Goal: Task Accomplishment & Management: Complete application form

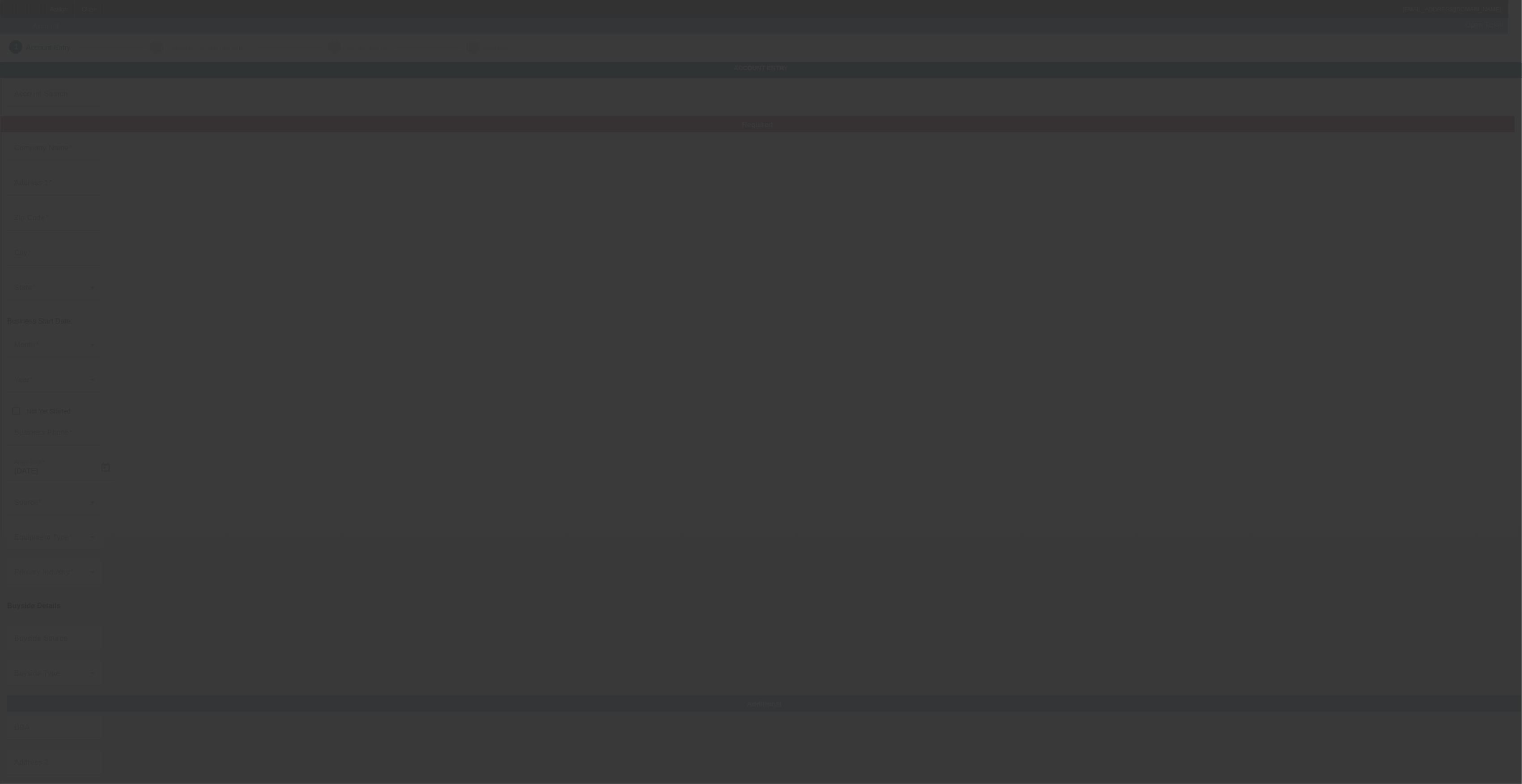
type input "Currency"
type input "HYDRO PLUMBING MECHANICAL SYSTEMS LLC"
type input "[STREET_ADDRESS]"
type input "87124"
type input "[GEOGRAPHIC_DATA]"
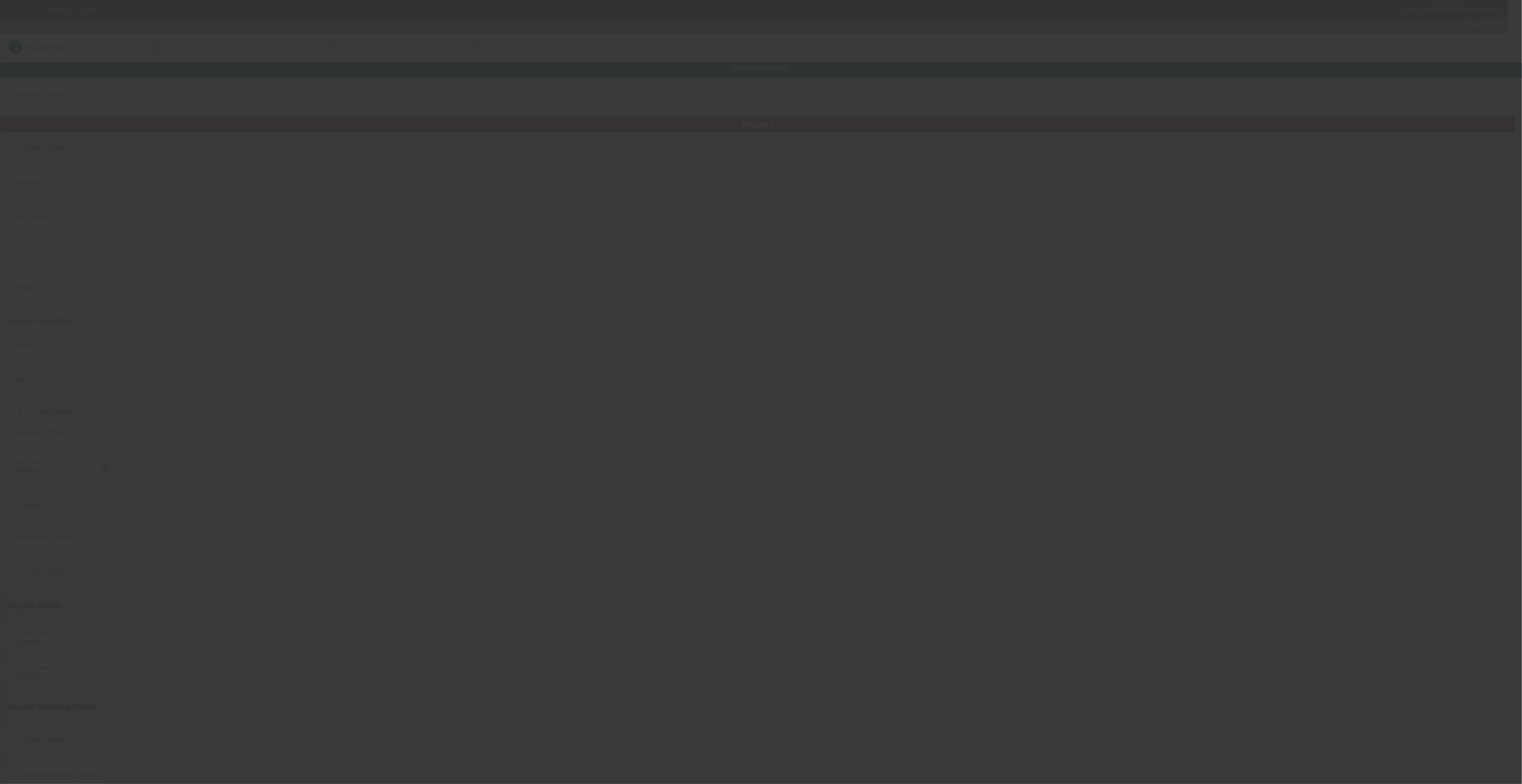
type input "[PHONE_NUMBER]"
type input "[EMAIL_ADDRESS][DOMAIN_NAME]"
type input "[PERSON_NAME]"
type input "[US_EMPLOYER_IDENTIFICATION_NUMBER]"
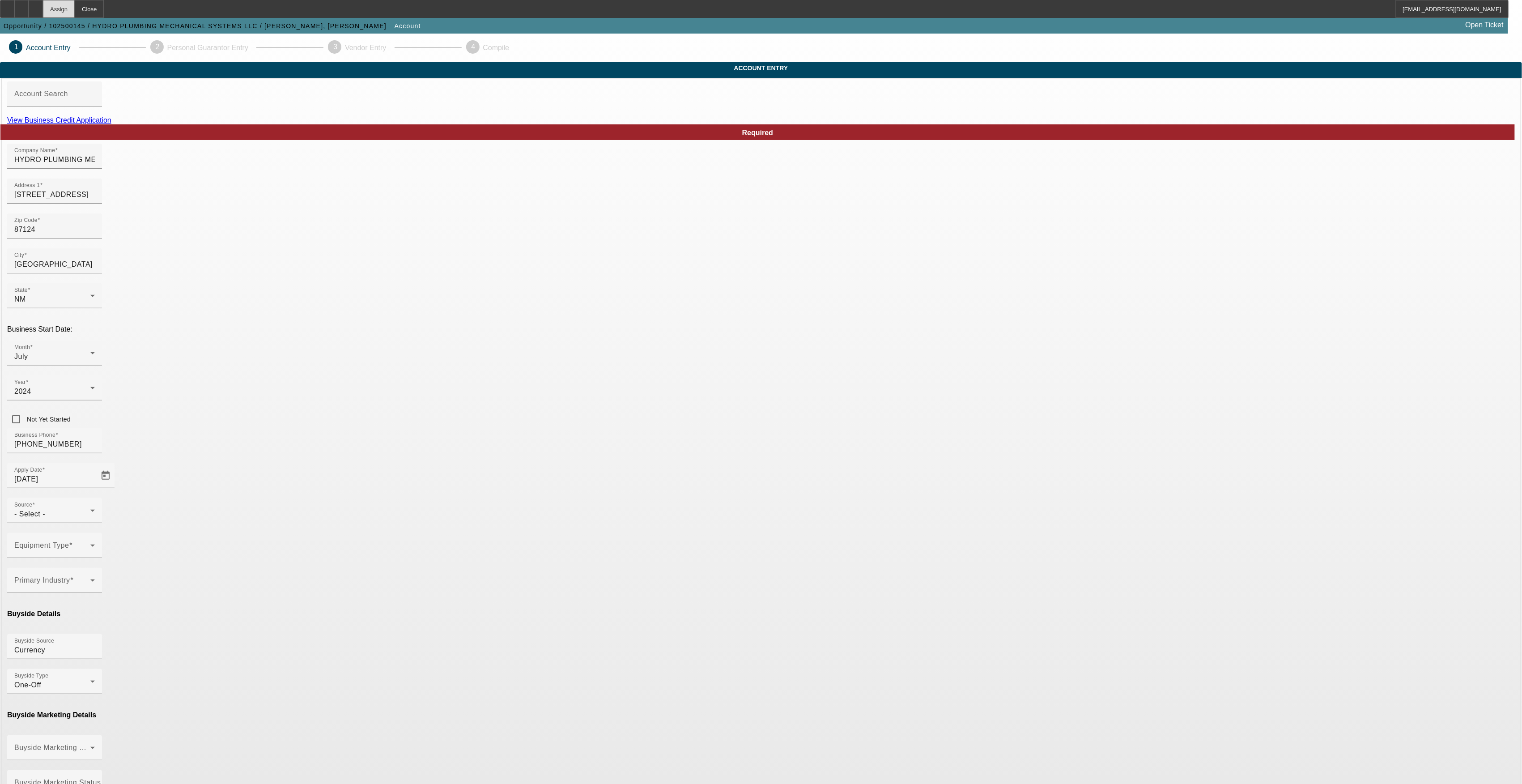
click at [75, 9] on div "Assign" at bounding box center [59, 9] width 32 height 18
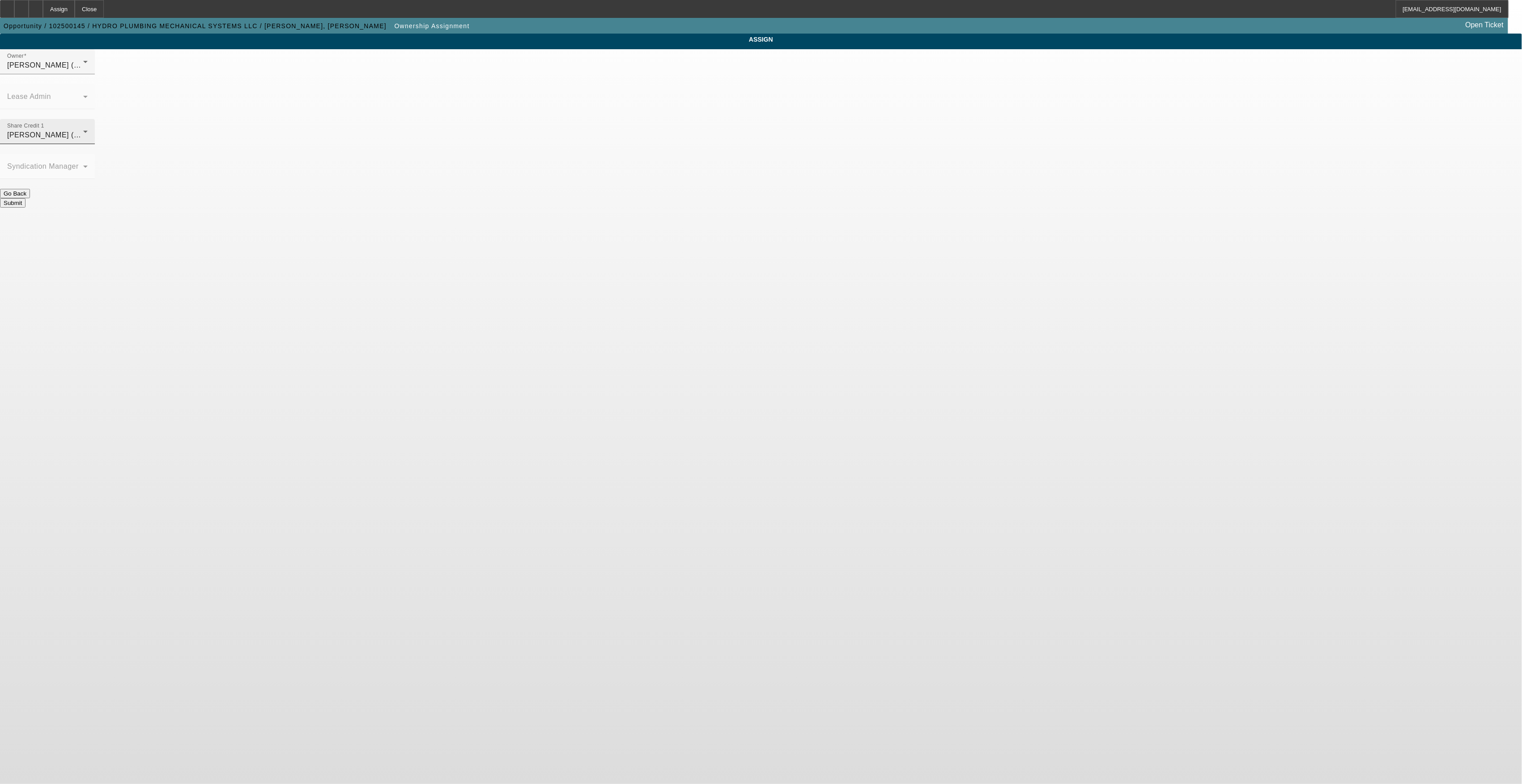
click at [96, 131] on span "[PERSON_NAME] (Lvl 19)" at bounding box center [52, 134] width 90 height 8
click at [686, 190] on span "[PERSON_NAME] (Lvl 3)" at bounding box center [687, 189] width 85 height 10
click at [26, 198] on button "Submit" at bounding box center [13, 202] width 26 height 9
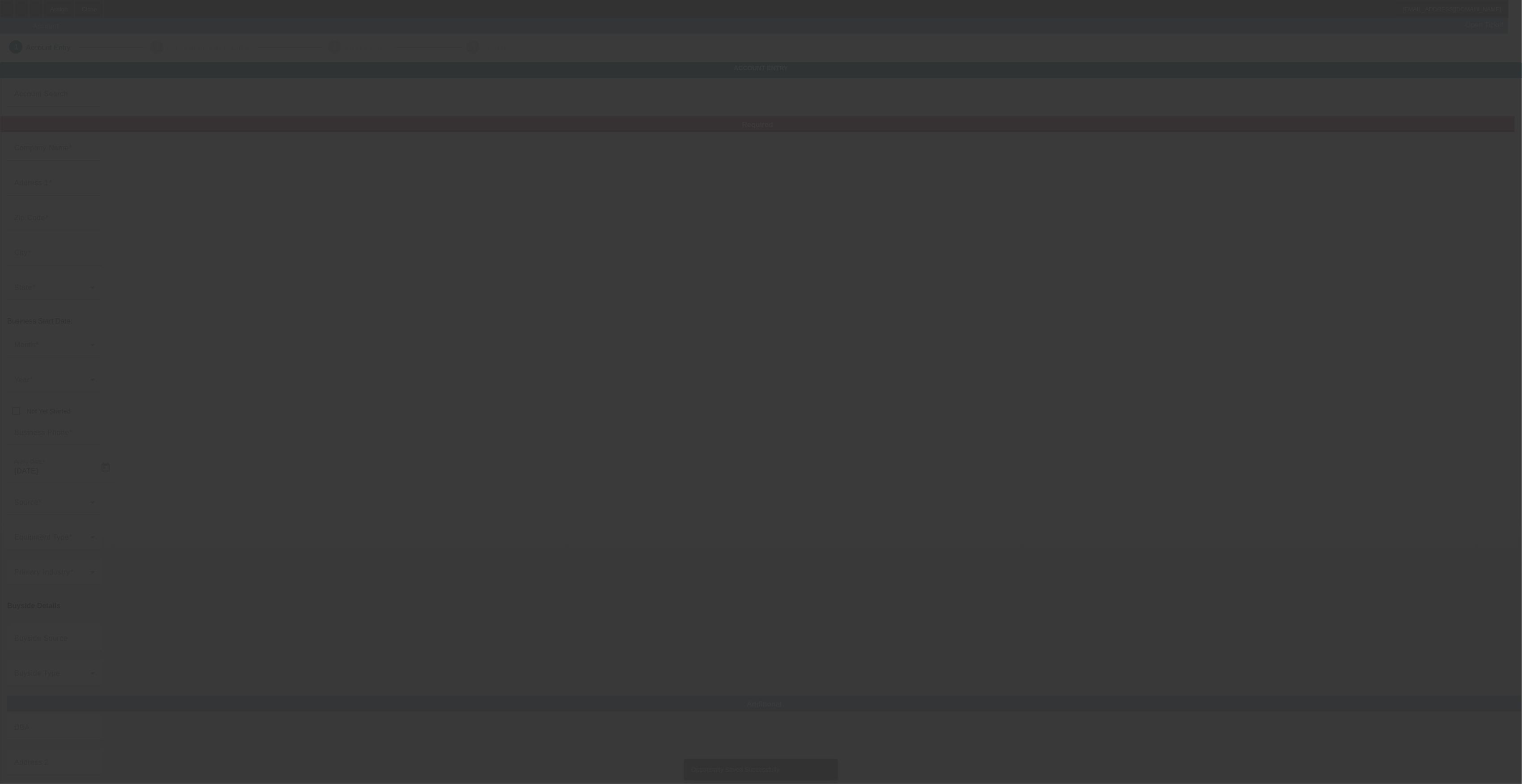
type input "Currency"
type input "HYDRO PLUMBING MECHANICAL SYSTEMS LLC"
type input "[STREET_ADDRESS]"
type input "87124"
type input "[GEOGRAPHIC_DATA]"
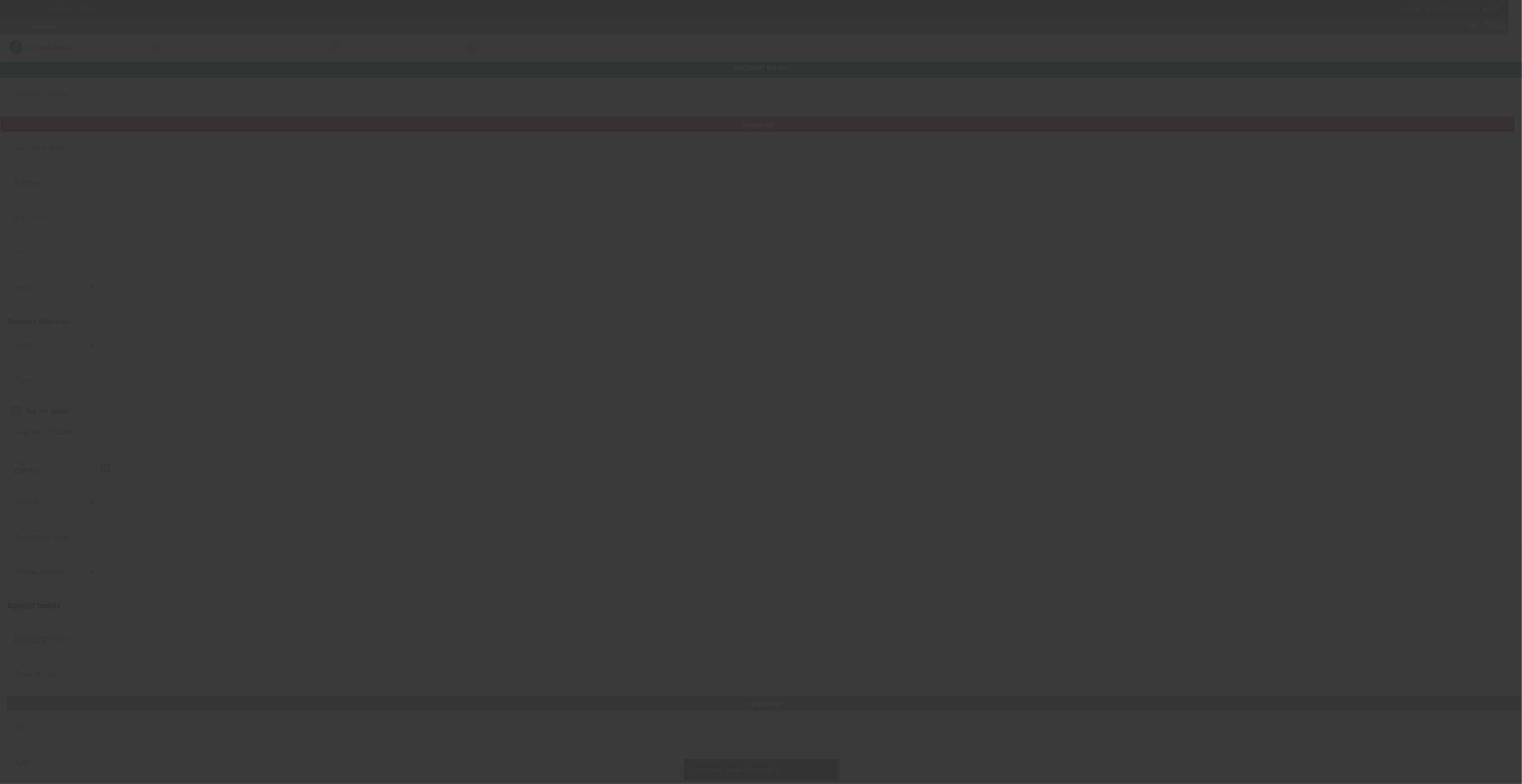
type input "[PHONE_NUMBER]"
type input "[EMAIL_ADDRESS][DOMAIN_NAME]"
type input "[PERSON_NAME]"
type input "[US_EMPLOYER_IDENTIFICATION_NUMBER]"
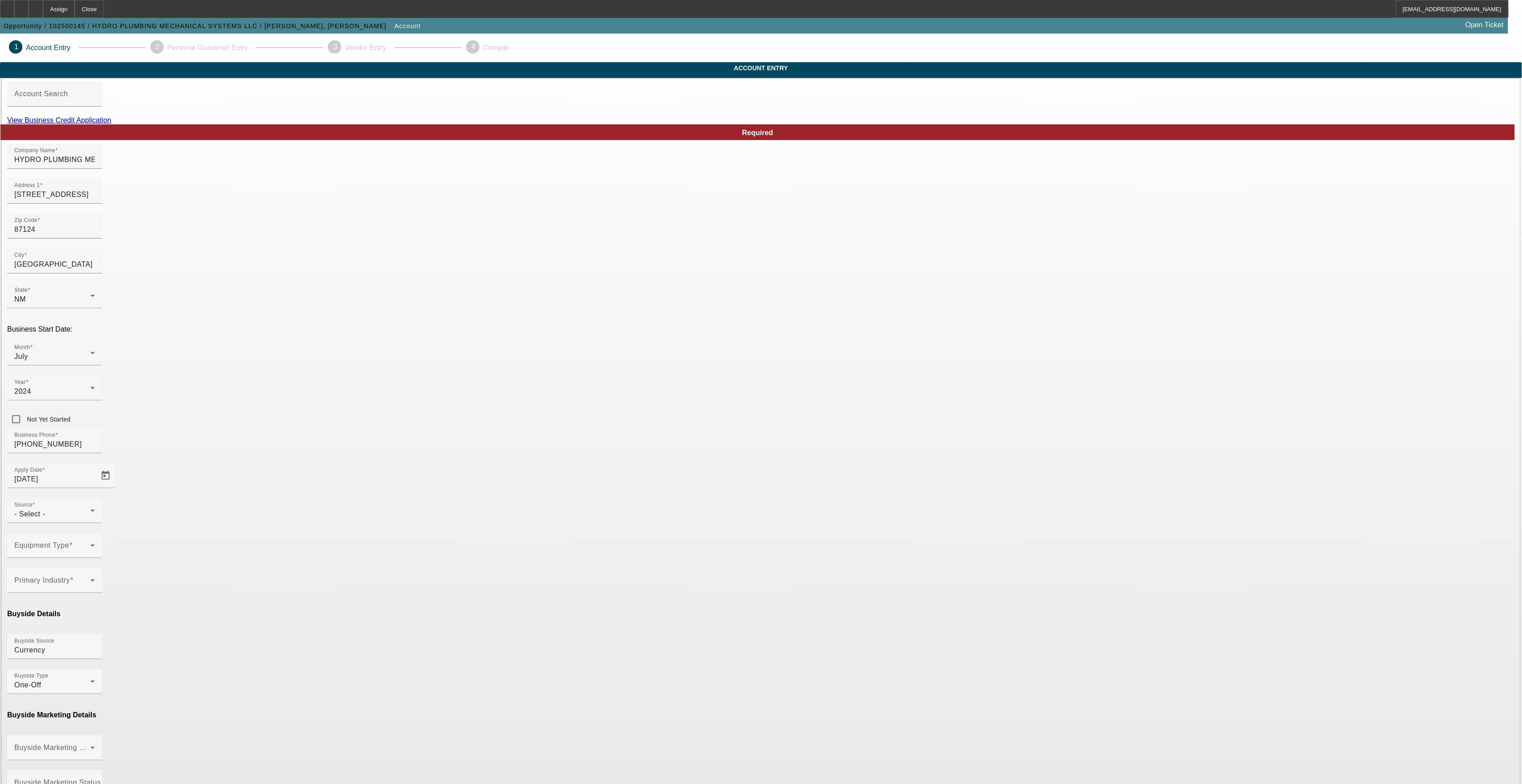
click at [446, 405] on app-account-manage "1 Account Entry 2 Personal Guarantor Entry 3 Vendor Entry 4 Compile Account Ent…" at bounding box center [761, 639] width 1522 height 1212
click at [90, 746] on span at bounding box center [53, 751] width 76 height 10
click at [542, 643] on span "Ineligible" at bounding box center [529, 645] width 30 height 10
click at [95, 781] on input "Buyside Marketing Status Source(Account)" at bounding box center [55, 786] width 81 height 10
click at [673, 598] on mat-option "Currency" at bounding box center [696, 602] width 117 height 22
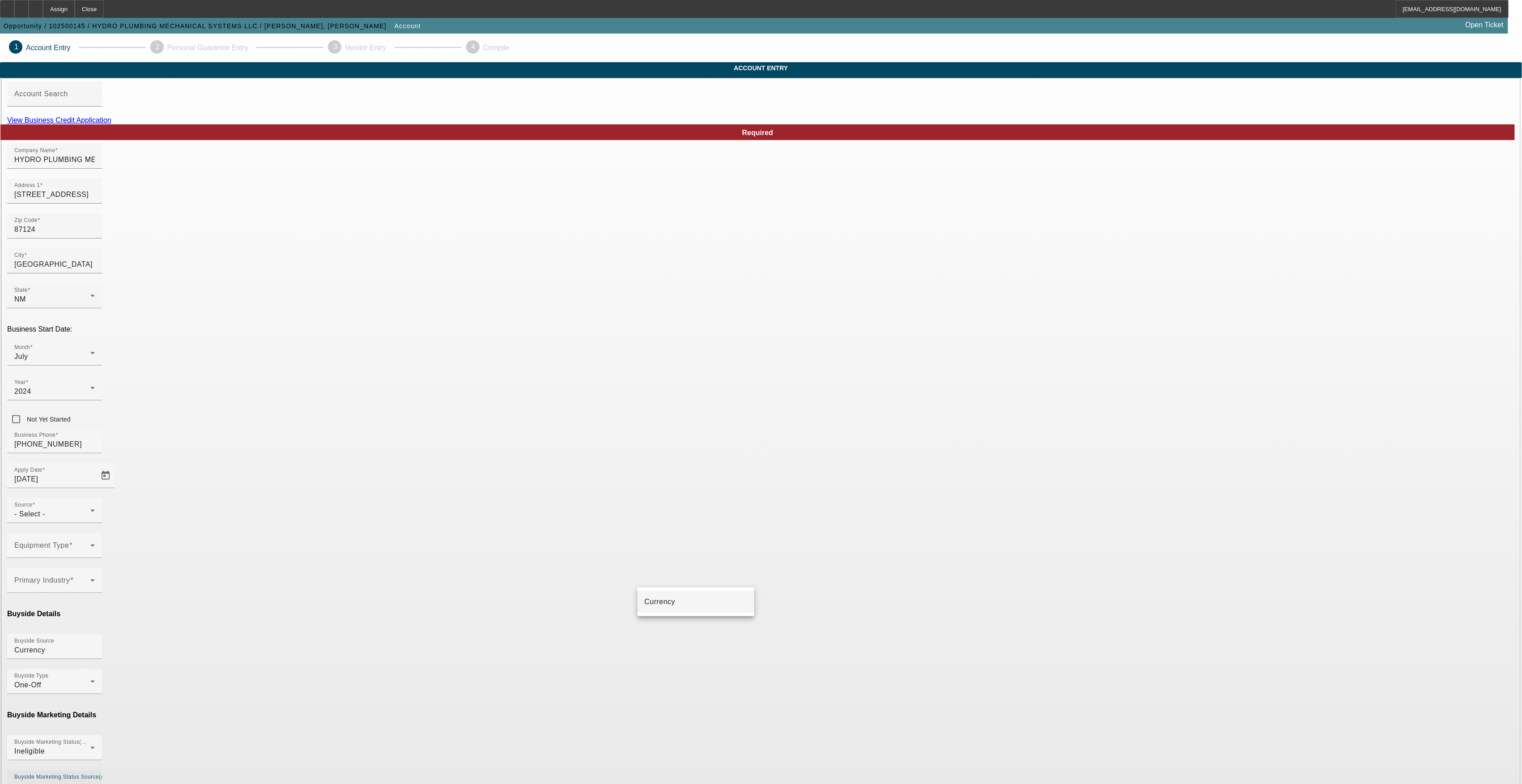
type input "Currency"
click at [90, 509] on div "- Select -" at bounding box center [53, 514] width 76 height 10
click at [684, 437] on span "Bank Referral" at bounding box center [668, 442] width 46 height 10
click at [90, 544] on span at bounding box center [53, 549] width 76 height 10
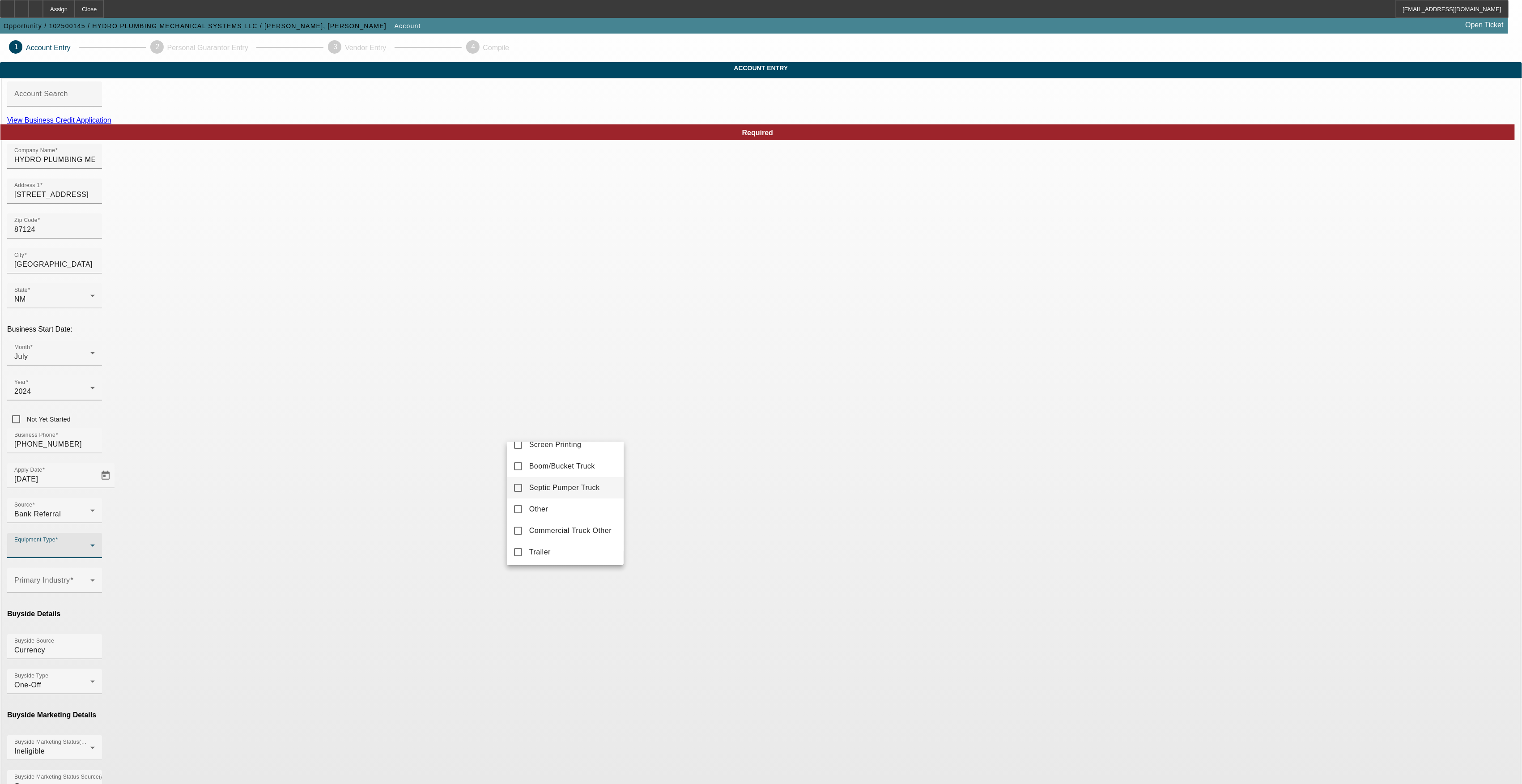
click at [572, 487] on span "Septic Pumper Truck" at bounding box center [565, 487] width 71 height 10
click at [698, 449] on div at bounding box center [761, 392] width 1522 height 784
click at [90, 578] on span at bounding box center [53, 583] width 76 height 10
drag, startPoint x: 557, startPoint y: 550, endPoint x: 578, endPoint y: 553, distance: 21.2
click at [557, 551] on mat-option "Septic" at bounding box center [566, 555] width 117 height 22
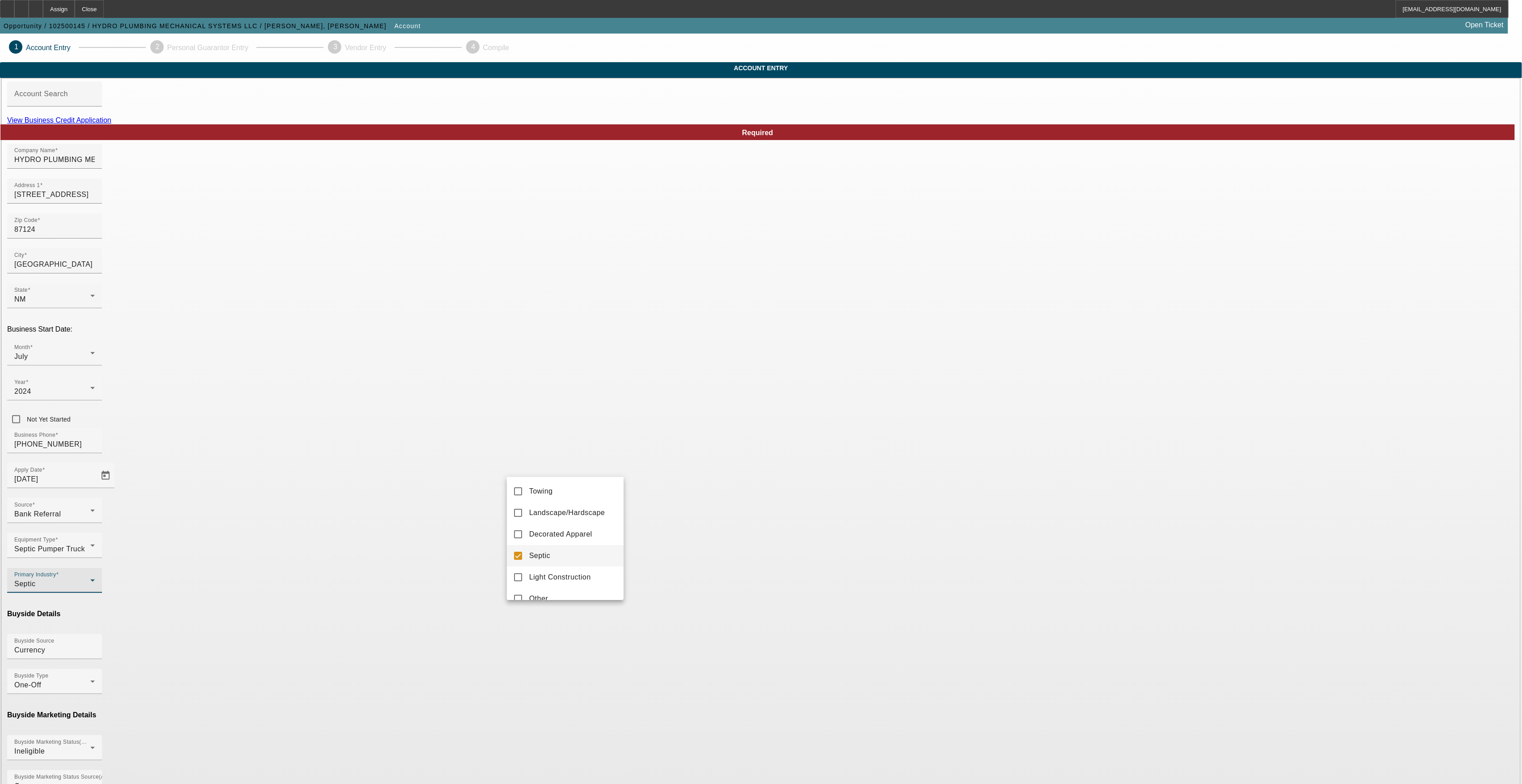
click at [950, 544] on div at bounding box center [761, 392] width 1522 height 784
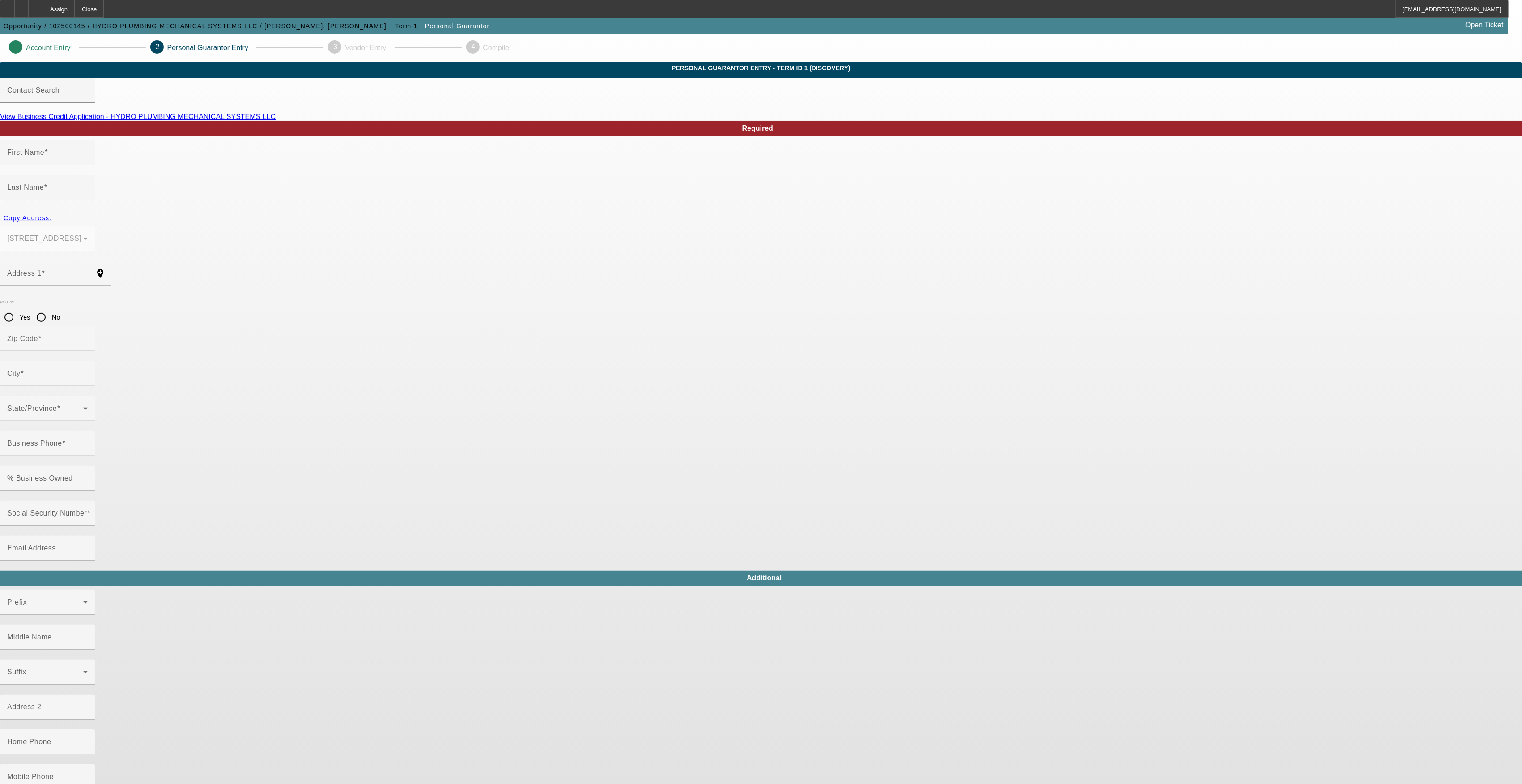
type input "[PERSON_NAME]"
type input "[STREET_ADDRESS]"
radio input "true"
type input "87124"
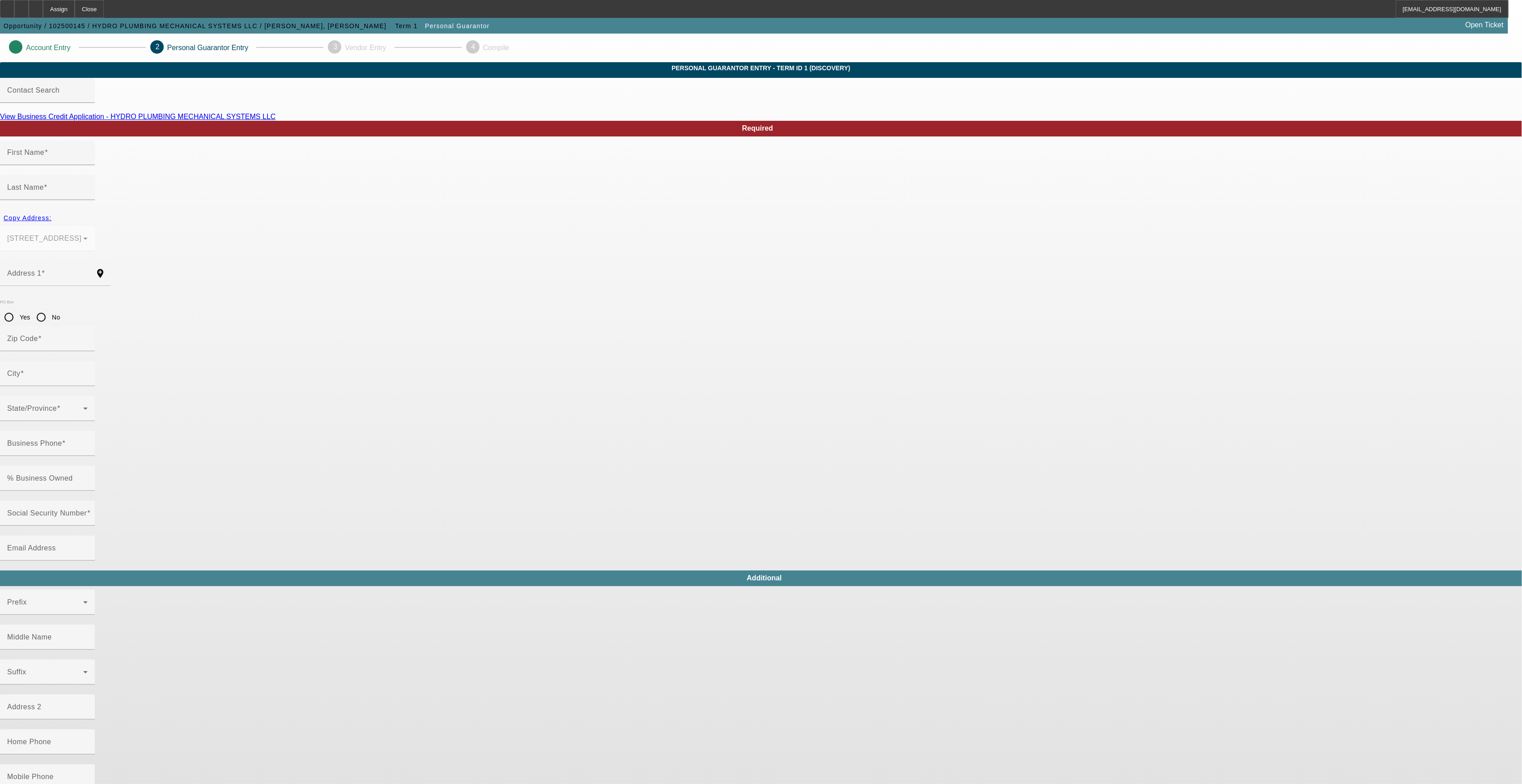
type input "[GEOGRAPHIC_DATA]"
type input "[PHONE_NUMBER]"
type input "75"
type input "988-77-6355"
type input "[EMAIL_ADDRESS][DOMAIN_NAME]"
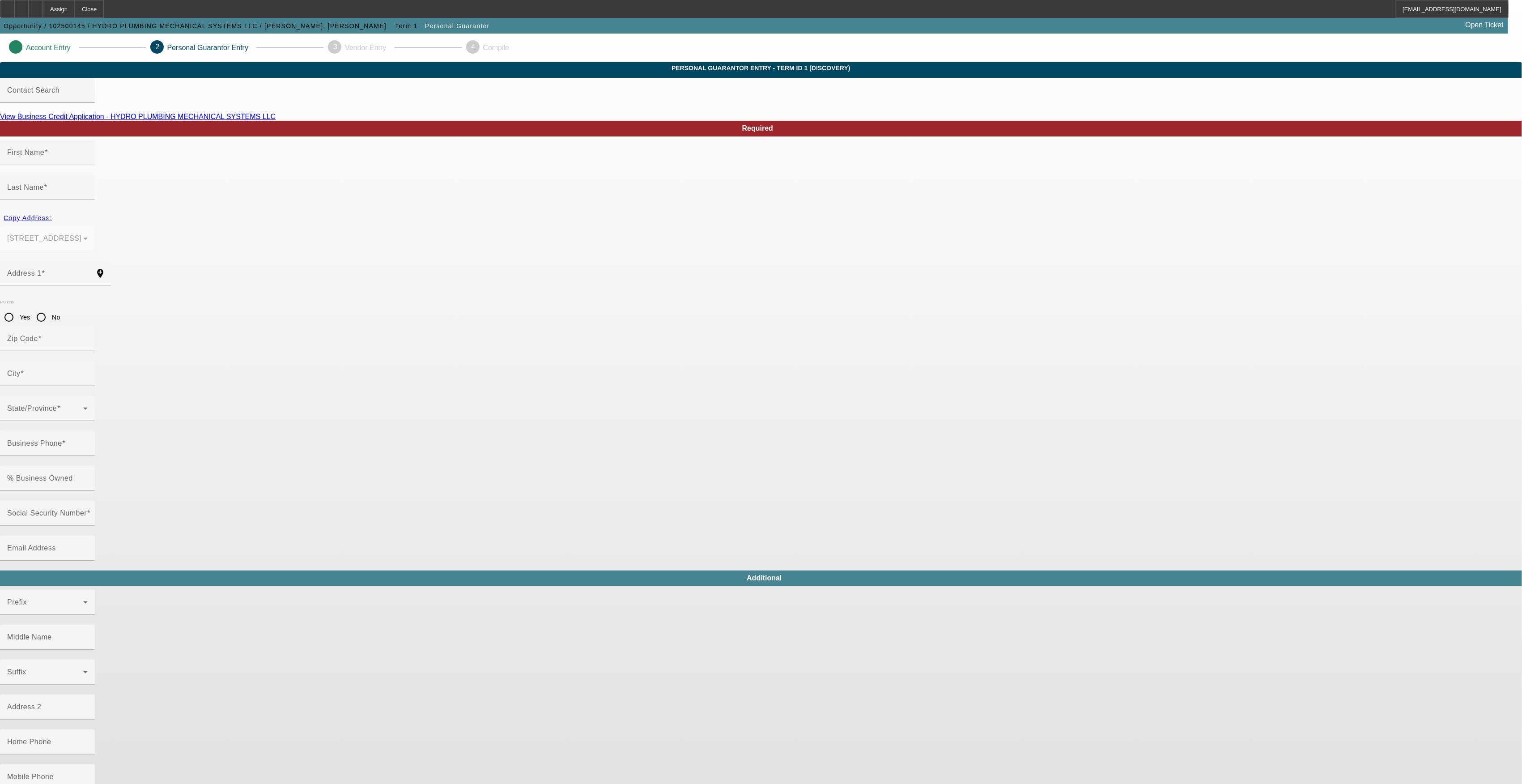
type input "M"
type input "[PHONE_NUMBER]"
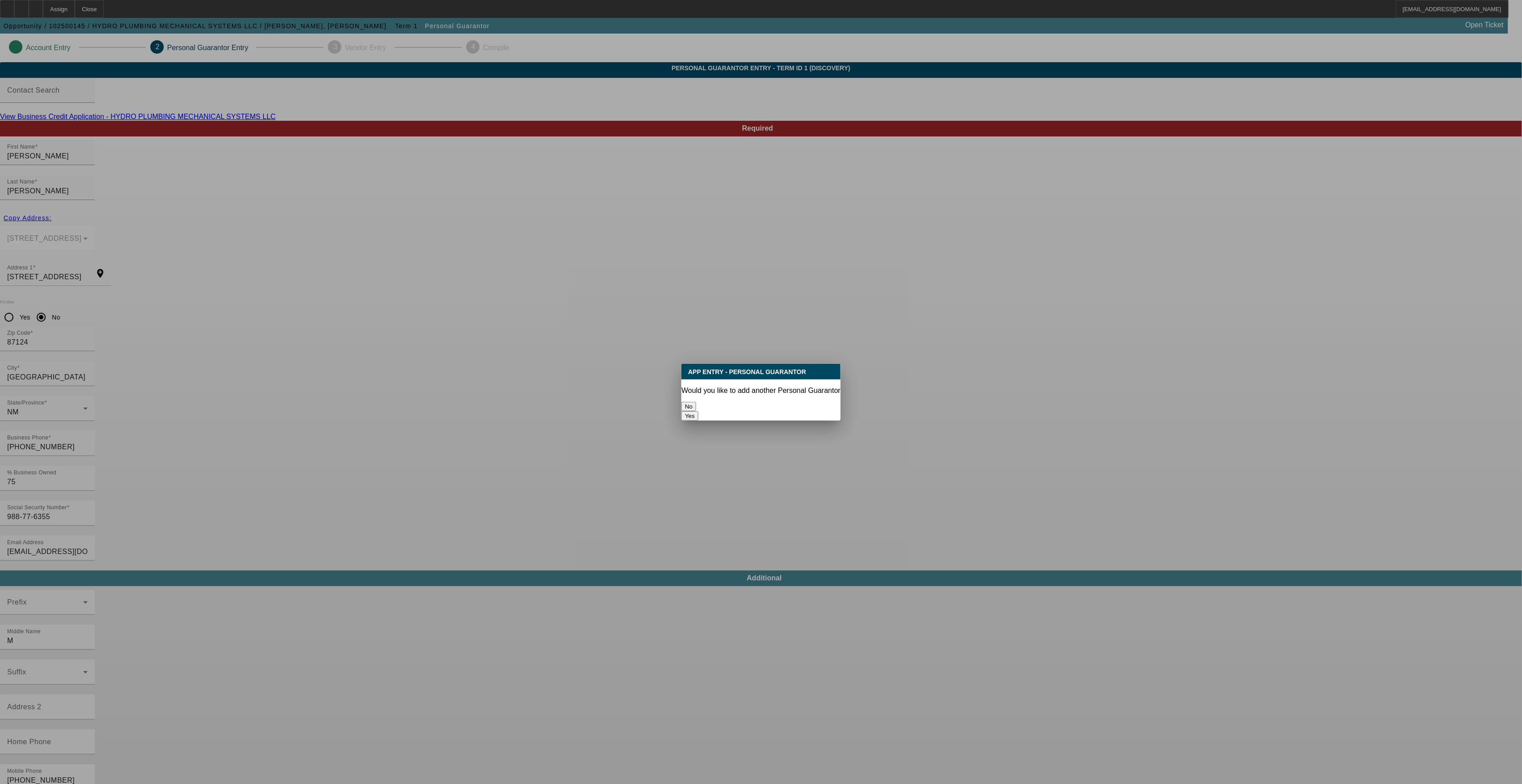
click at [698, 411] on button "Yes" at bounding box center [690, 416] width 17 height 9
radio input "false"
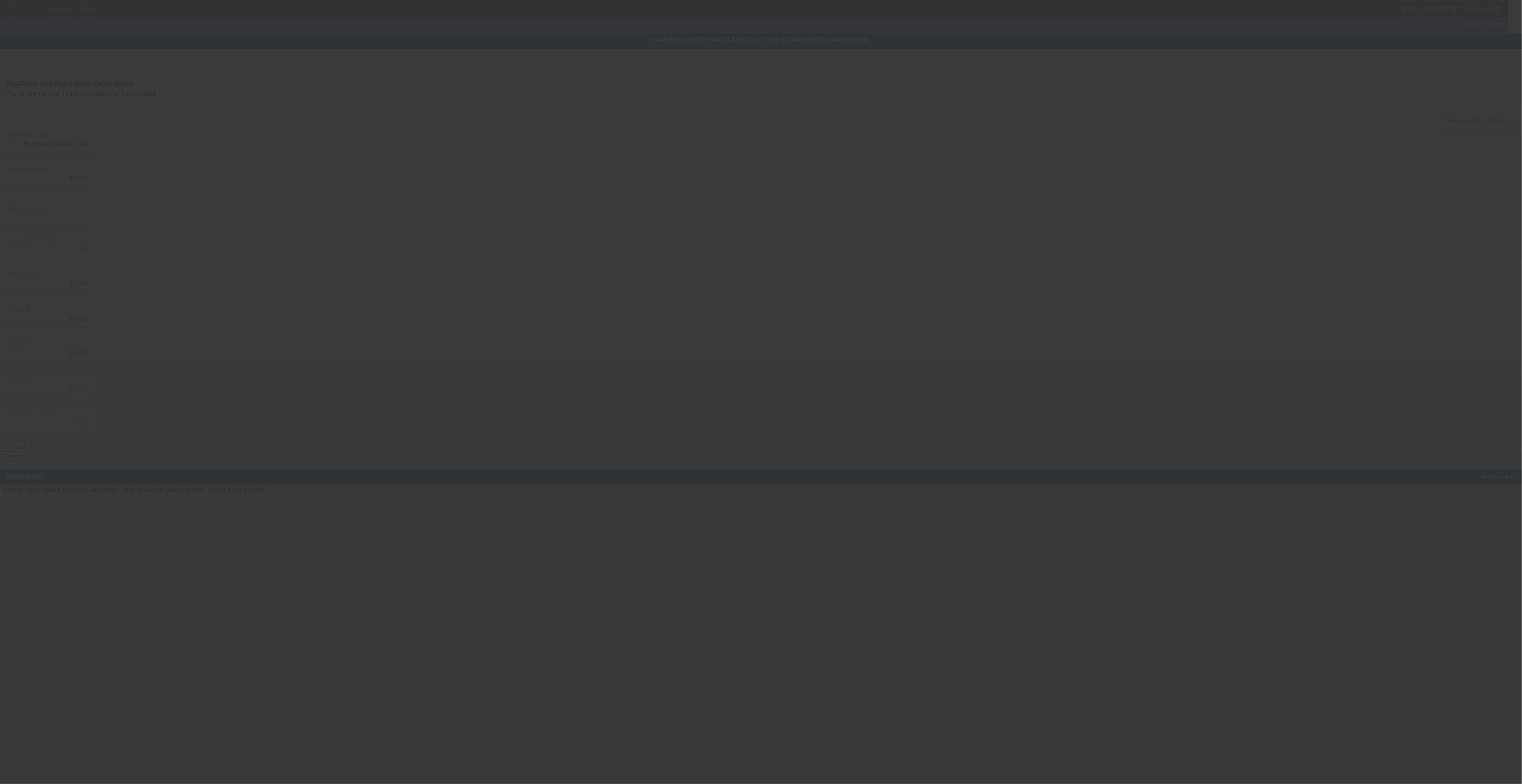
type input "$38,500.00"
type input "$10,000.00"
type input "$28,500.00"
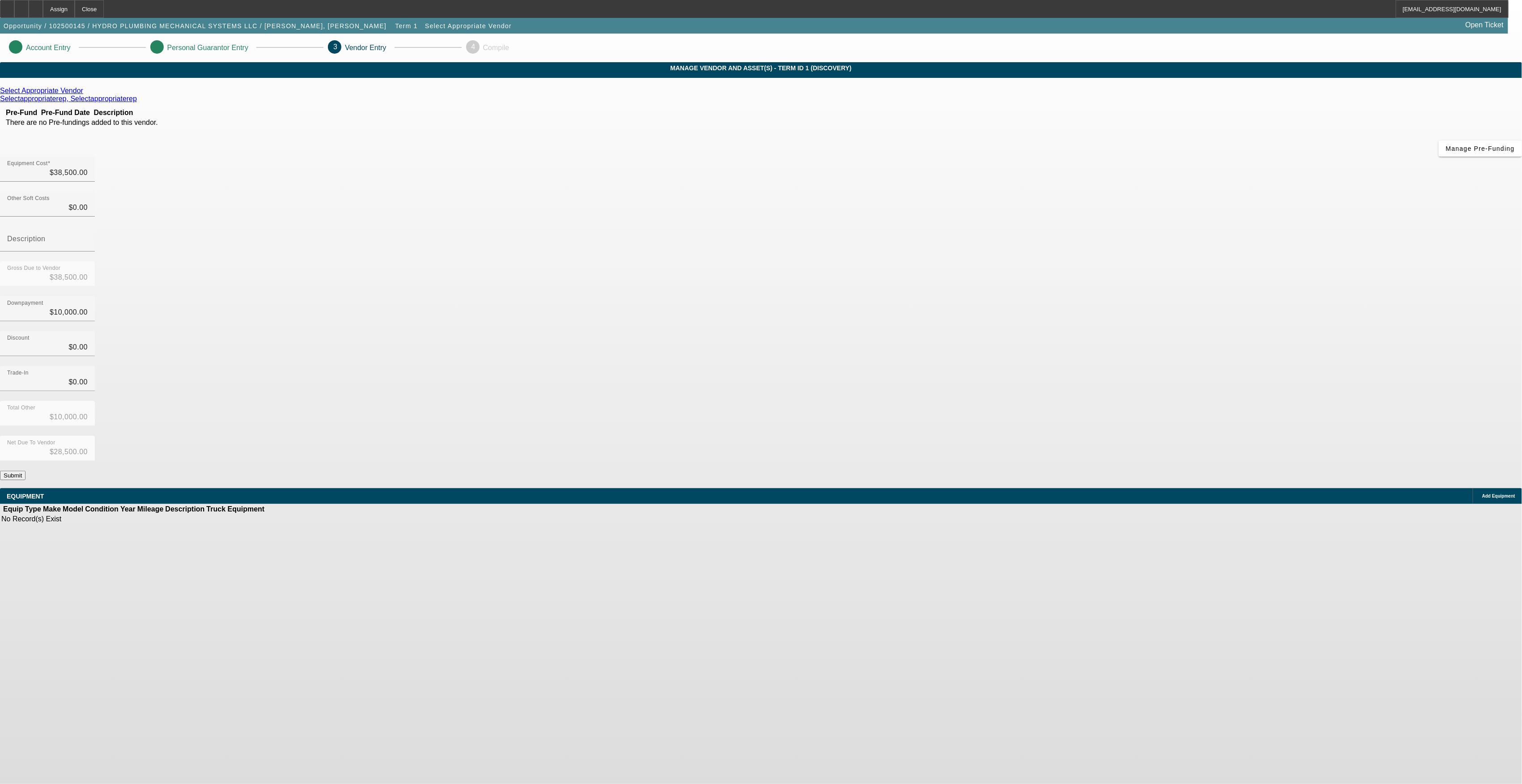
click at [26, 471] on button "Submit" at bounding box center [13, 475] width 26 height 9
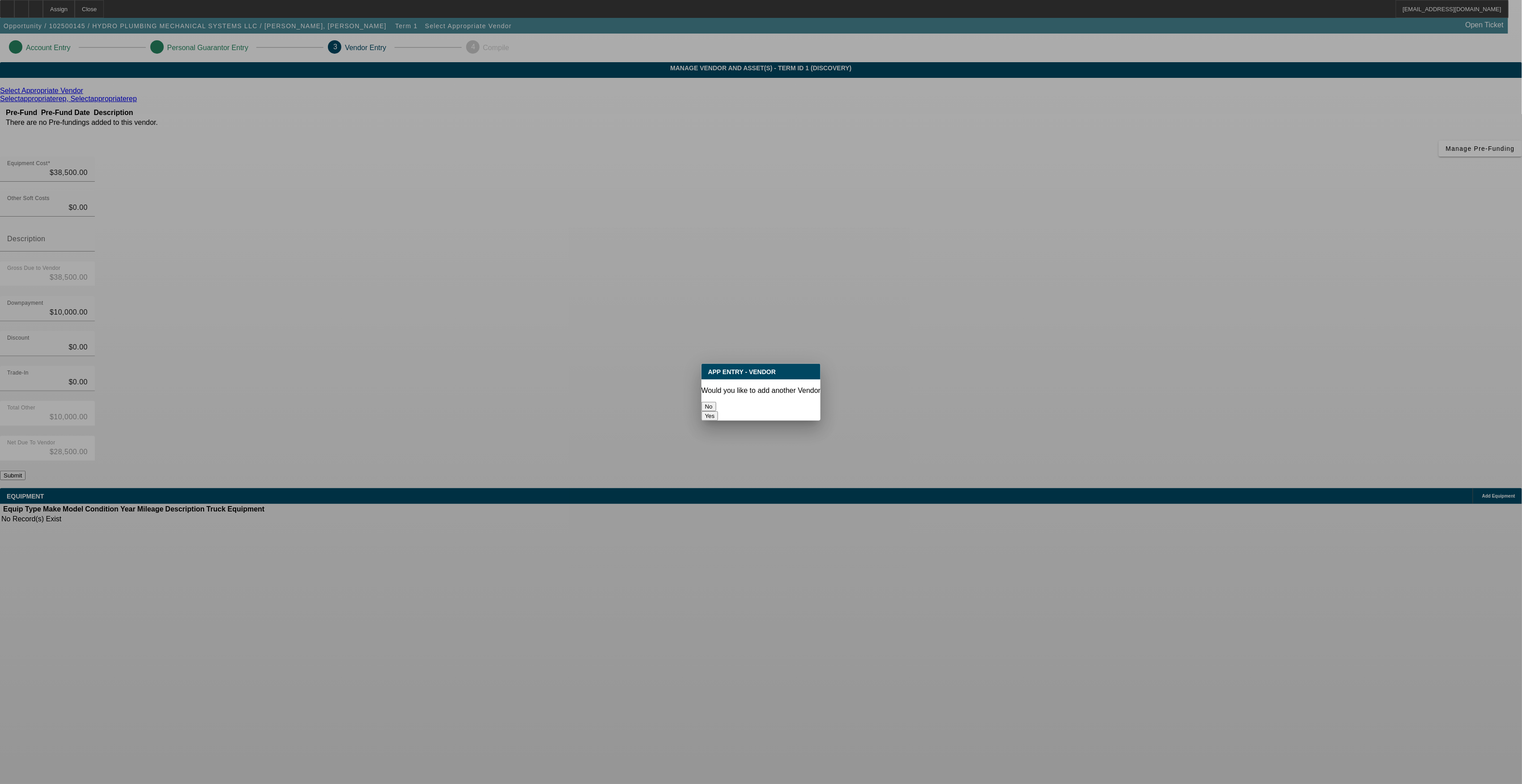
click at [716, 402] on button "No" at bounding box center [708, 406] width 15 height 9
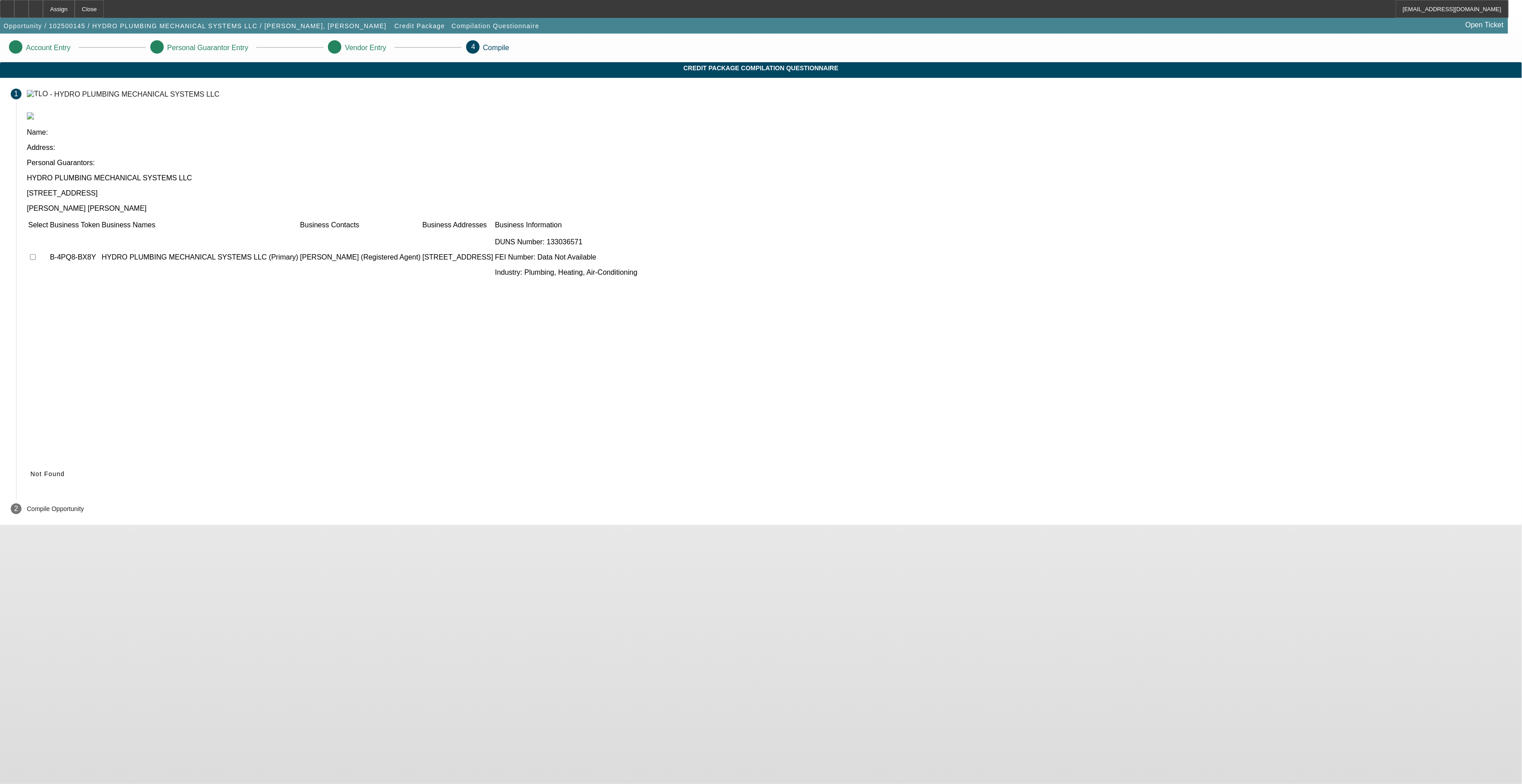
drag, startPoint x: 529, startPoint y: 183, endPoint x: 649, endPoint y: 225, distance: 127.1
click at [36, 254] on input "checkbox" at bounding box center [33, 256] width 6 height 6
checkbox input "true"
click at [30, 470] on icon at bounding box center [30, 473] width 0 height 7
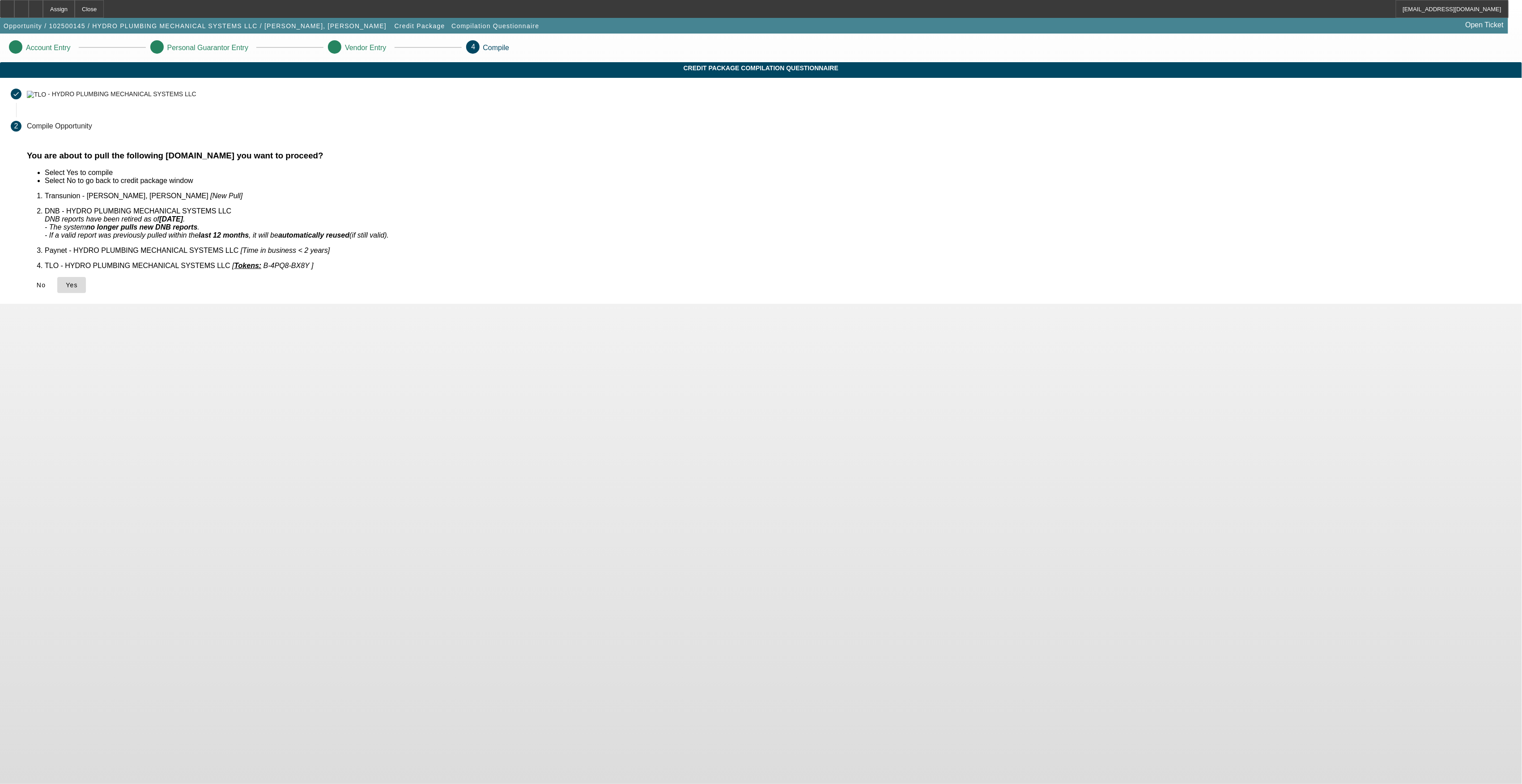
click at [77, 281] on span "Yes" at bounding box center [71, 285] width 12 height 7
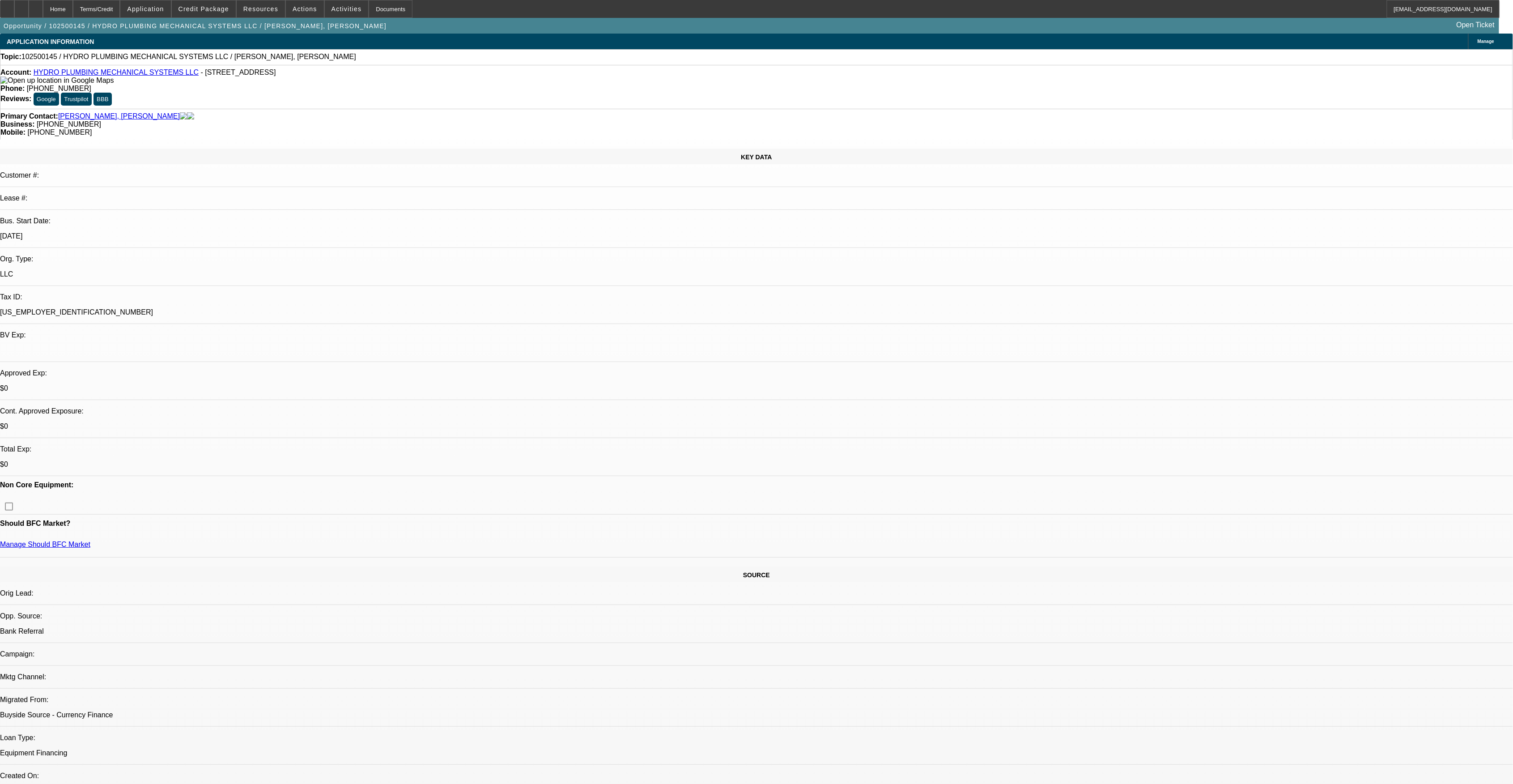
select select "0"
select select "2"
select select "0"
select select "6"
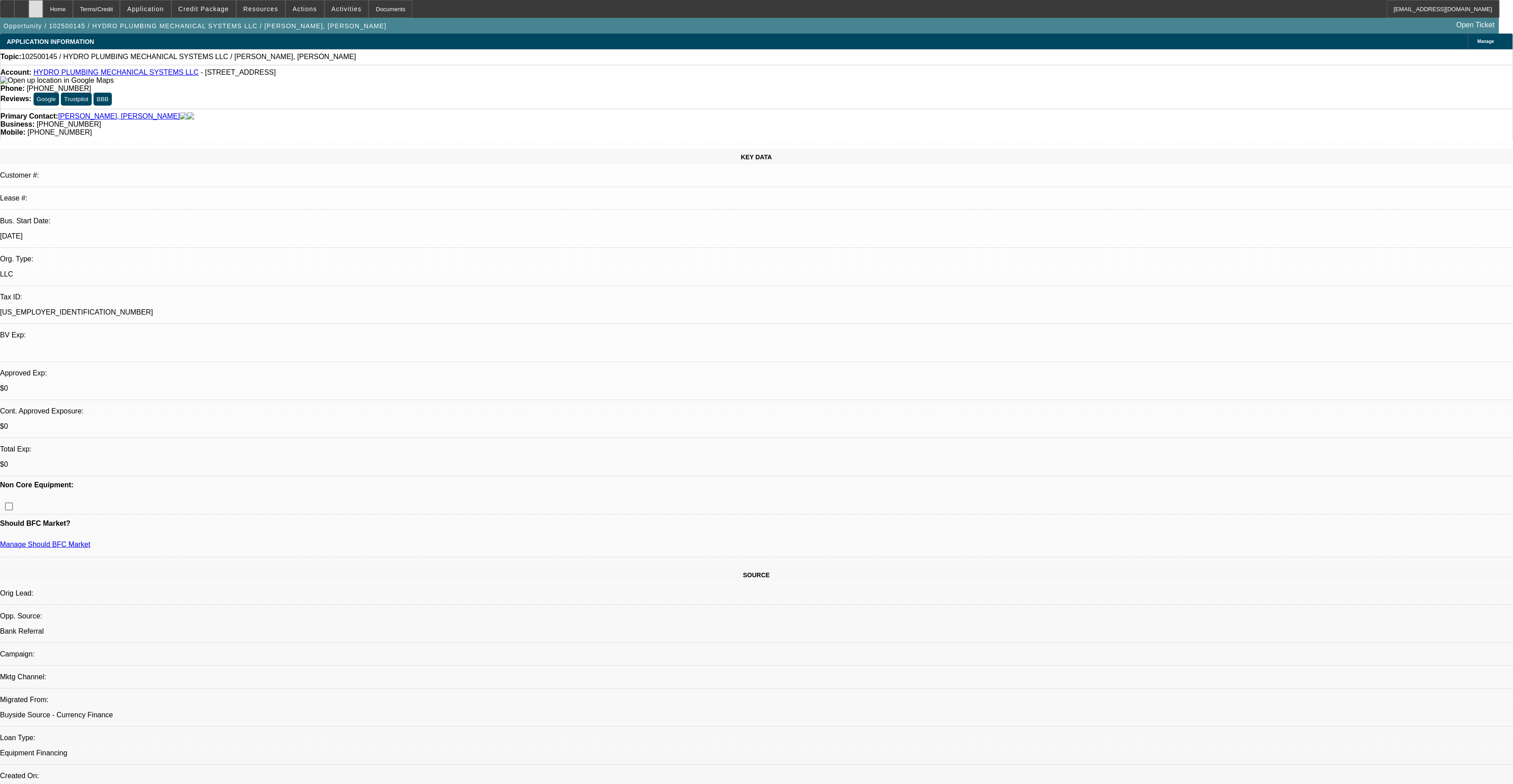
click at [43, 9] on div at bounding box center [35, 9] width 15 height 18
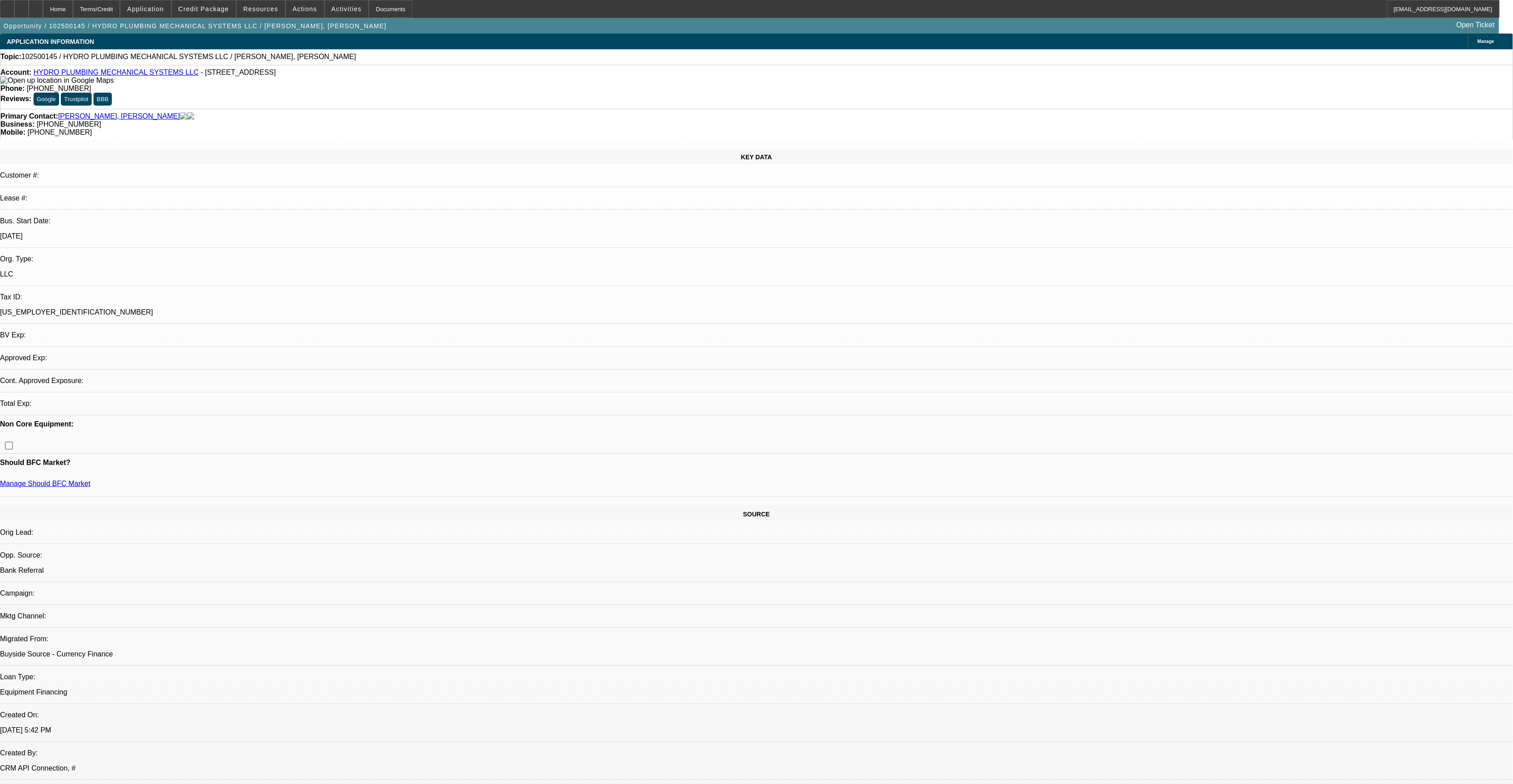
select select "0"
select select "2"
select select "0"
select select "1"
select select "2"
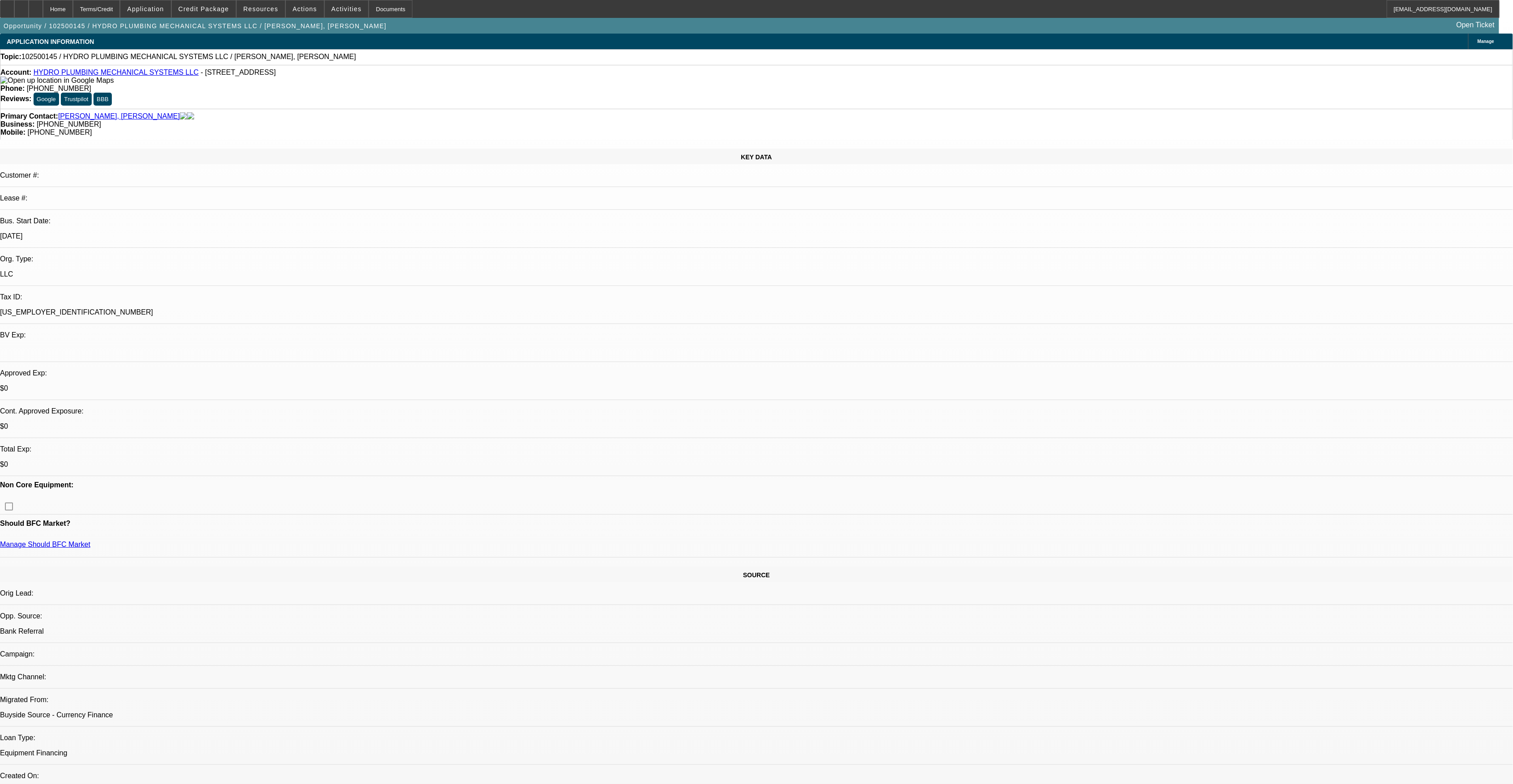
select select "6"
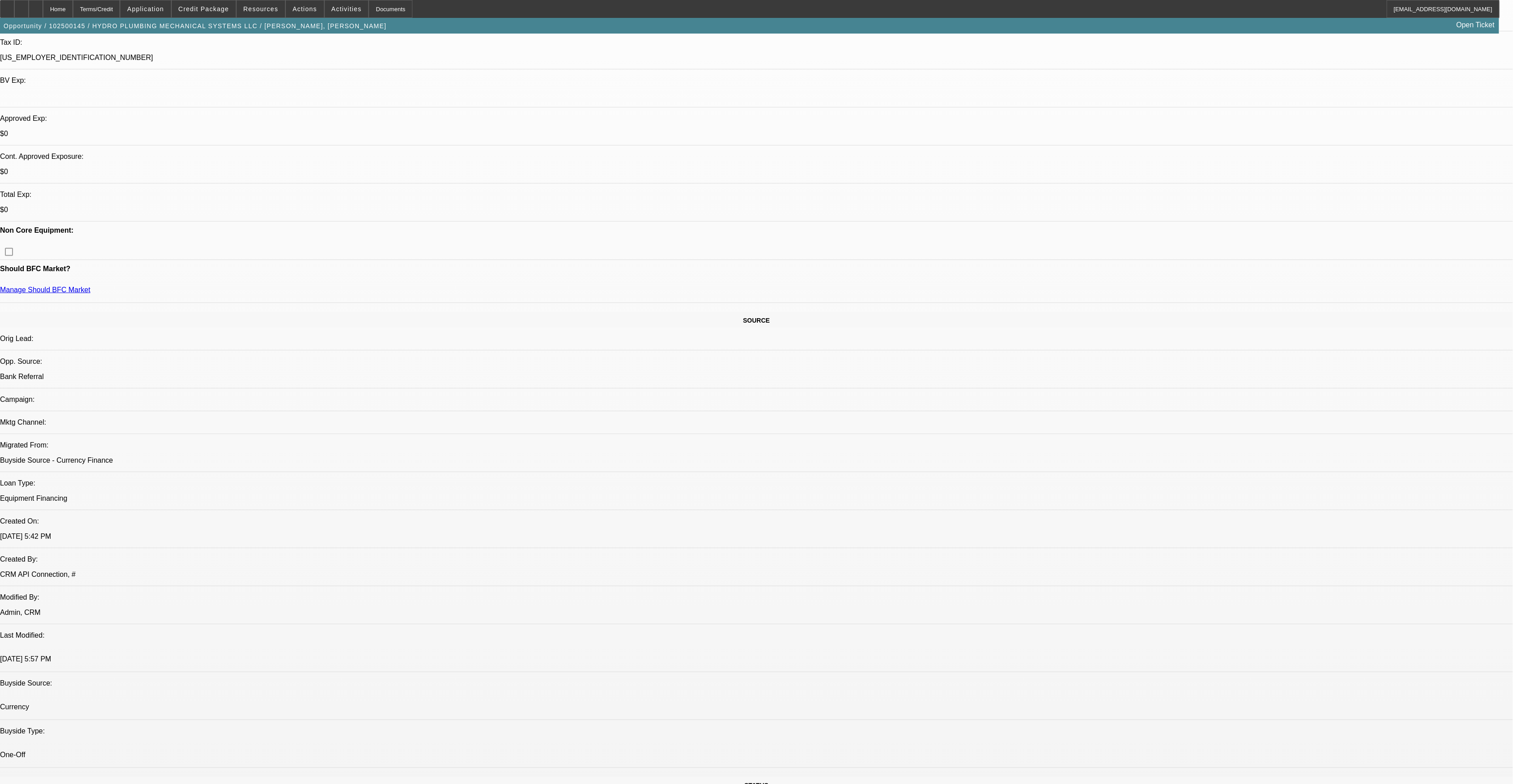
scroll to position [119, 0]
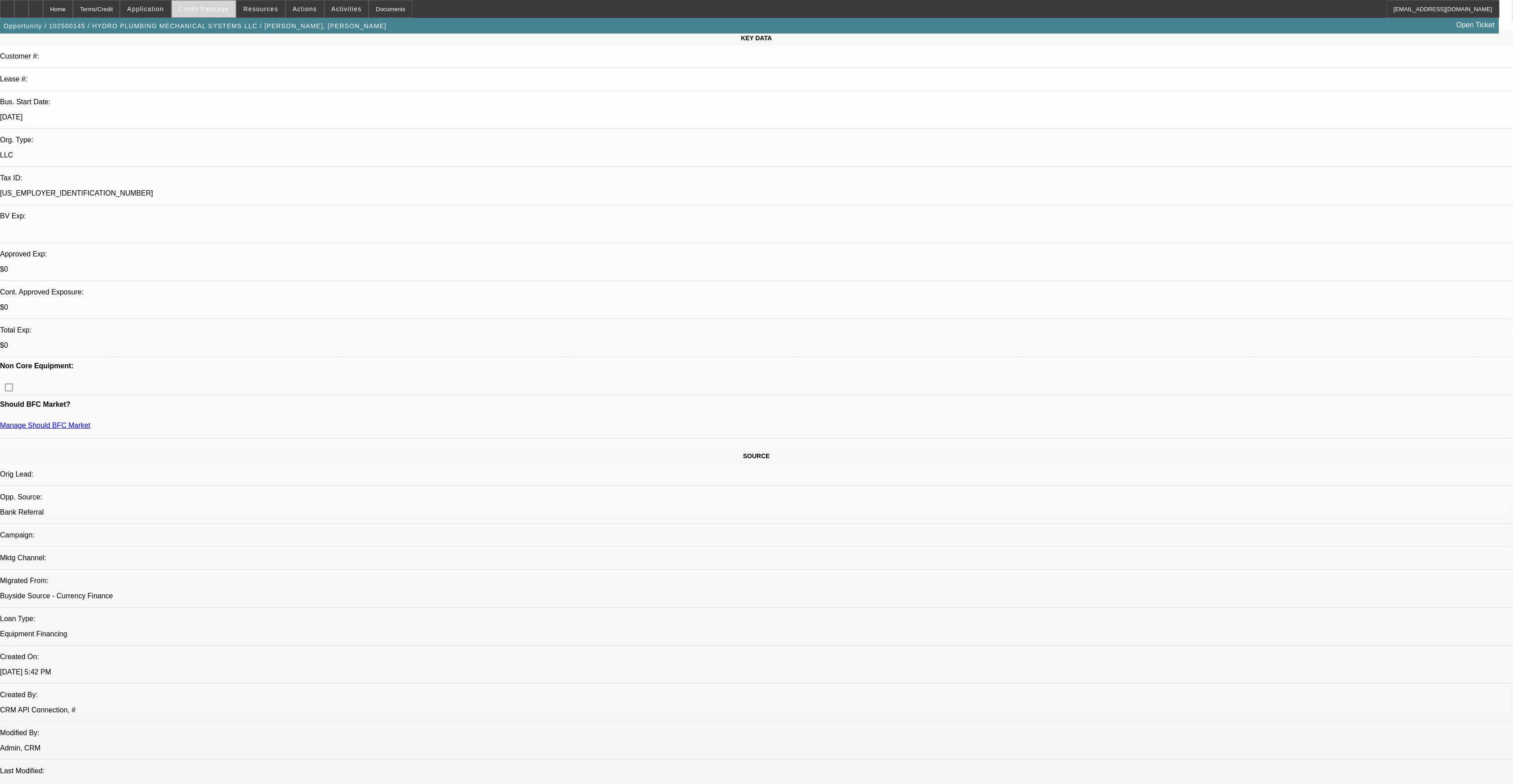
click at [229, 9] on span "Credit Package" at bounding box center [203, 9] width 51 height 7
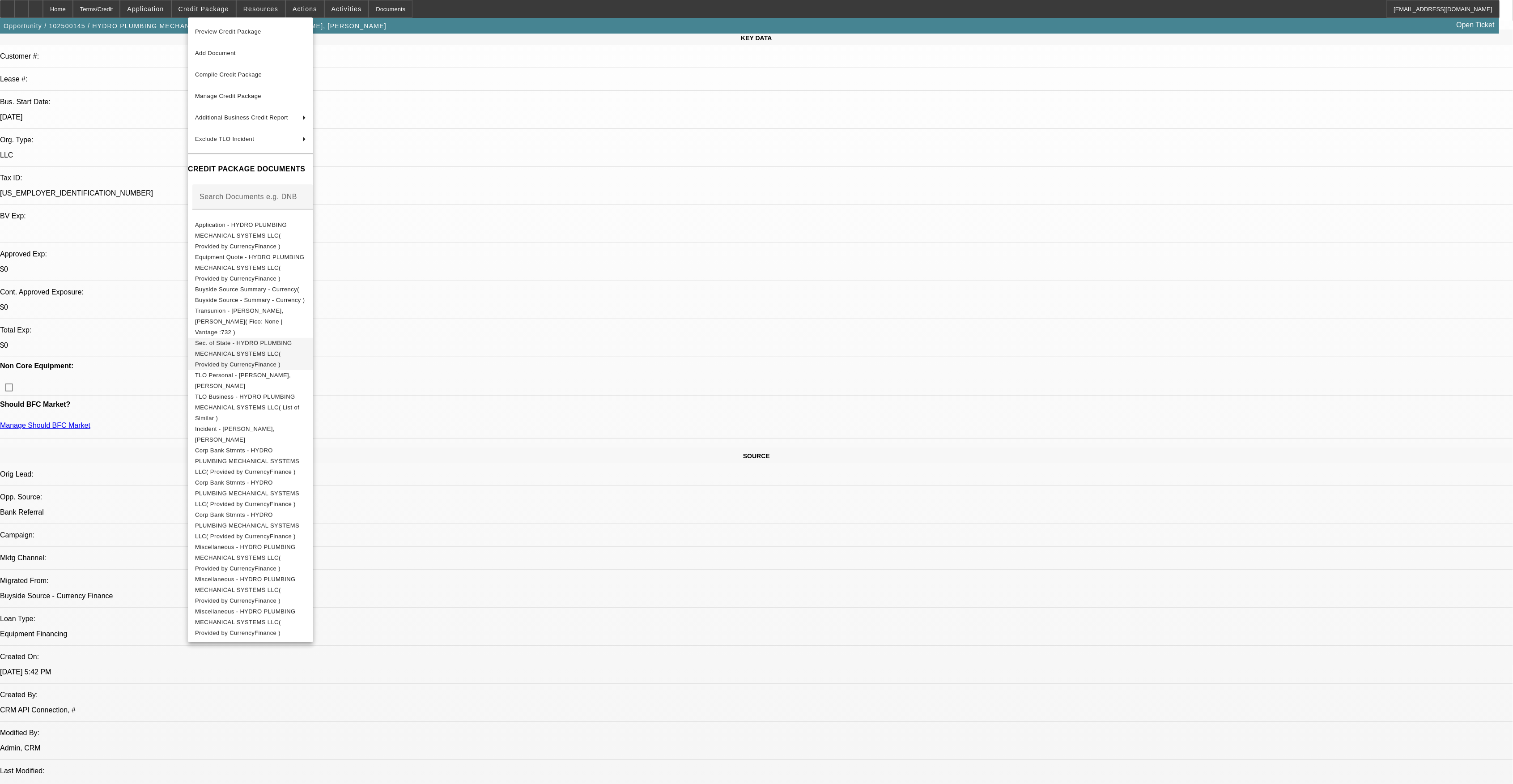
click at [249, 339] on span "Sec. of State - HYDRO PLUMBING MECHANICAL SYSTEMS LLC( Provided by CurrencyFina…" at bounding box center [244, 353] width 97 height 28
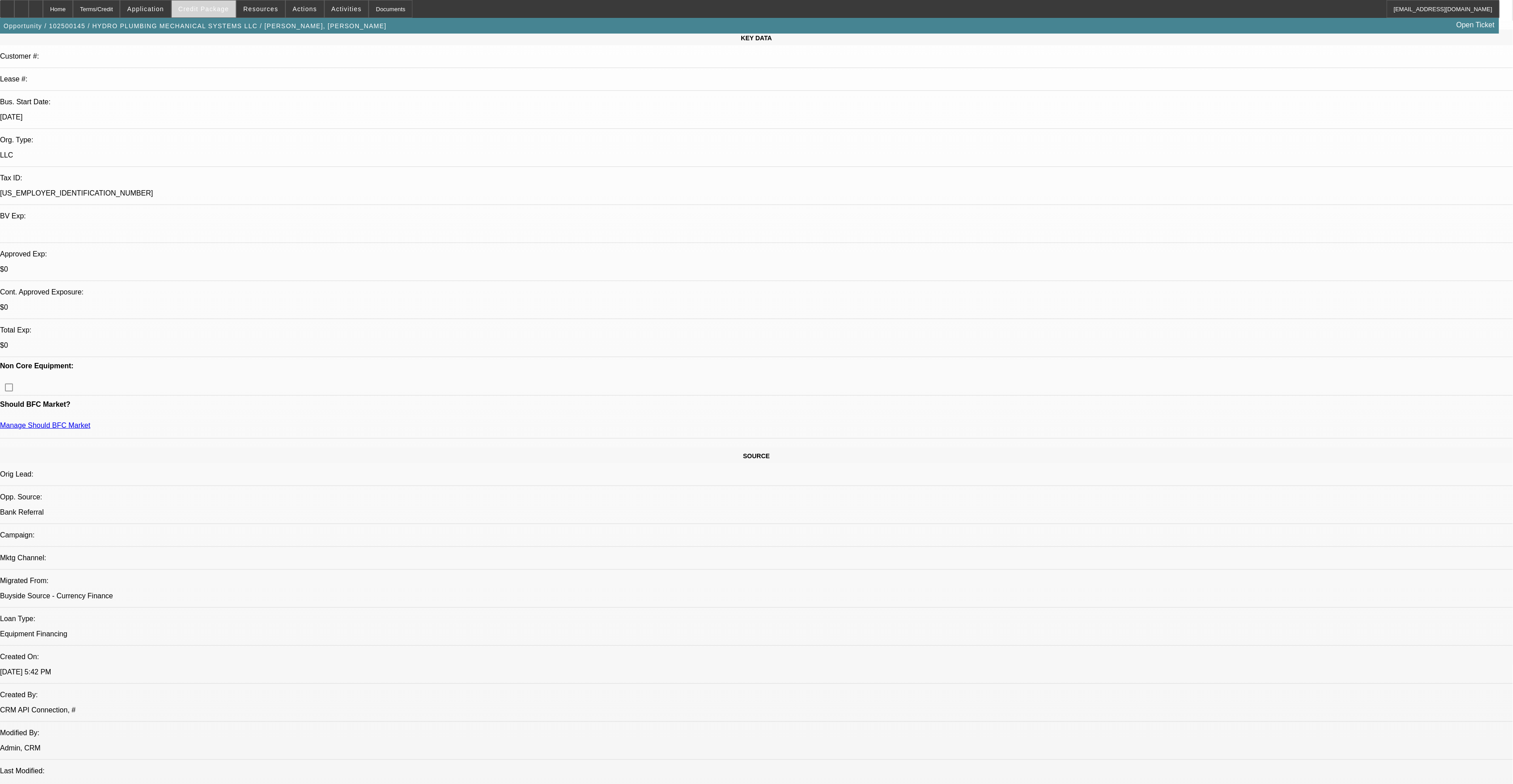
click at [211, 4] on span at bounding box center [204, 9] width 64 height 22
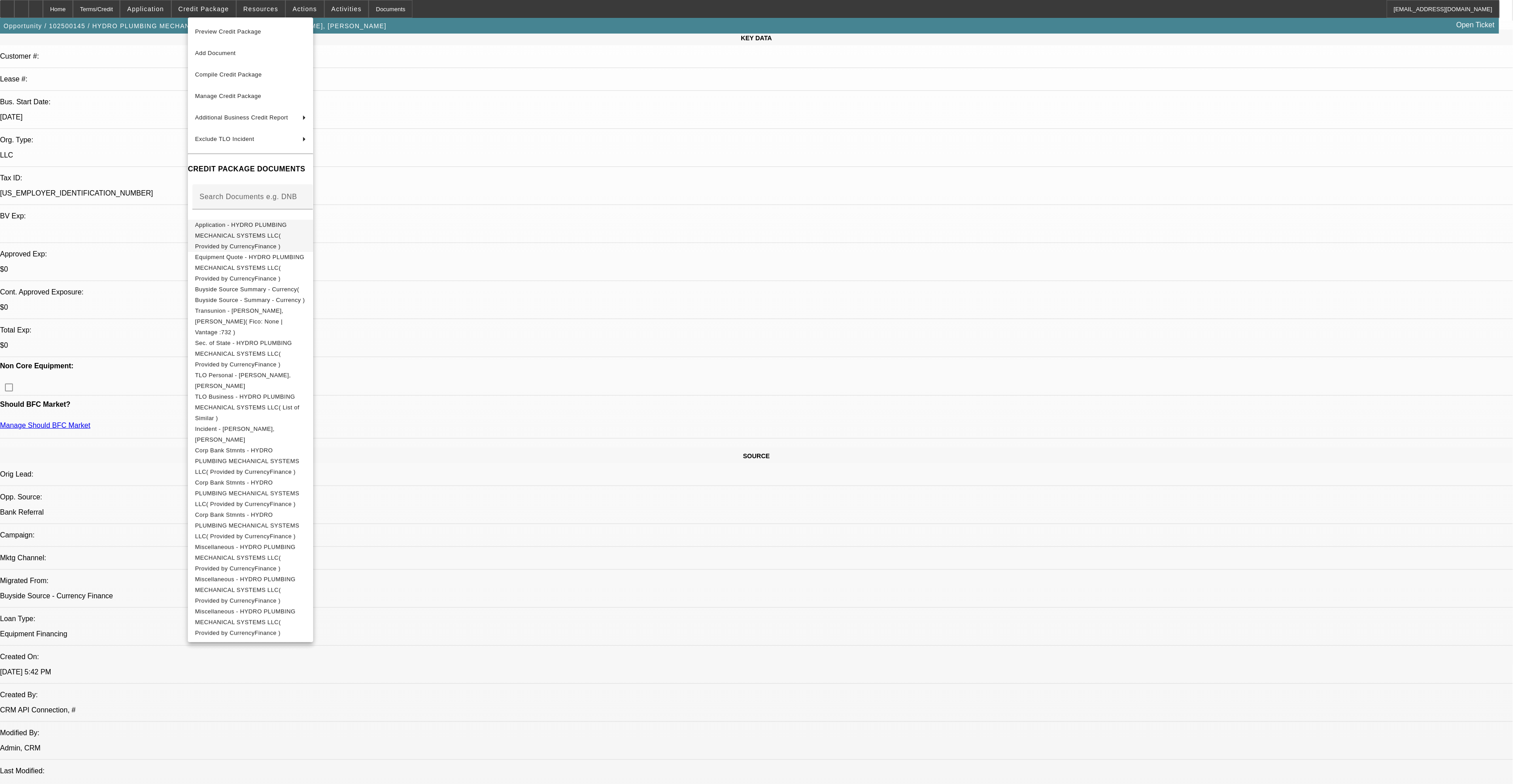
click at [225, 224] on span "Application - HYDRO PLUMBING MECHANICAL SYSTEMS LLC( Provided by CurrencyFinanc…" at bounding box center [241, 235] width 92 height 28
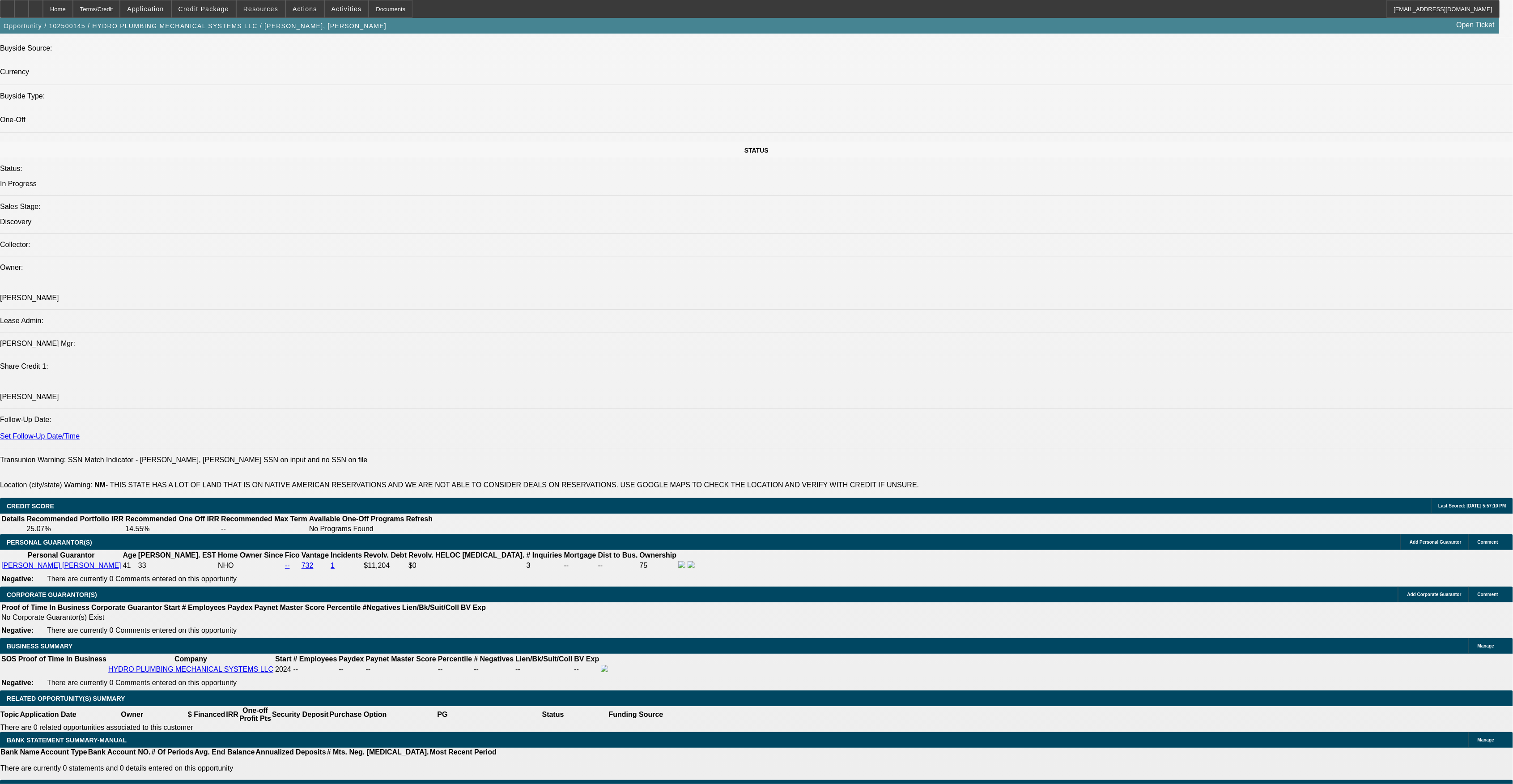
scroll to position [895, 0]
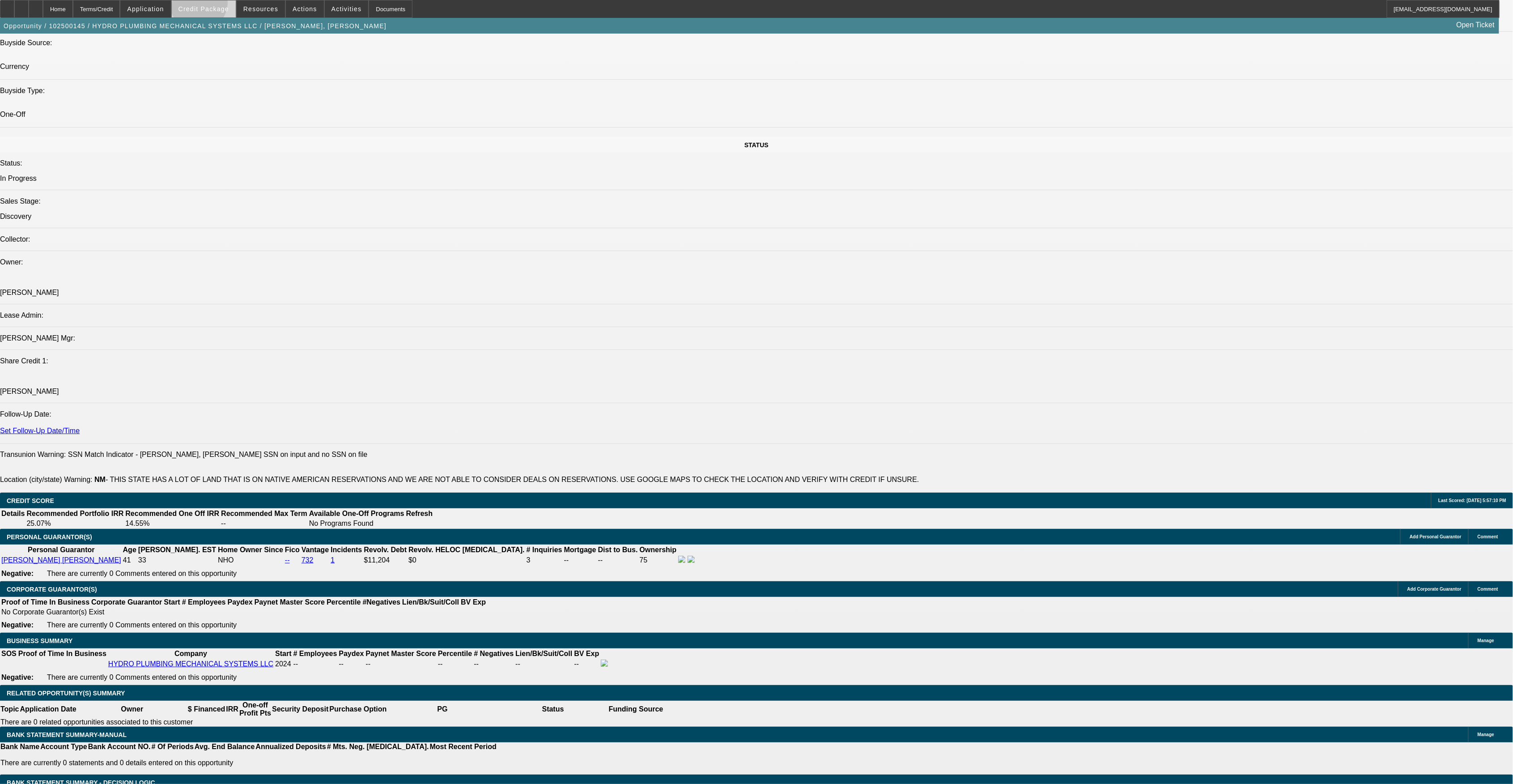
click at [215, 4] on span at bounding box center [204, 9] width 64 height 22
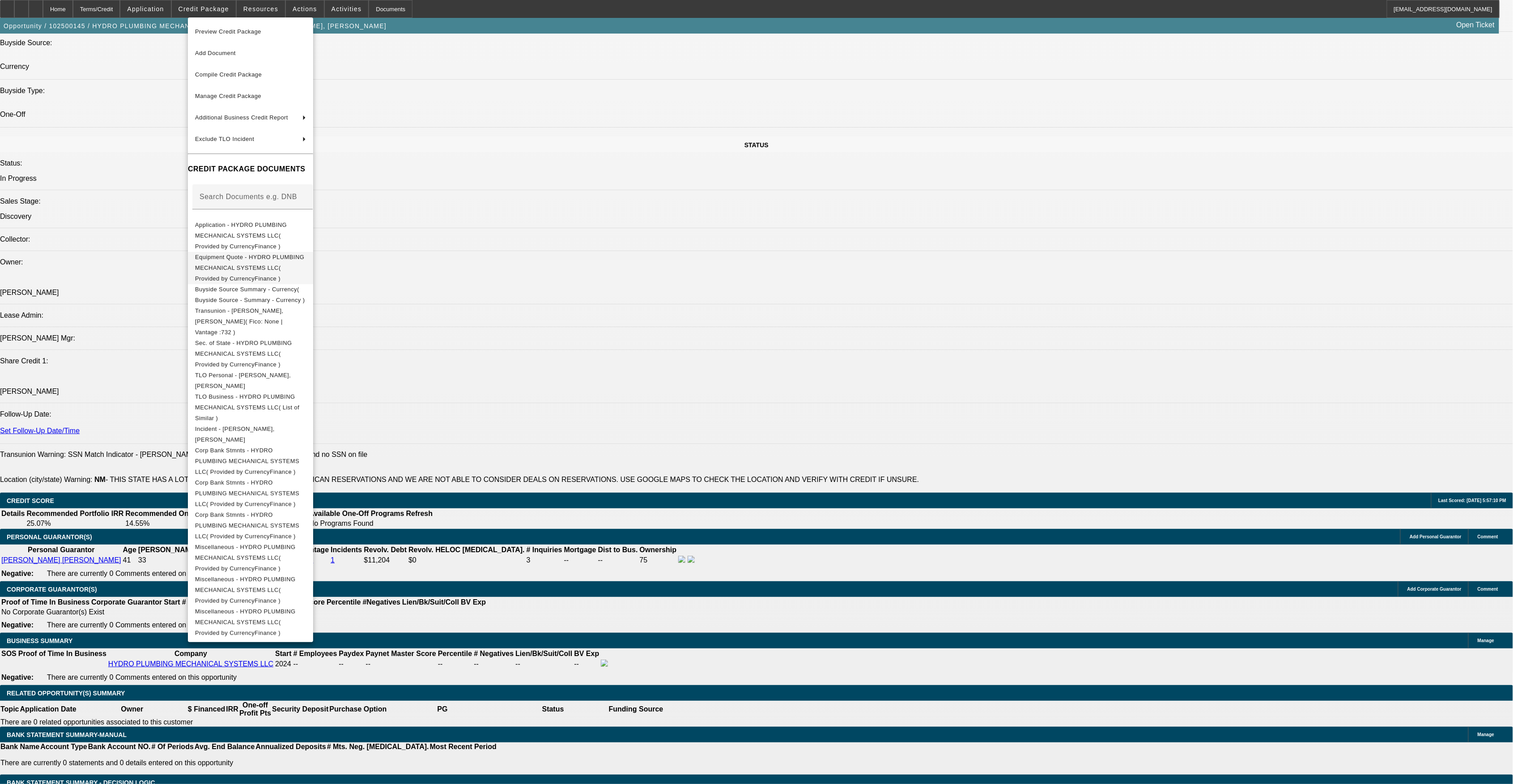
click at [293, 253] on span "Equipment Quote - HYDRO PLUMBING MECHANICAL SYSTEMS LLC( Provided by CurrencyFi…" at bounding box center [250, 267] width 111 height 32
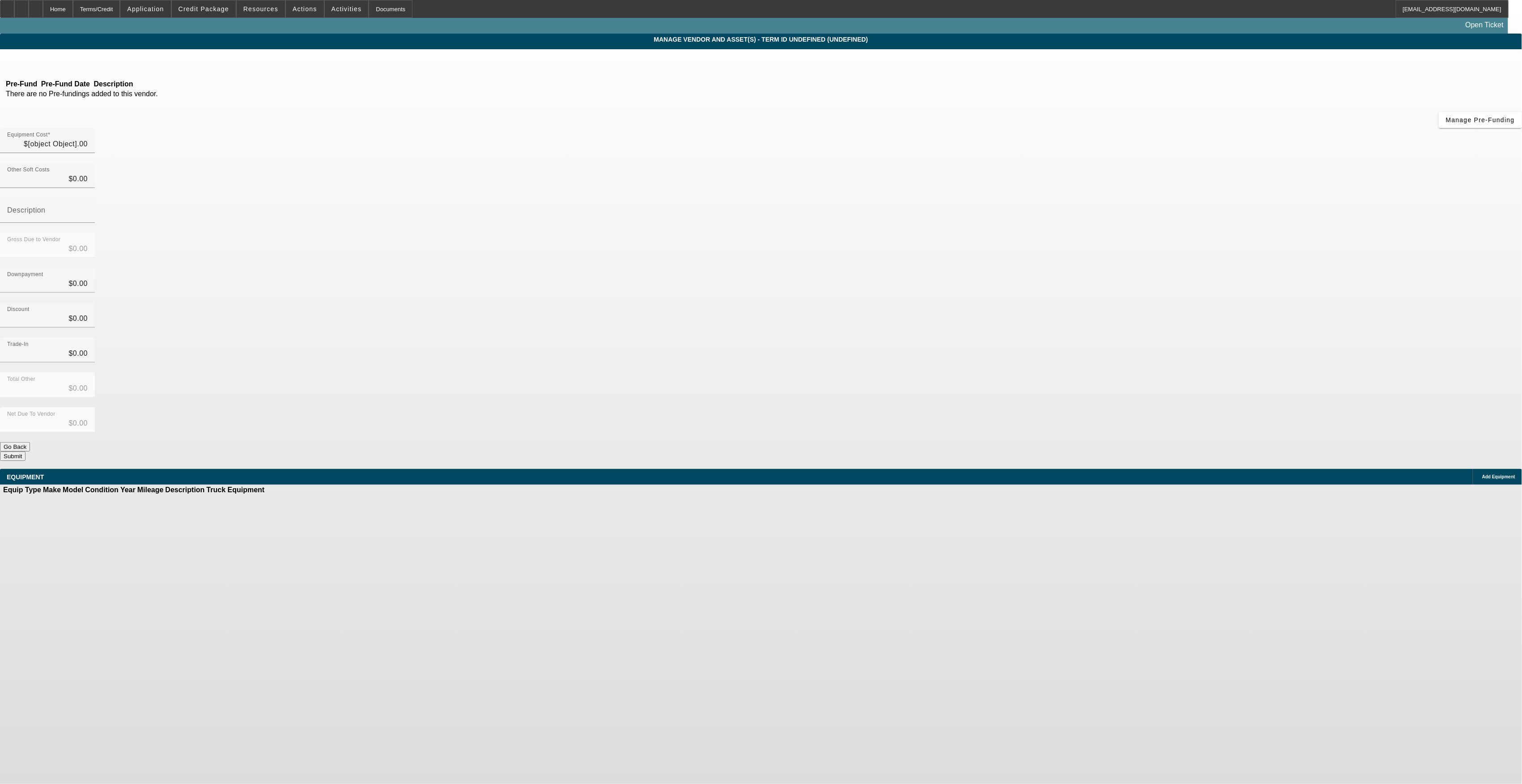
type input "$38,500.00"
type input "$10,000.00"
type input "$28,500.00"
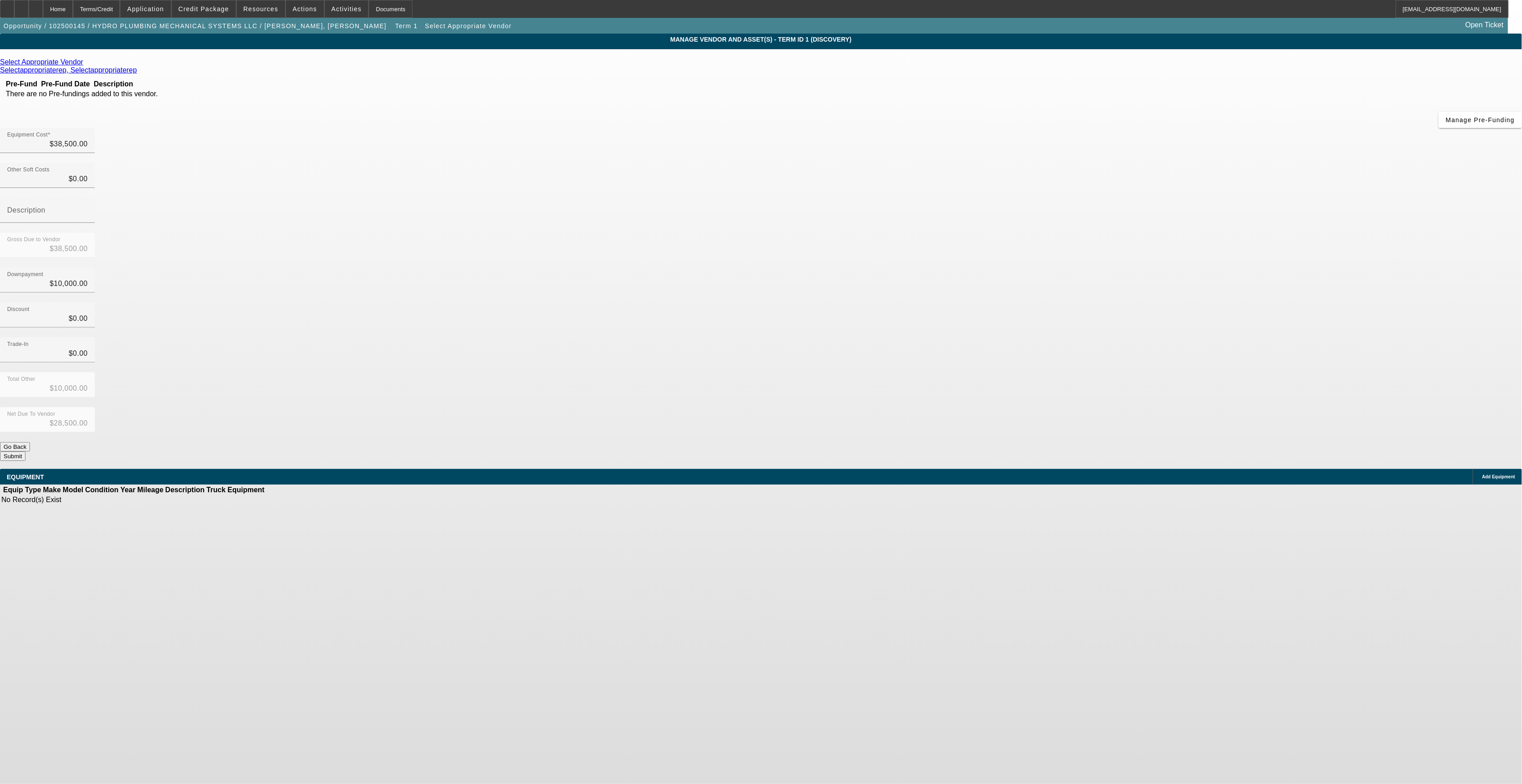
click at [85, 64] on icon at bounding box center [85, 62] width 0 height 8
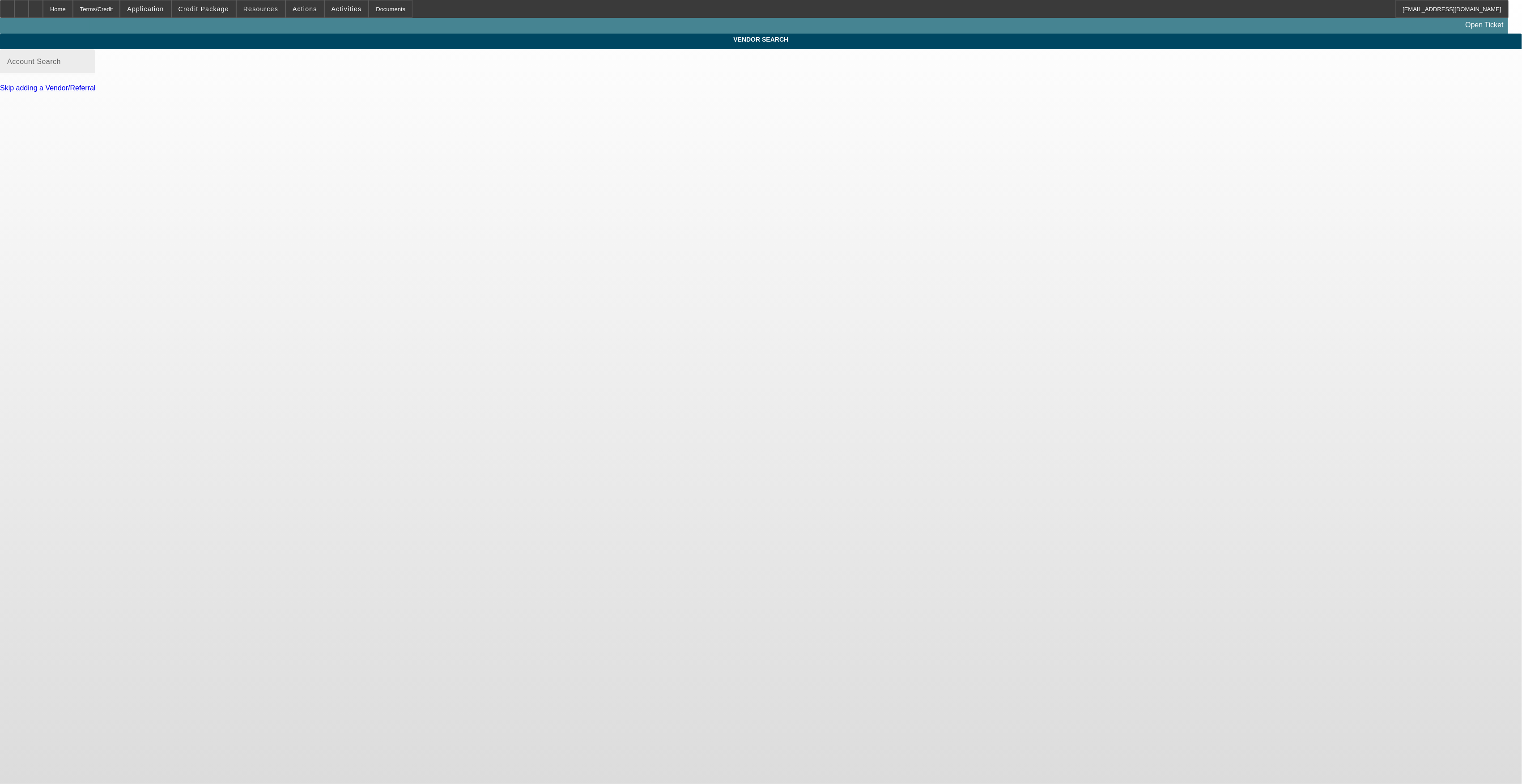
click at [88, 71] on input "Account Search" at bounding box center [47, 65] width 81 height 10
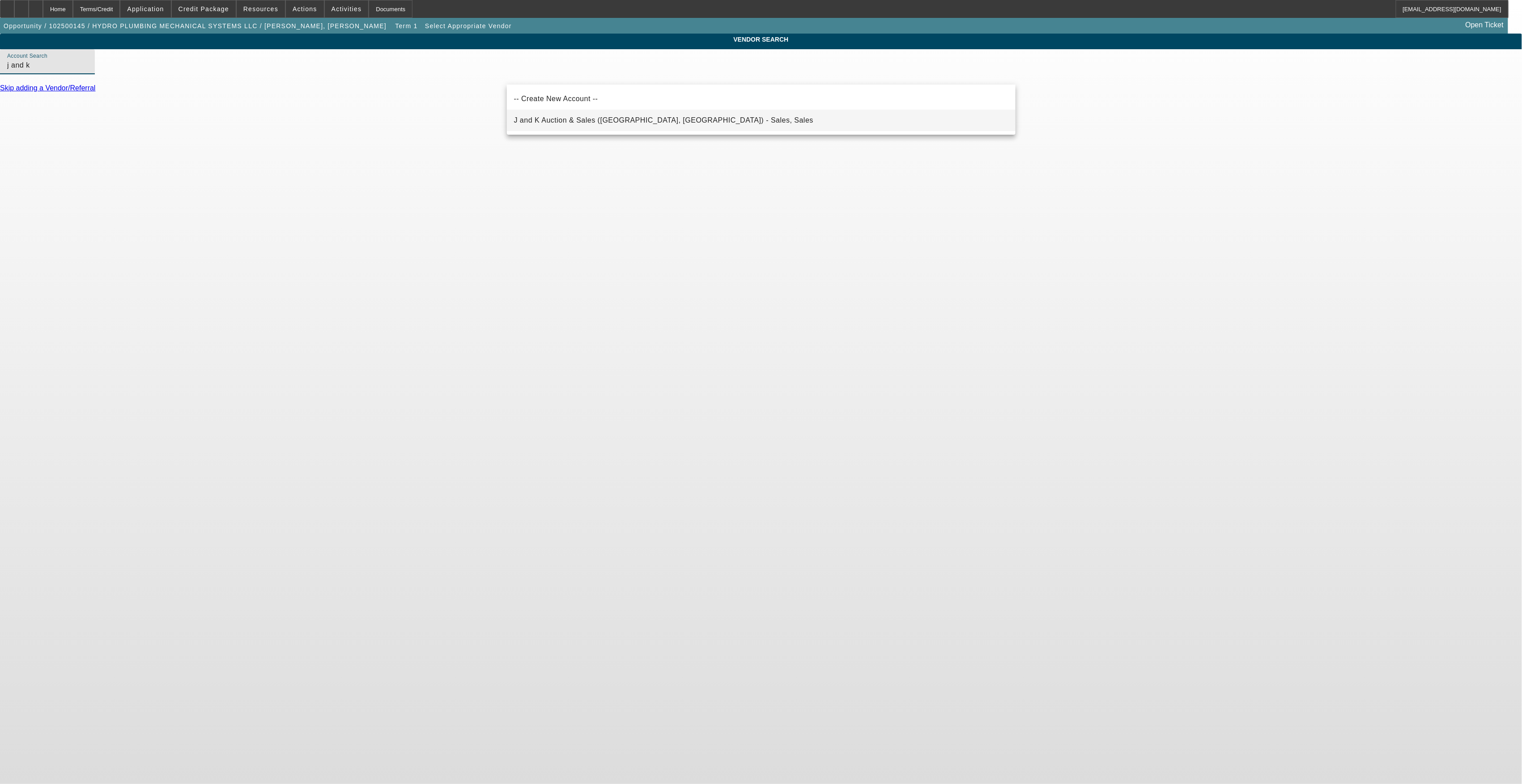
click at [648, 118] on mat-option "J and K Auction & Sales (Flint, TX) - Sales, Sales" at bounding box center [761, 120] width 509 height 22
type input "J and K Auction & Sales (Flint, TX) - Sales, Sales"
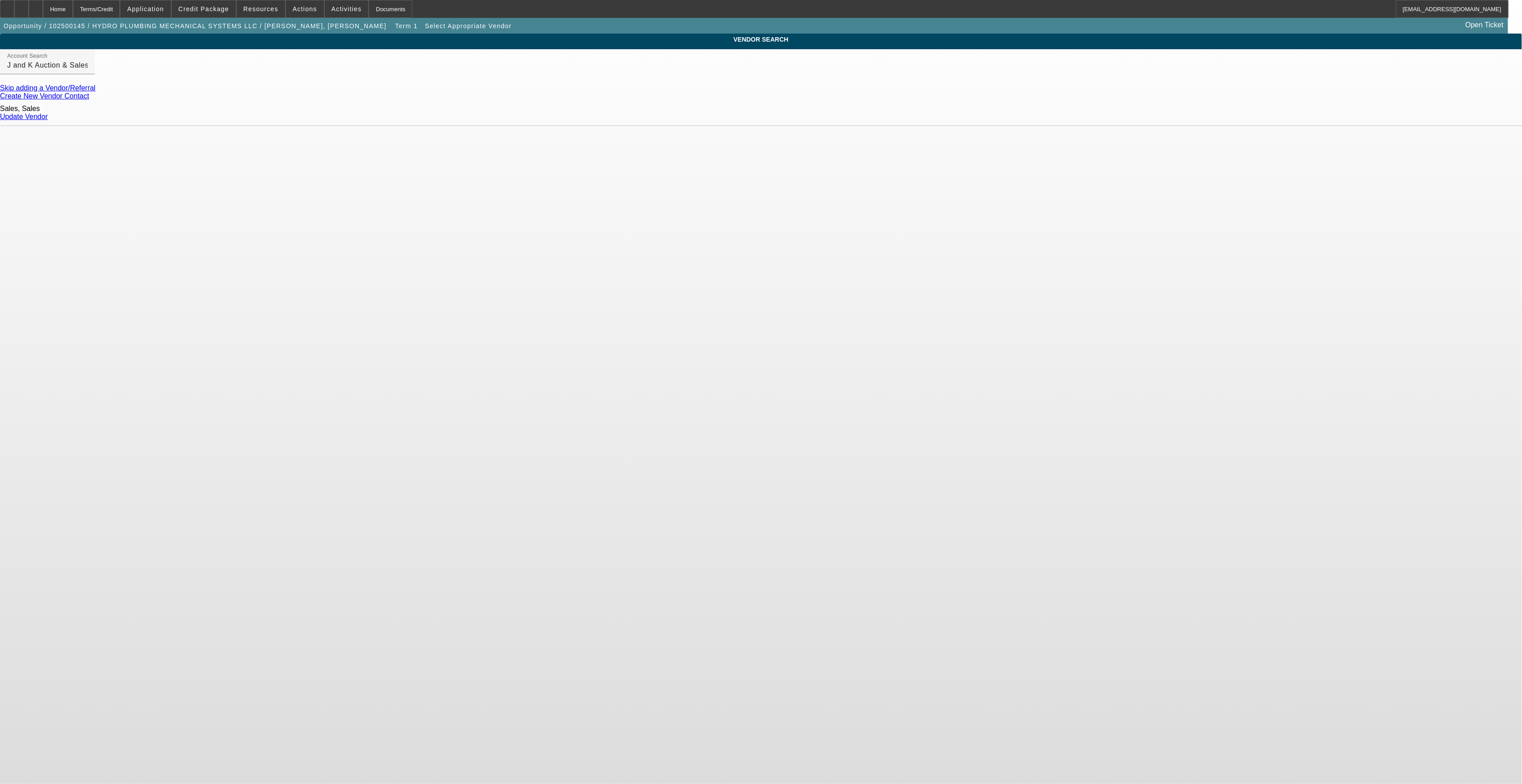
click at [48, 117] on link "Update Vendor" at bounding box center [24, 116] width 48 height 8
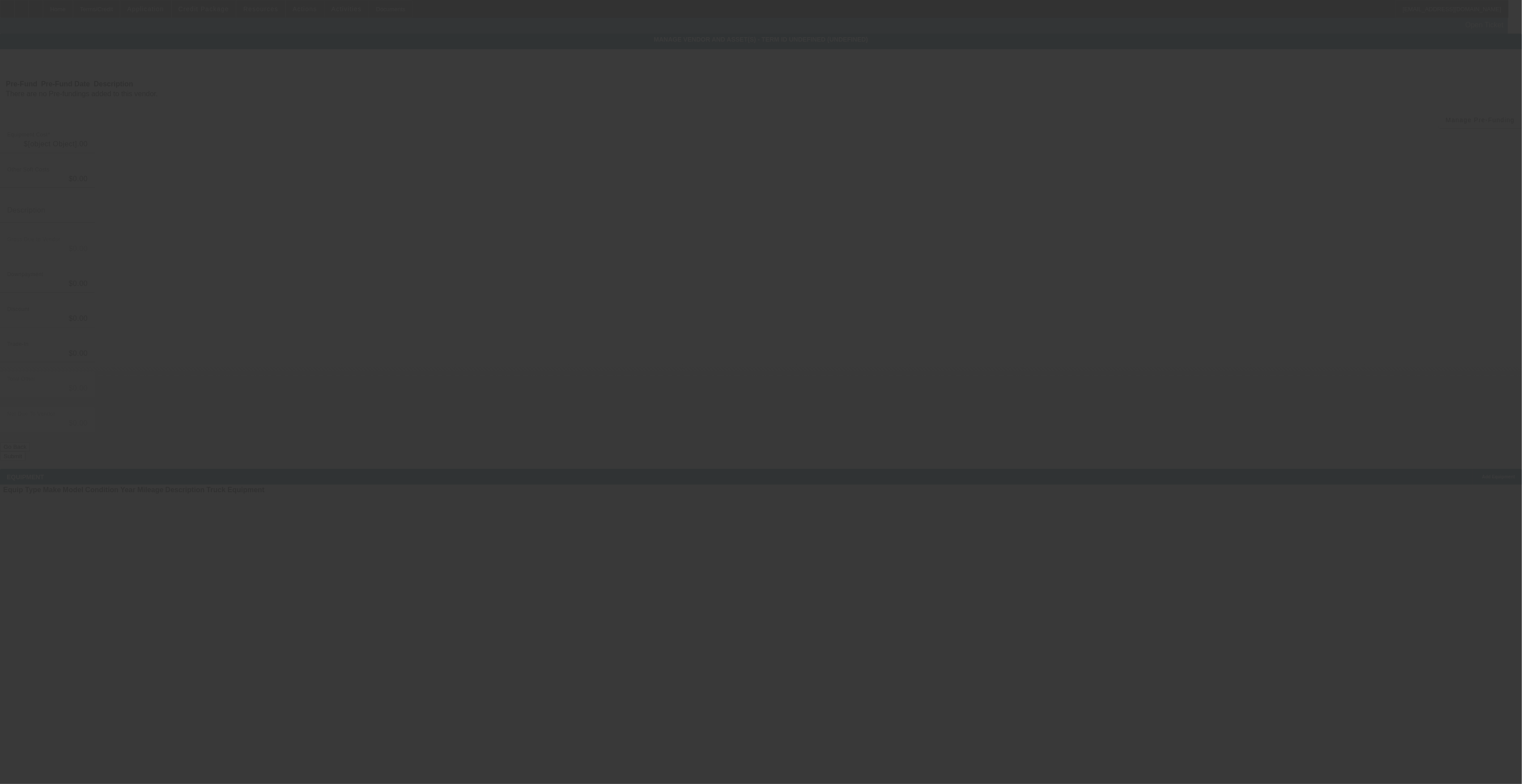
type input "$38,500.00"
type input "$10,000.00"
type input "$28,500.00"
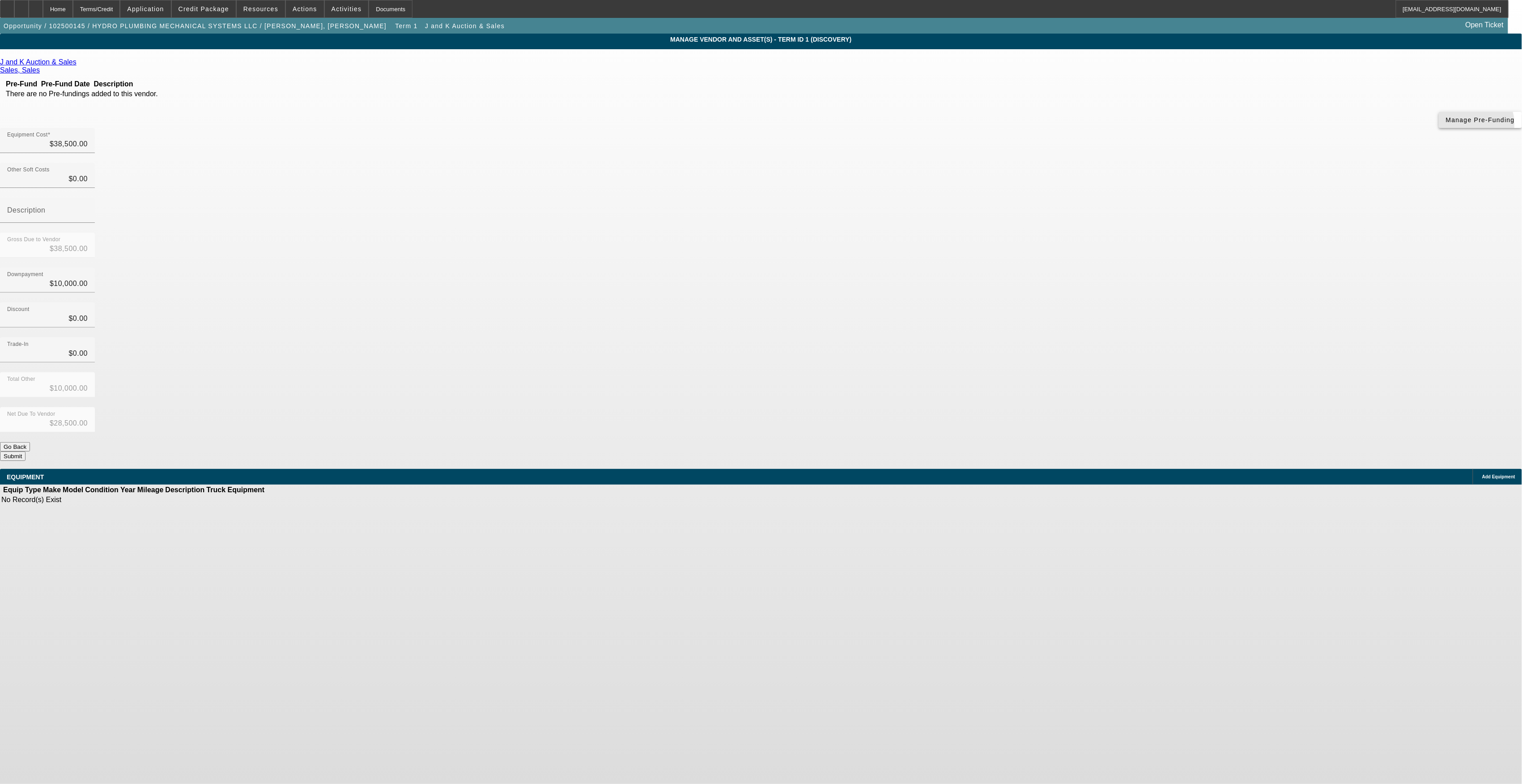
click at [1439, 131] on span "button" at bounding box center [1481, 120] width 84 height 22
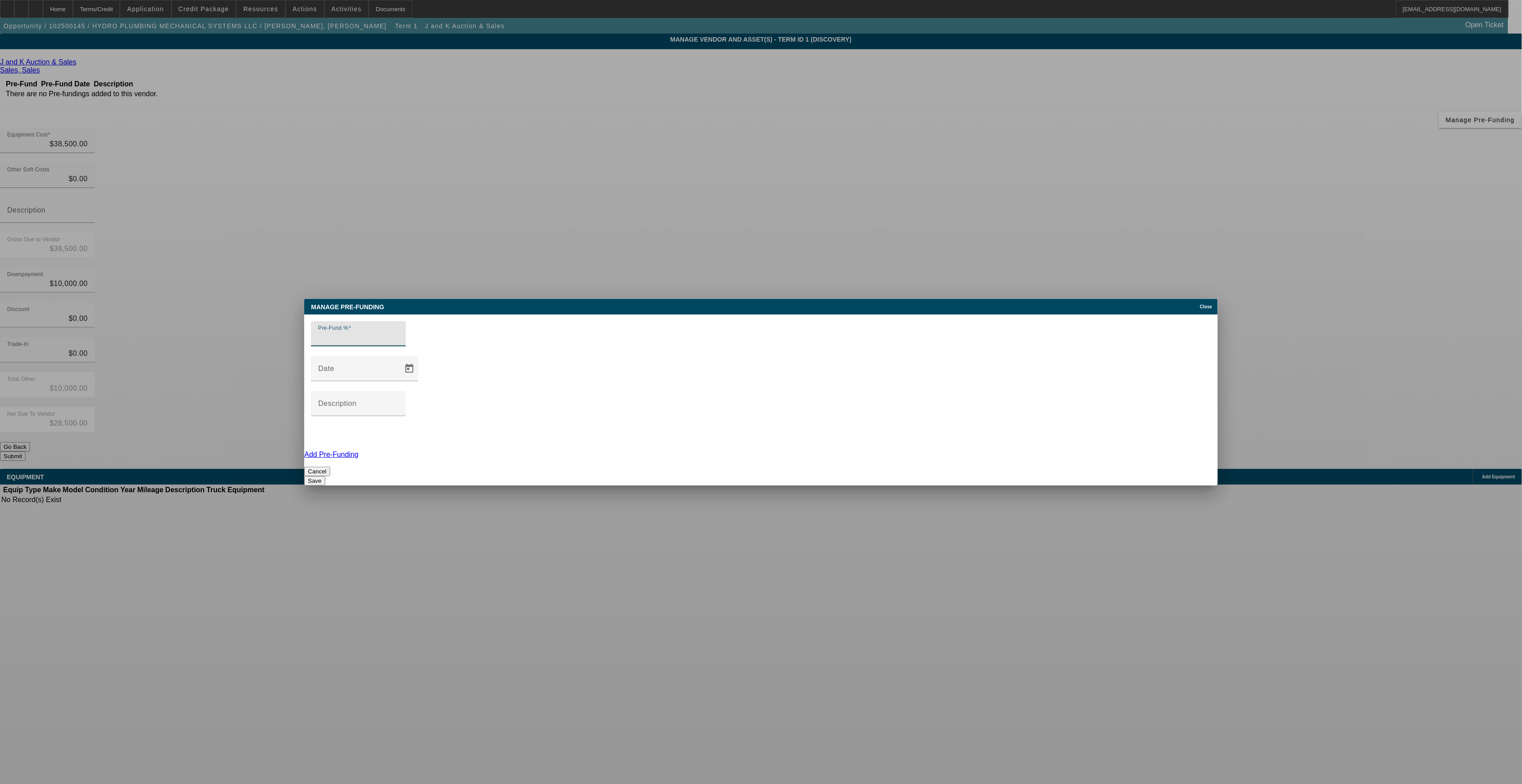
click at [1205, 309] on span "Close" at bounding box center [1206, 306] width 12 height 5
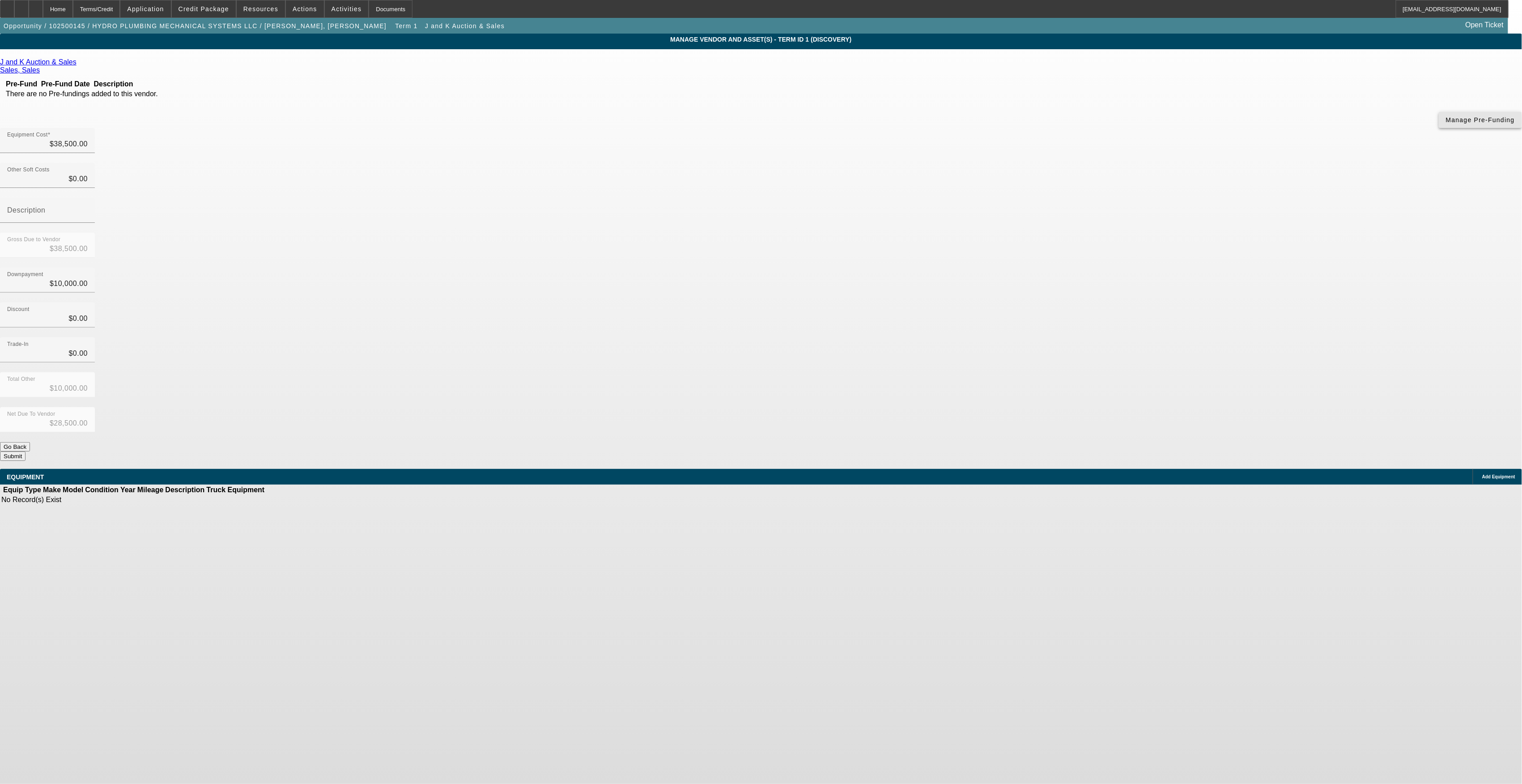
click at [1439, 131] on span "button" at bounding box center [1481, 120] width 84 height 22
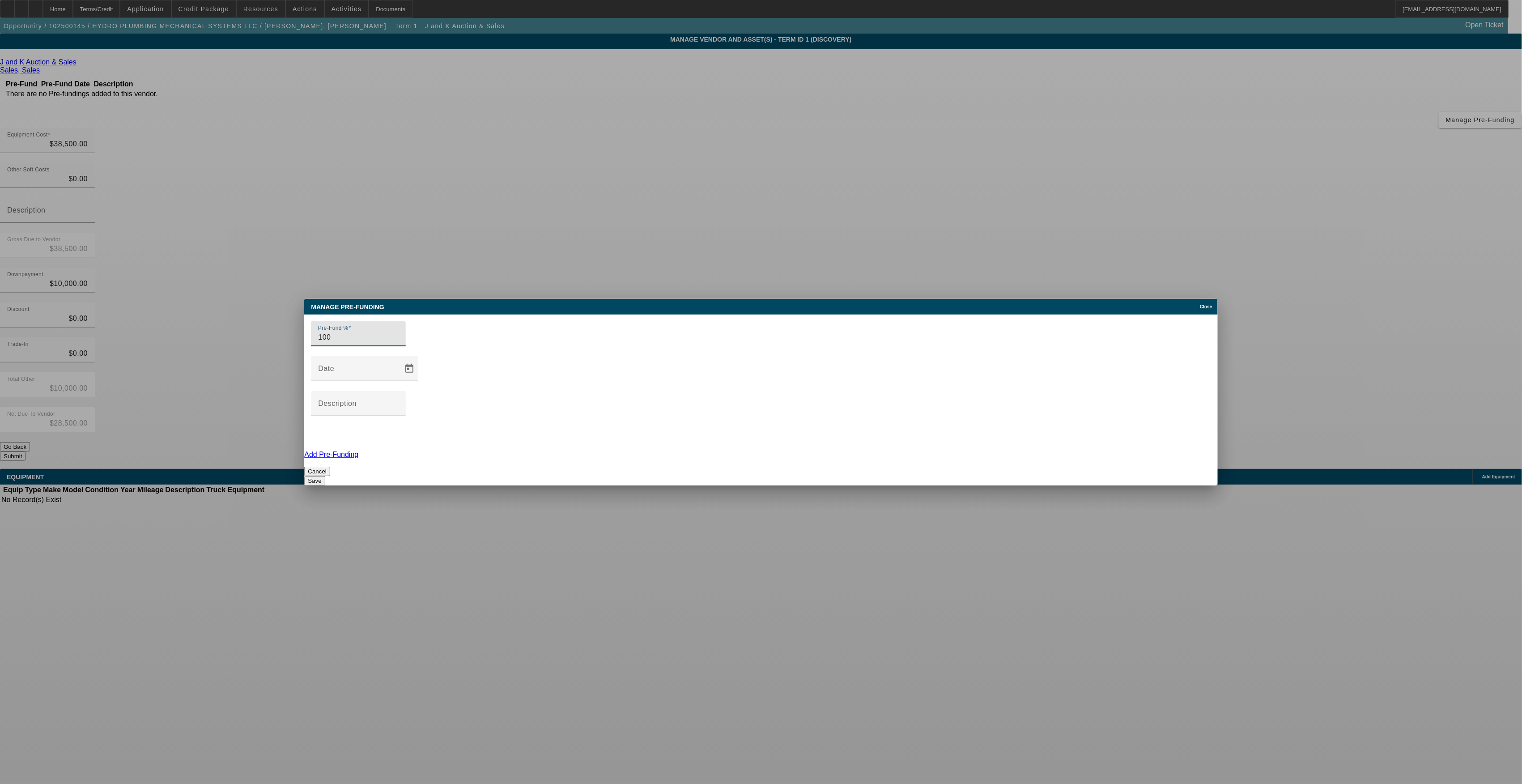
type input "100"
click at [325, 476] on button "Save" at bounding box center [314, 480] width 21 height 9
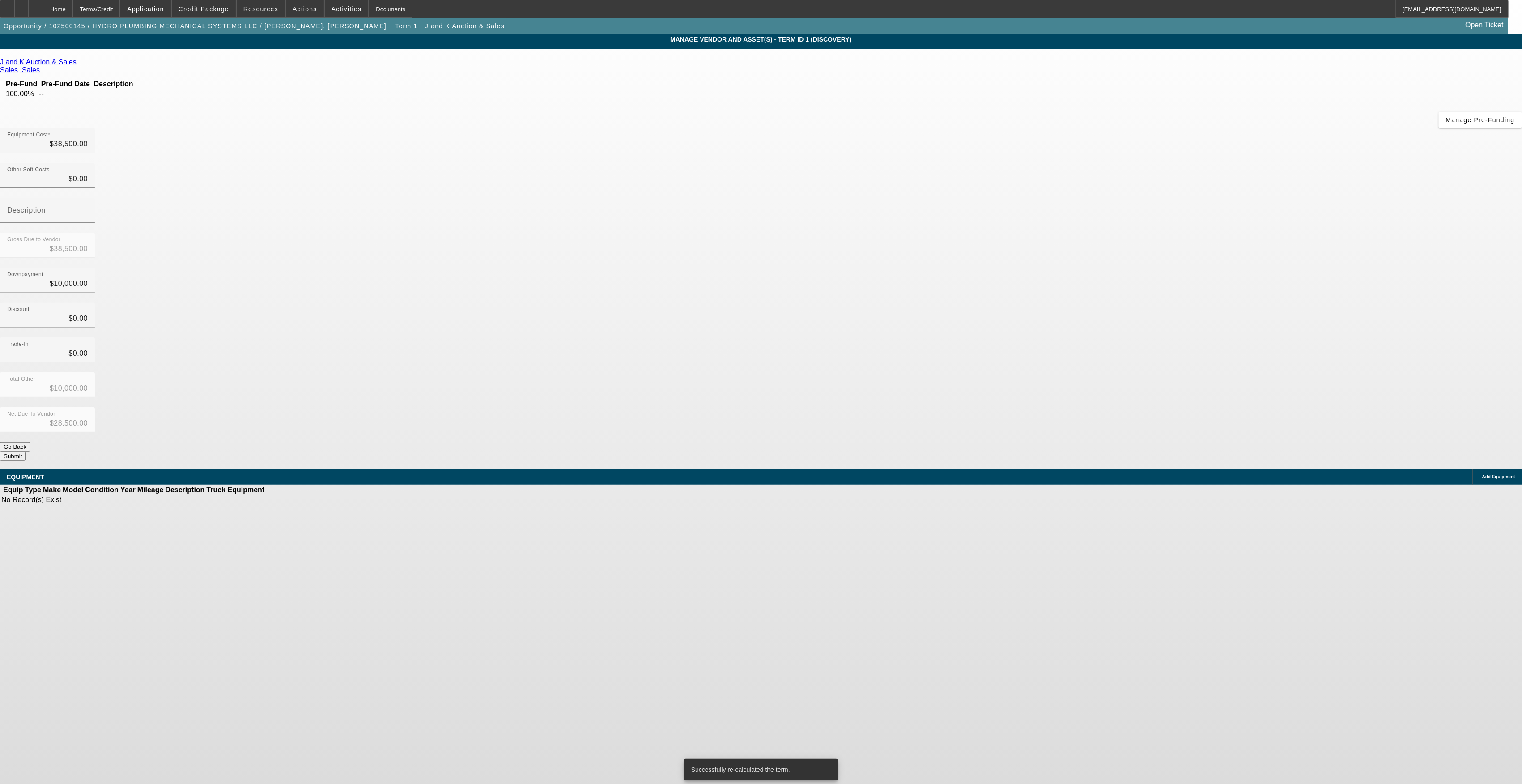
click at [1482, 474] on span "Add Equipment" at bounding box center [1499, 477] width 33 height 5
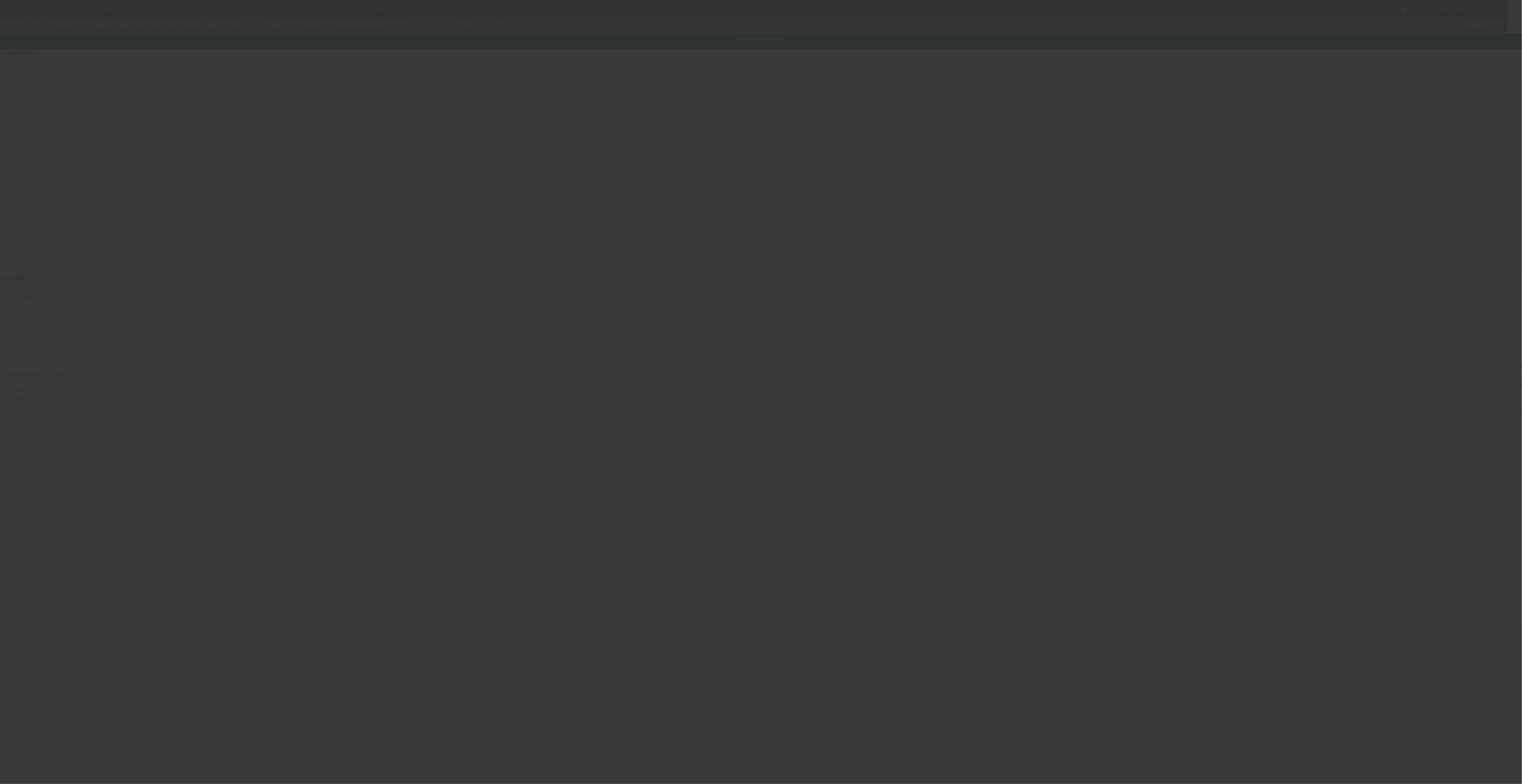
type input "[STREET_ADDRESS]"
type input "[GEOGRAPHIC_DATA]"
type input "87124"
type input "[PERSON_NAME]"
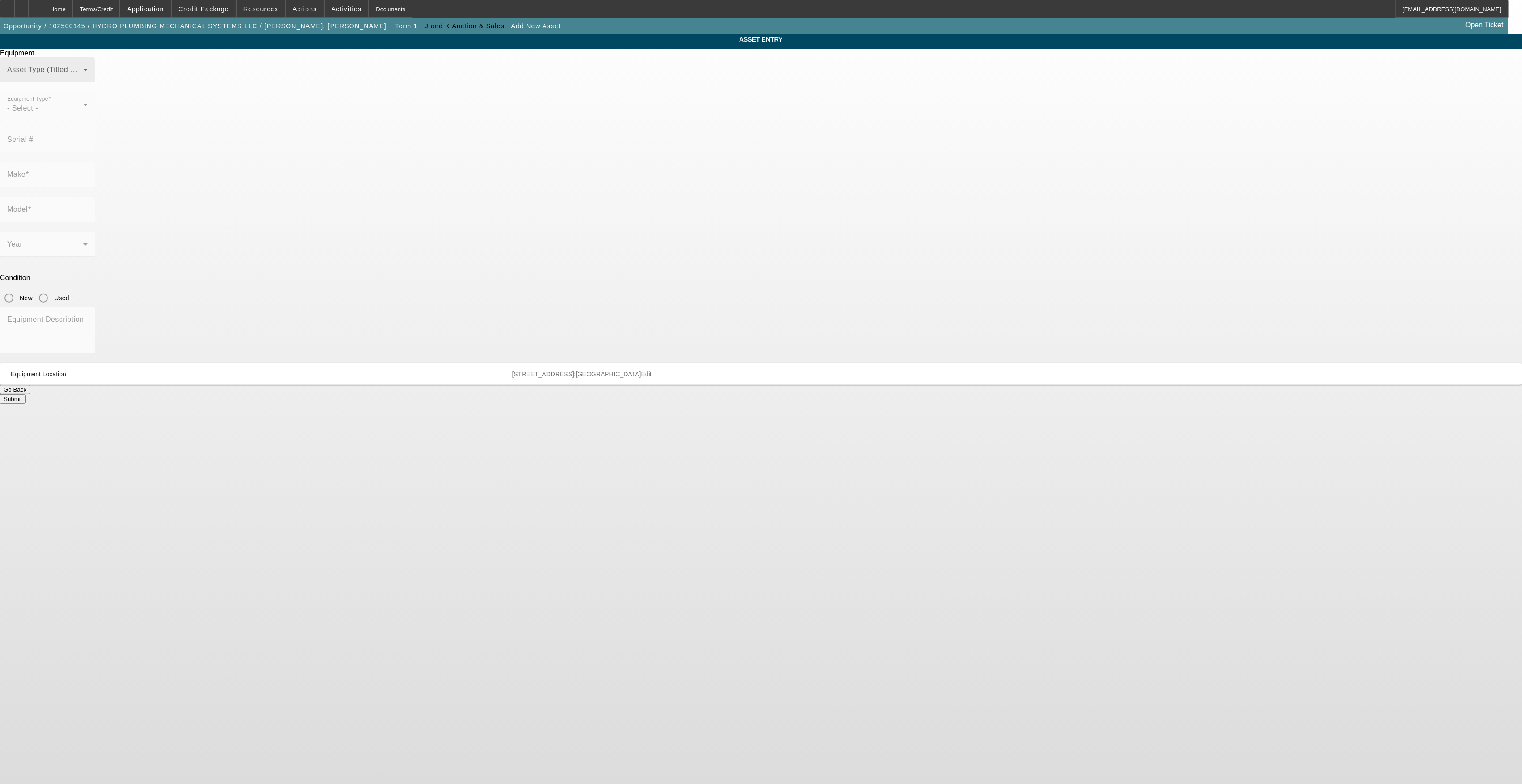
click at [88, 81] on div "Asset Type (Titled or Non-Titled)" at bounding box center [47, 70] width 81 height 25
click at [693, 140] on span "Non Title Asset" at bounding box center [670, 136] width 51 height 10
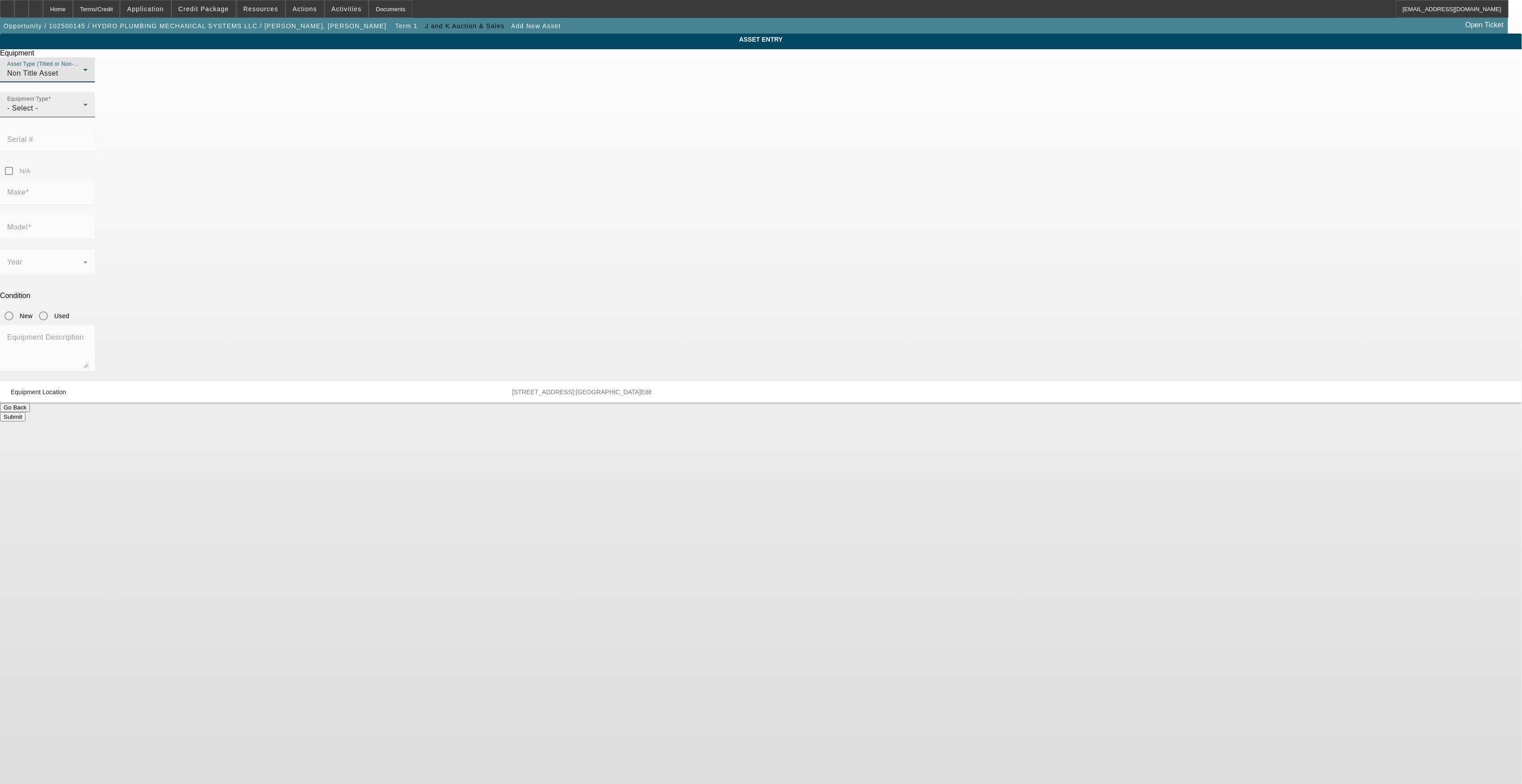
click at [84, 114] on div "- Select -" at bounding box center [45, 108] width 76 height 10
click at [691, 207] on mat-option "Skid Steer" at bounding box center [696, 207] width 117 height 22
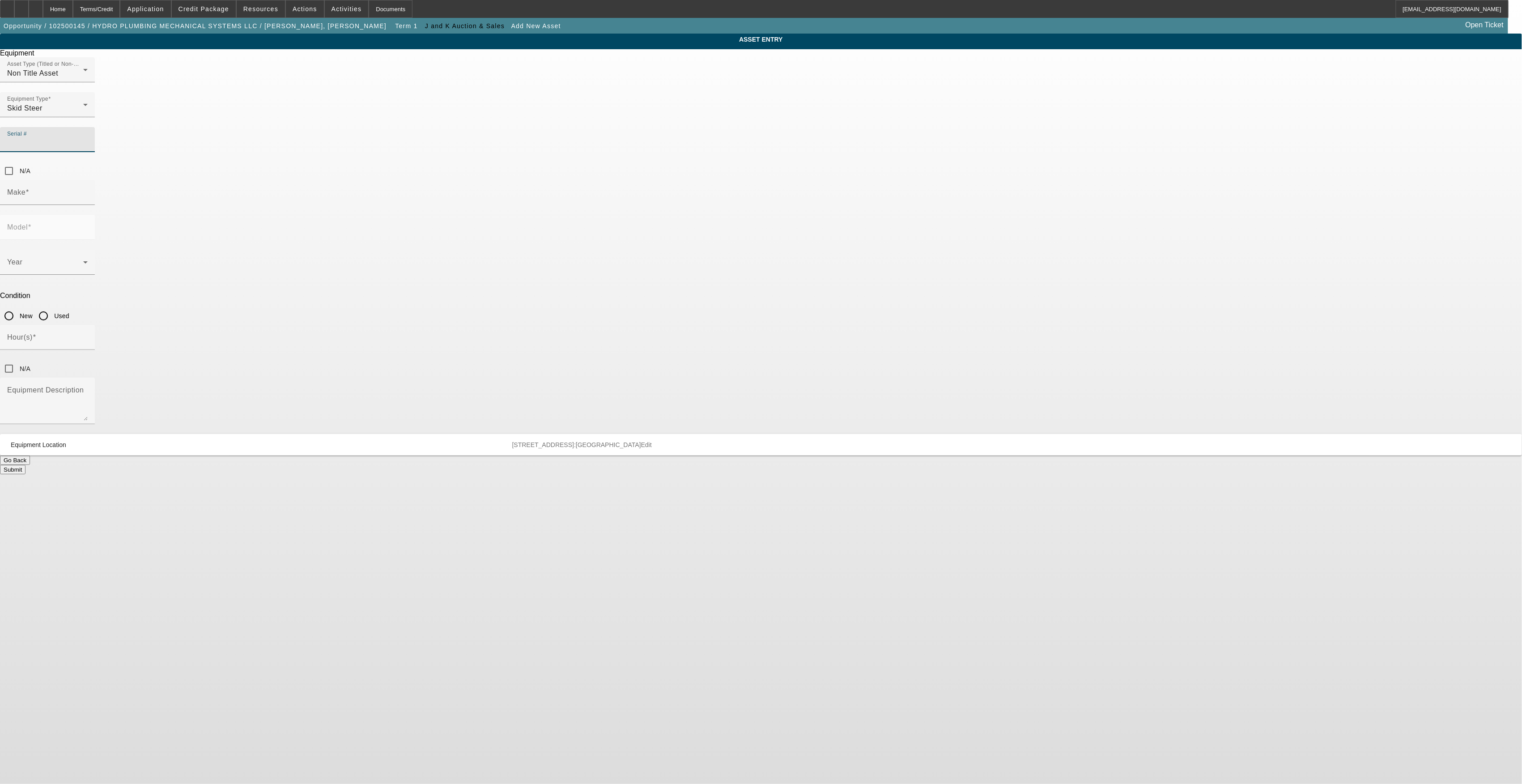
click at [88, 138] on input "Serial #" at bounding box center [47, 143] width 81 height 10
type input "AUVP17727"
click at [53, 307] on input "Used" at bounding box center [43, 316] width 18 height 18
radio input "true"
click at [88, 190] on input "Make" at bounding box center [47, 195] width 81 height 10
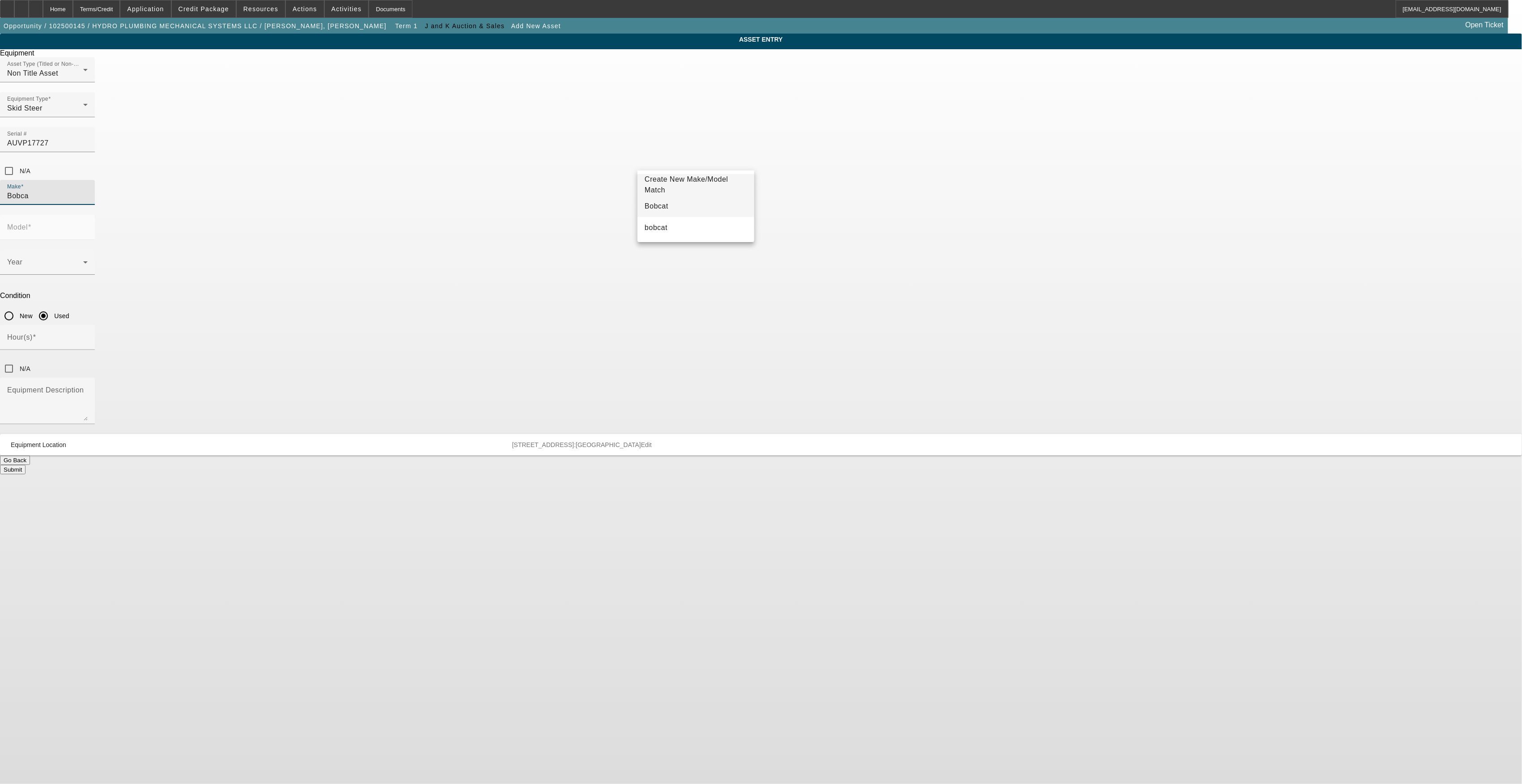
click at [681, 208] on mat-option "Bobcat" at bounding box center [696, 206] width 117 height 22
type input "Bobcat"
click at [88, 225] on input "Model" at bounding box center [47, 231] width 81 height 10
click at [818, 208] on span "T450 Skid Steer Track Loader" at bounding box center [826, 206] width 102 height 8
type input "T450 Skid Steer Track Loader"
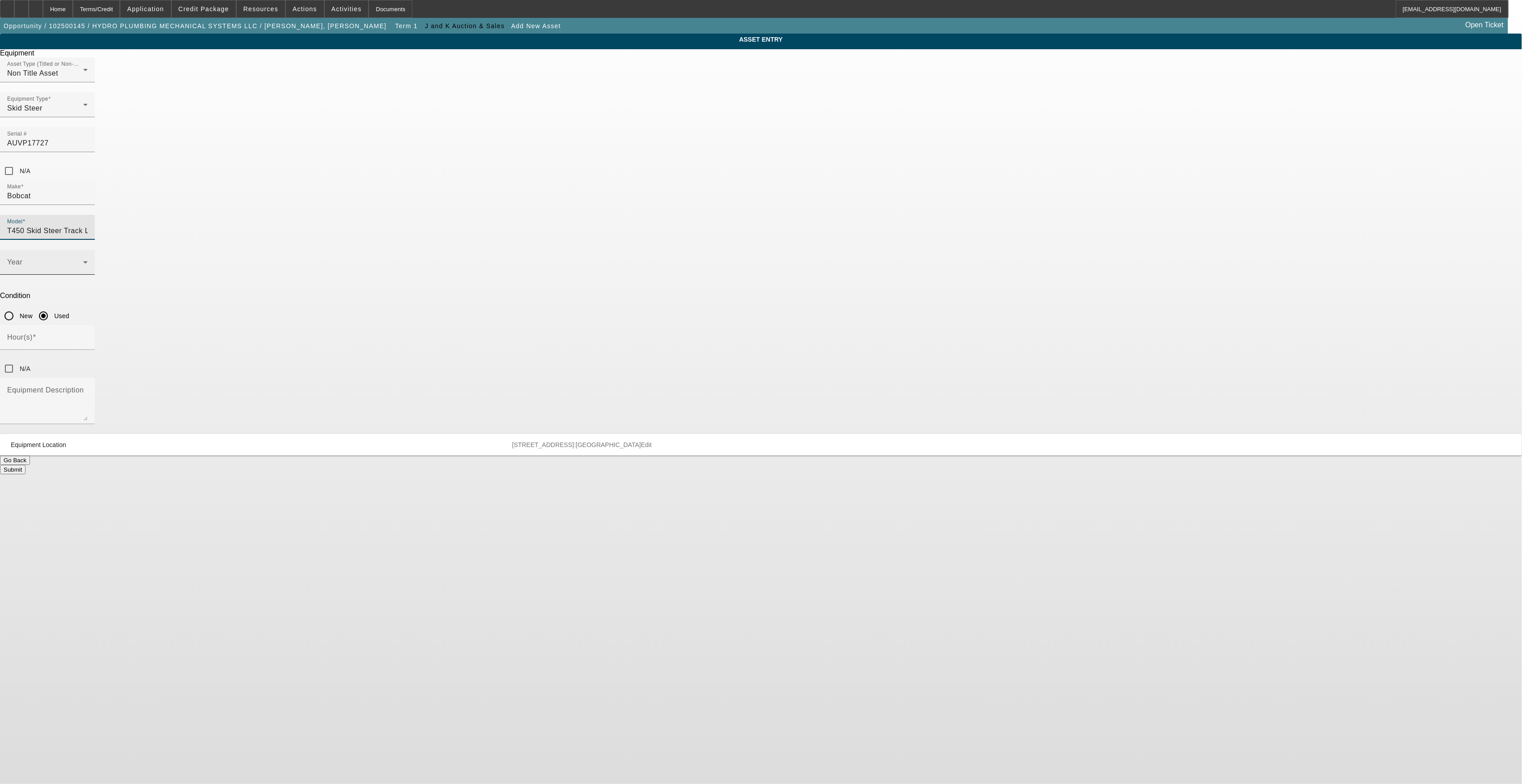
click at [84, 261] on span at bounding box center [45, 266] width 76 height 10
click at [668, 305] on mat-option "2021" at bounding box center [696, 311] width 117 height 22
click at [88, 324] on div "Hour(s)" at bounding box center [47, 336] width 81 height 25
type input "950"
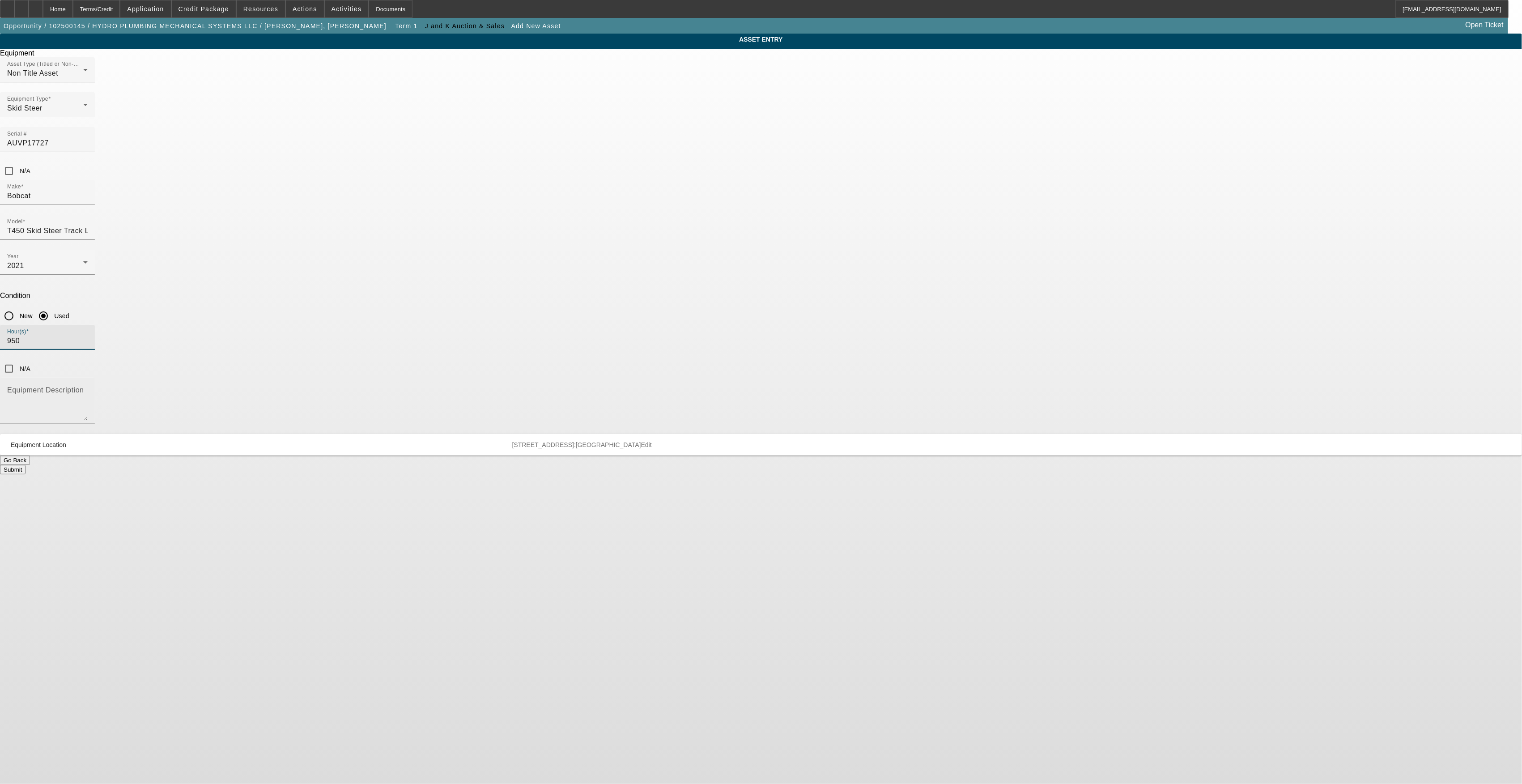
click at [88, 388] on textarea "Equipment Description" at bounding box center [47, 404] width 81 height 32
type textarea "Enclosed"
click at [26, 465] on button "Submit" at bounding box center [13, 469] width 26 height 9
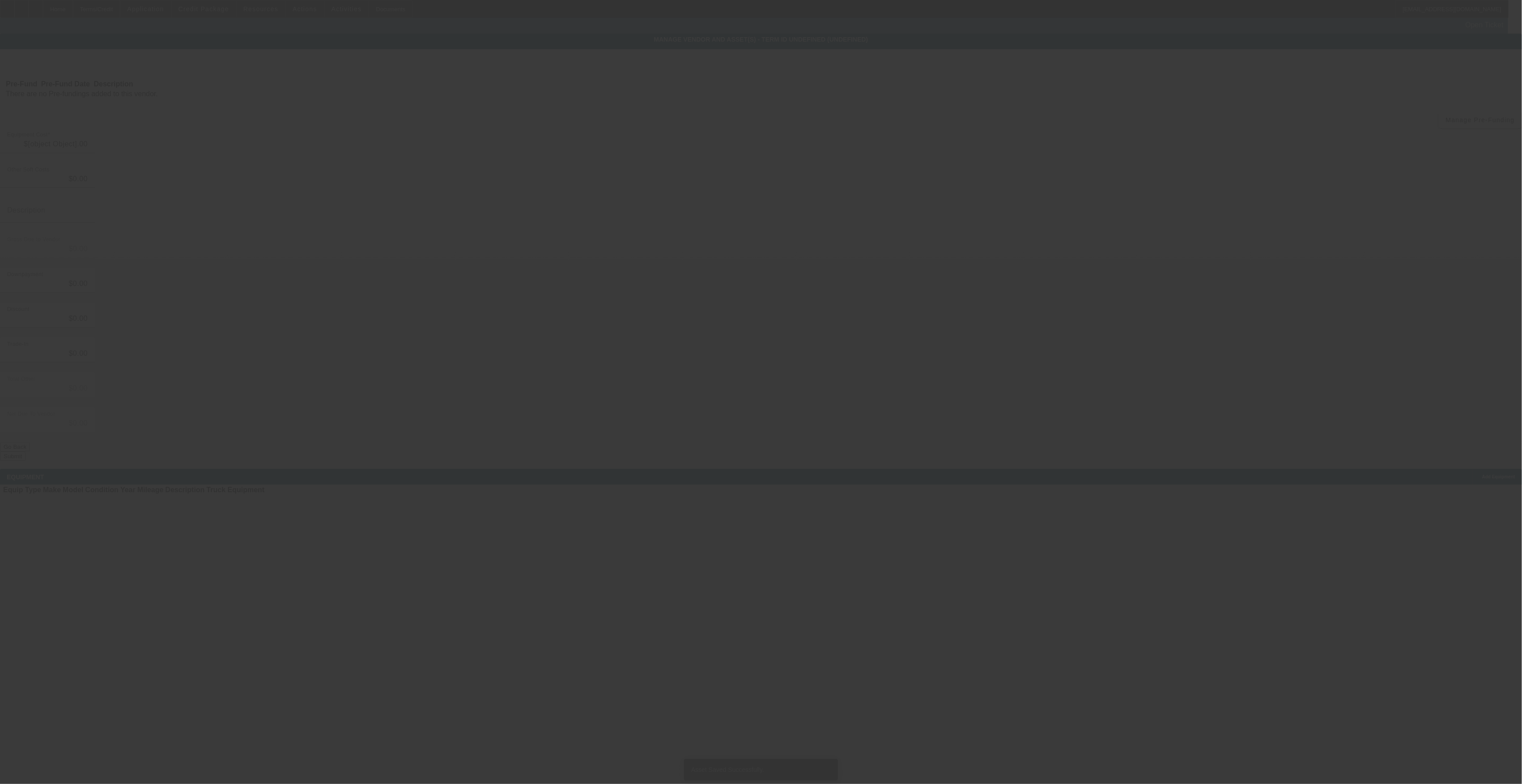
type input "$38,500.00"
type input "$10,000.00"
type input "$28,500.00"
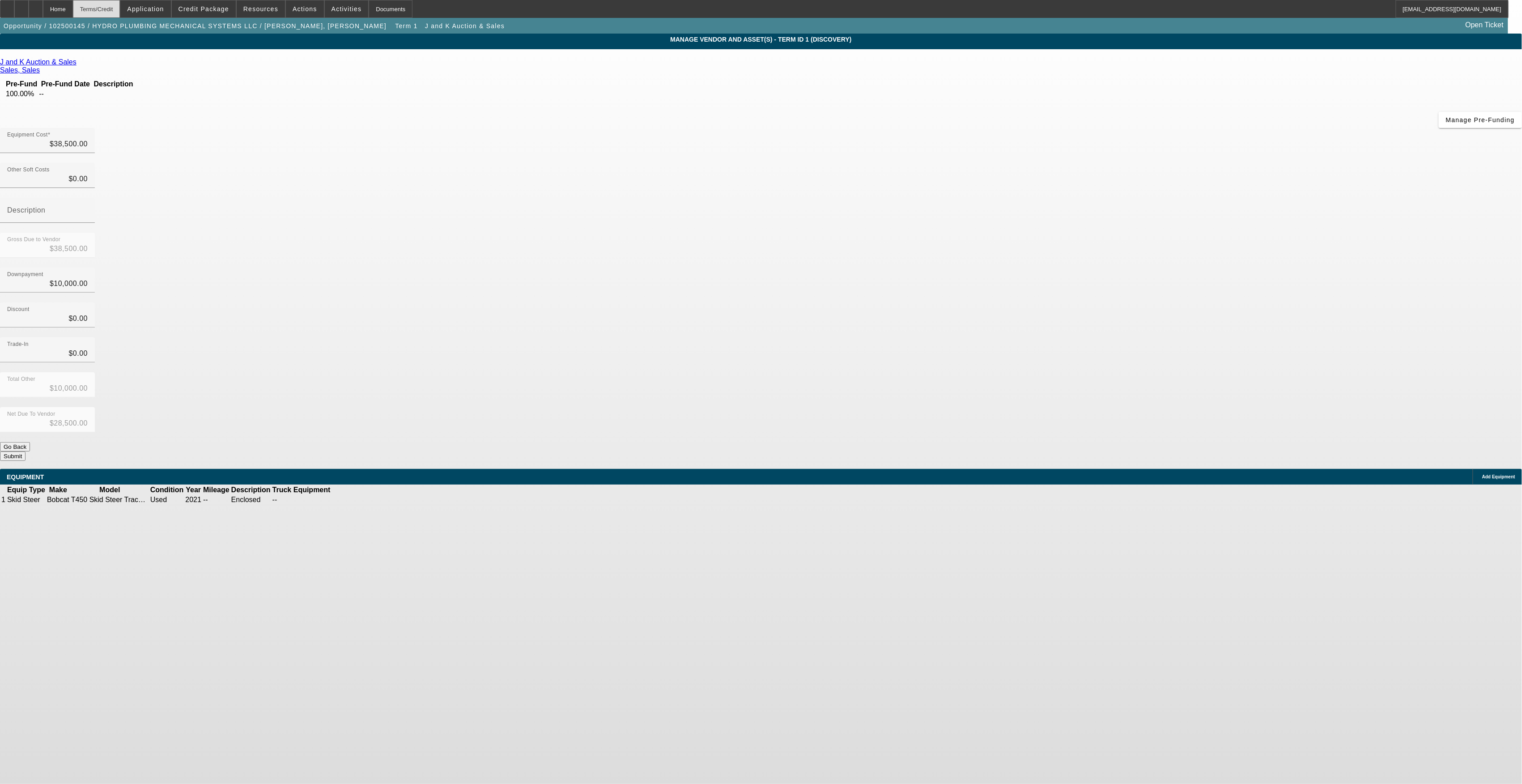
click at [121, 7] on div "Terms/Credit" at bounding box center [96, 9] width 47 height 18
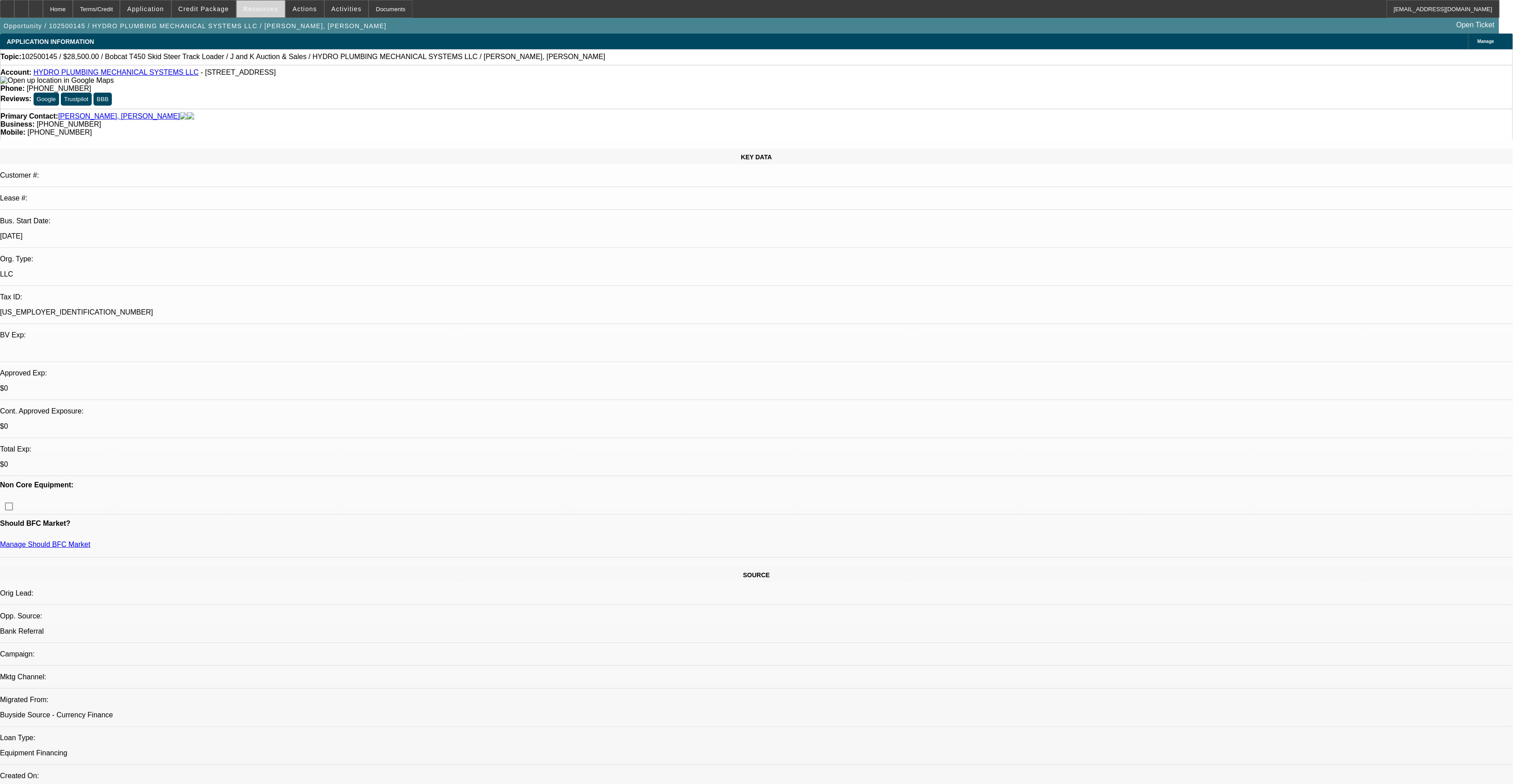
select select "0"
select select "2"
select select "0"
select select "6"
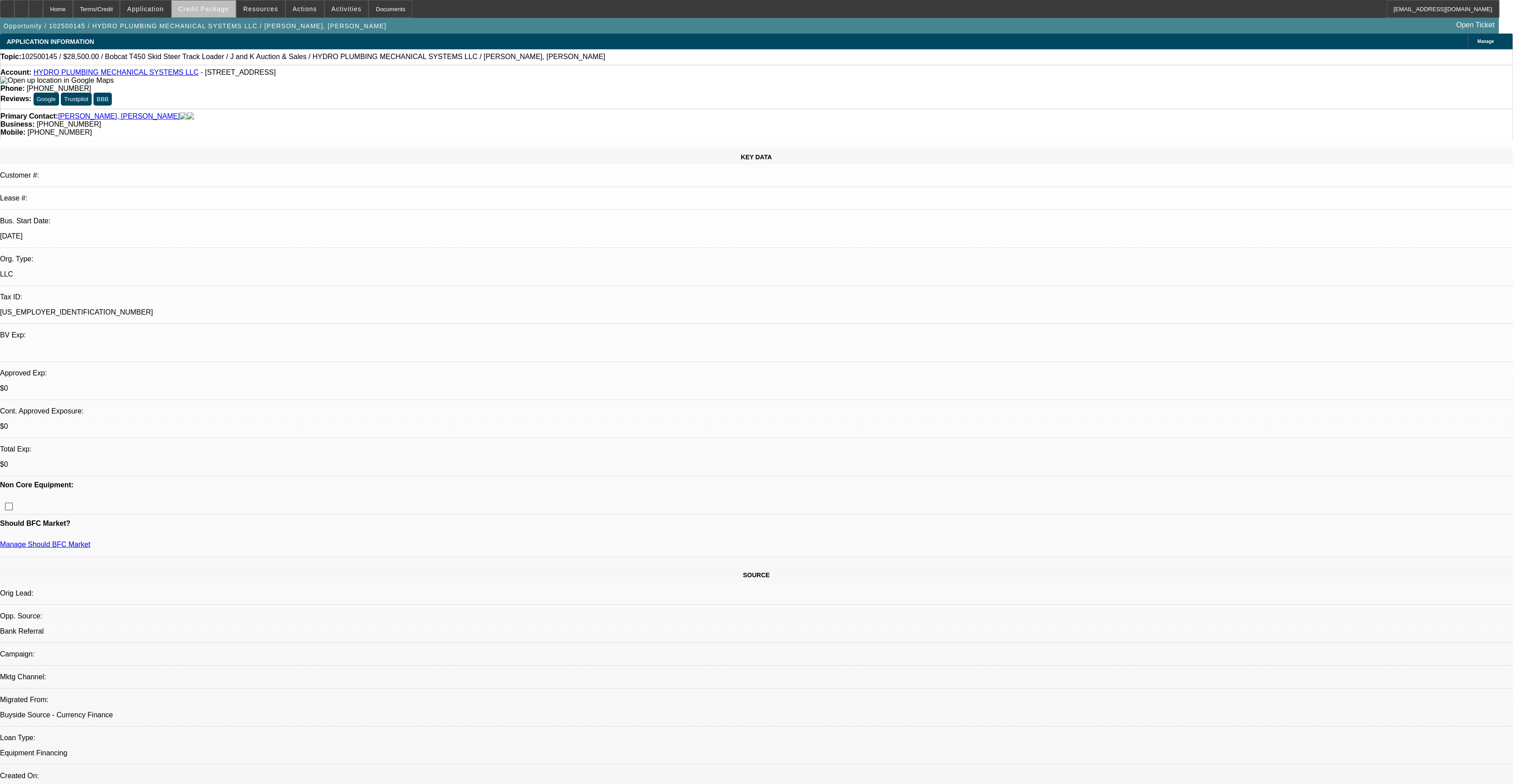
click at [225, 16] on span at bounding box center [204, 9] width 64 height 22
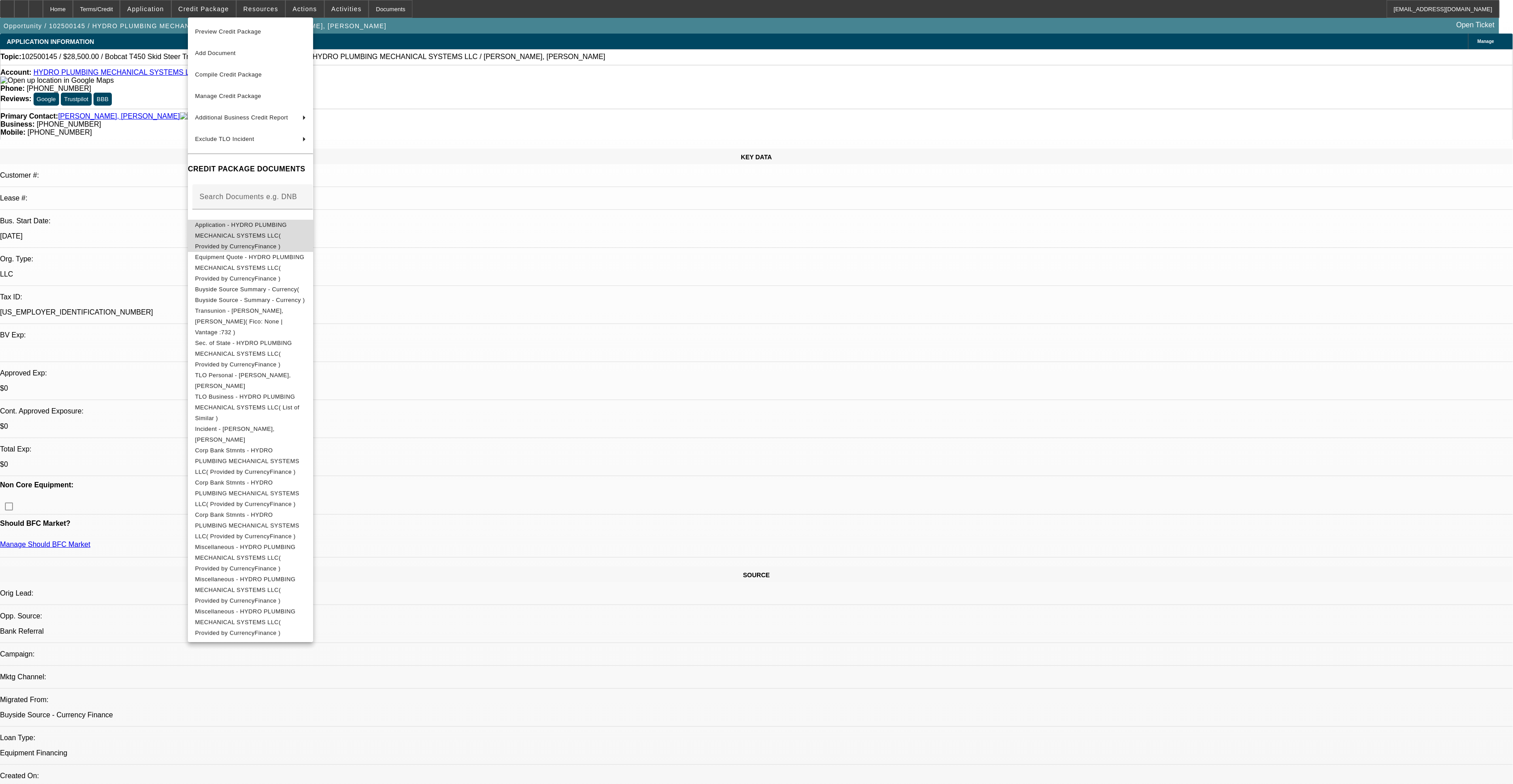
click at [275, 222] on span "Application - HYDRO PLUMBING MECHANICAL SYSTEMS LLC( Provided by CurrencyFinanc…" at bounding box center [241, 235] width 92 height 28
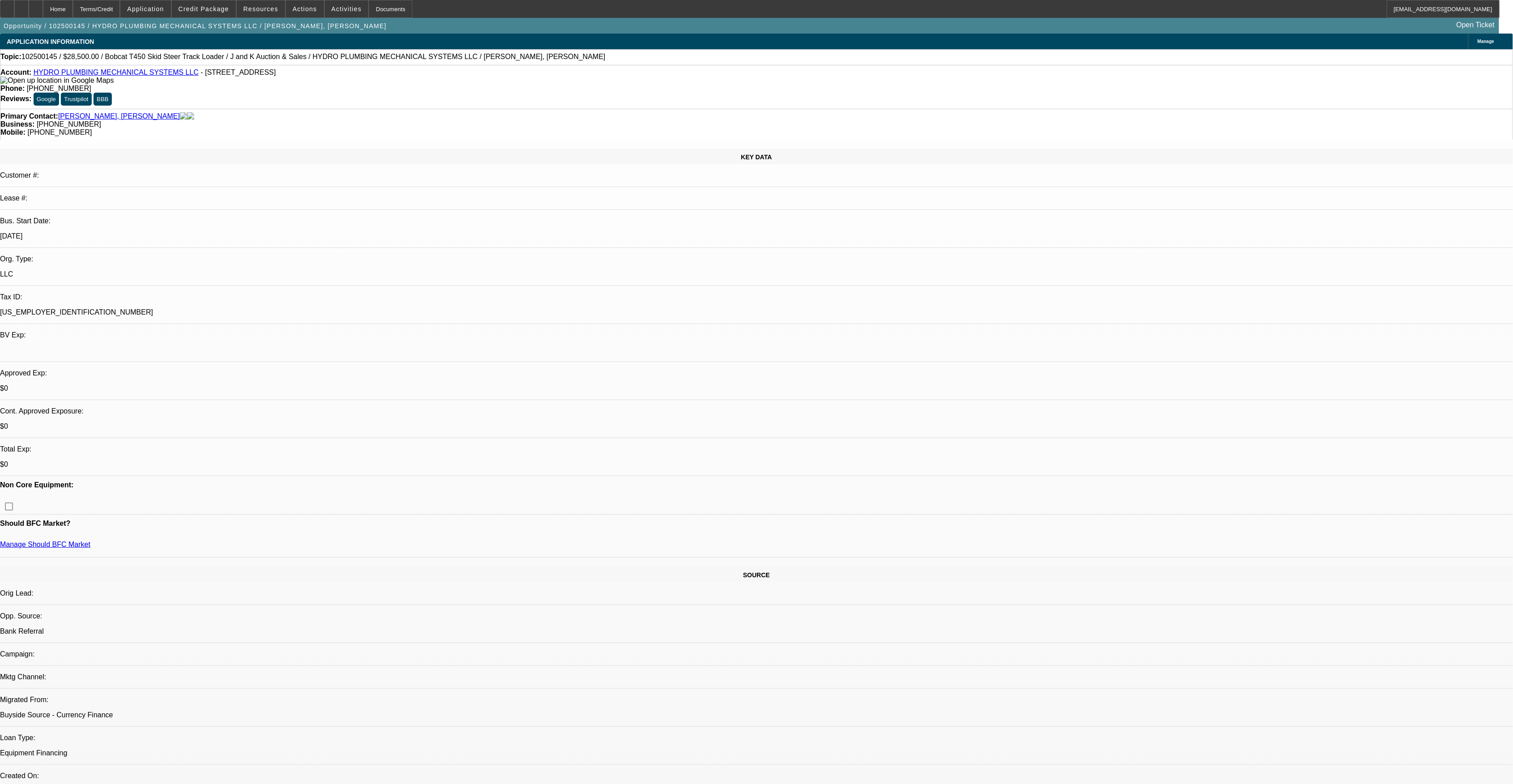
drag, startPoint x: 1201, startPoint y: 355, endPoint x: 1105, endPoint y: 355, distance: 96.0
copy td "jose-lopez@gocurrency.com"
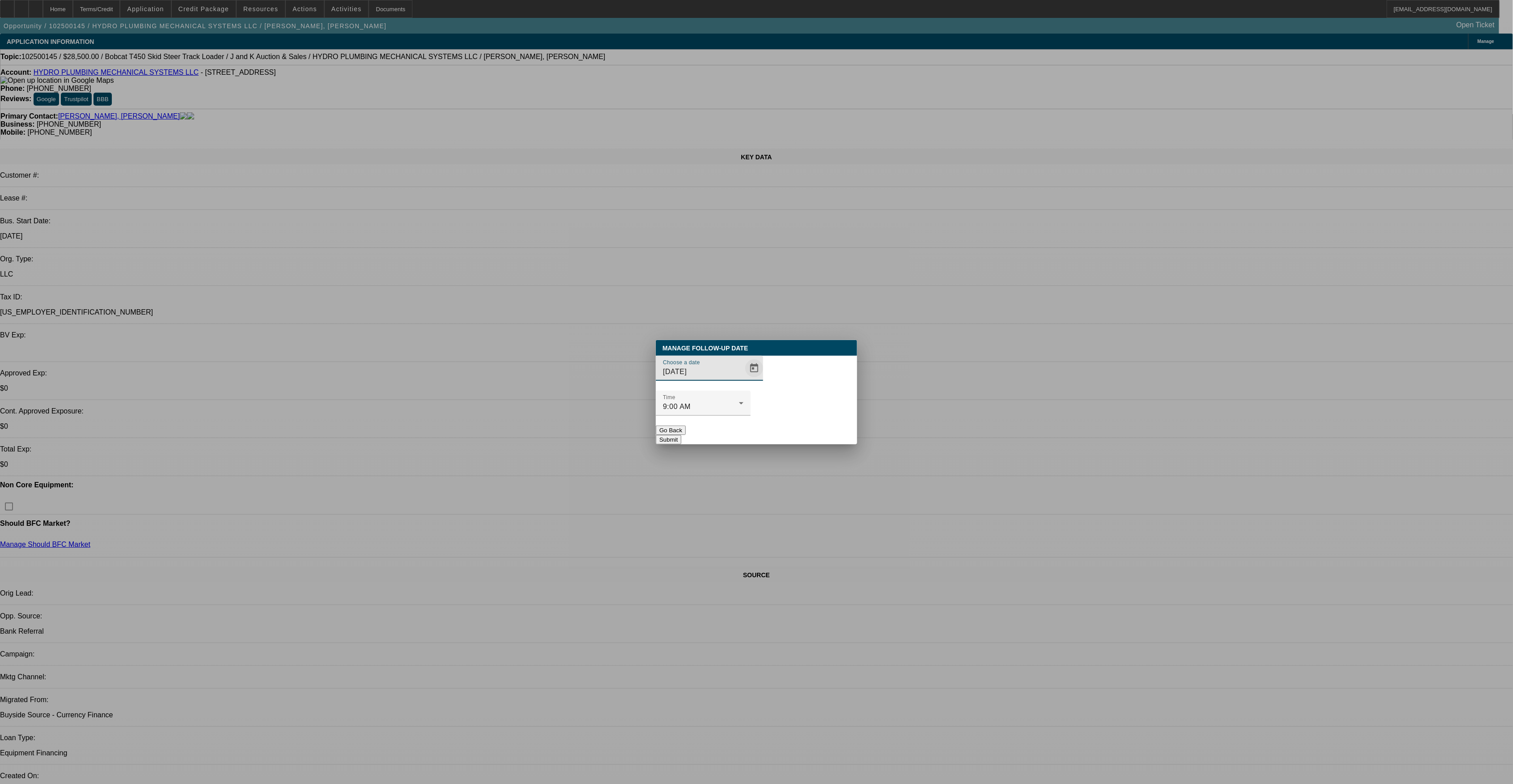
click at [744, 379] on span "Open calendar" at bounding box center [754, 367] width 22 height 22
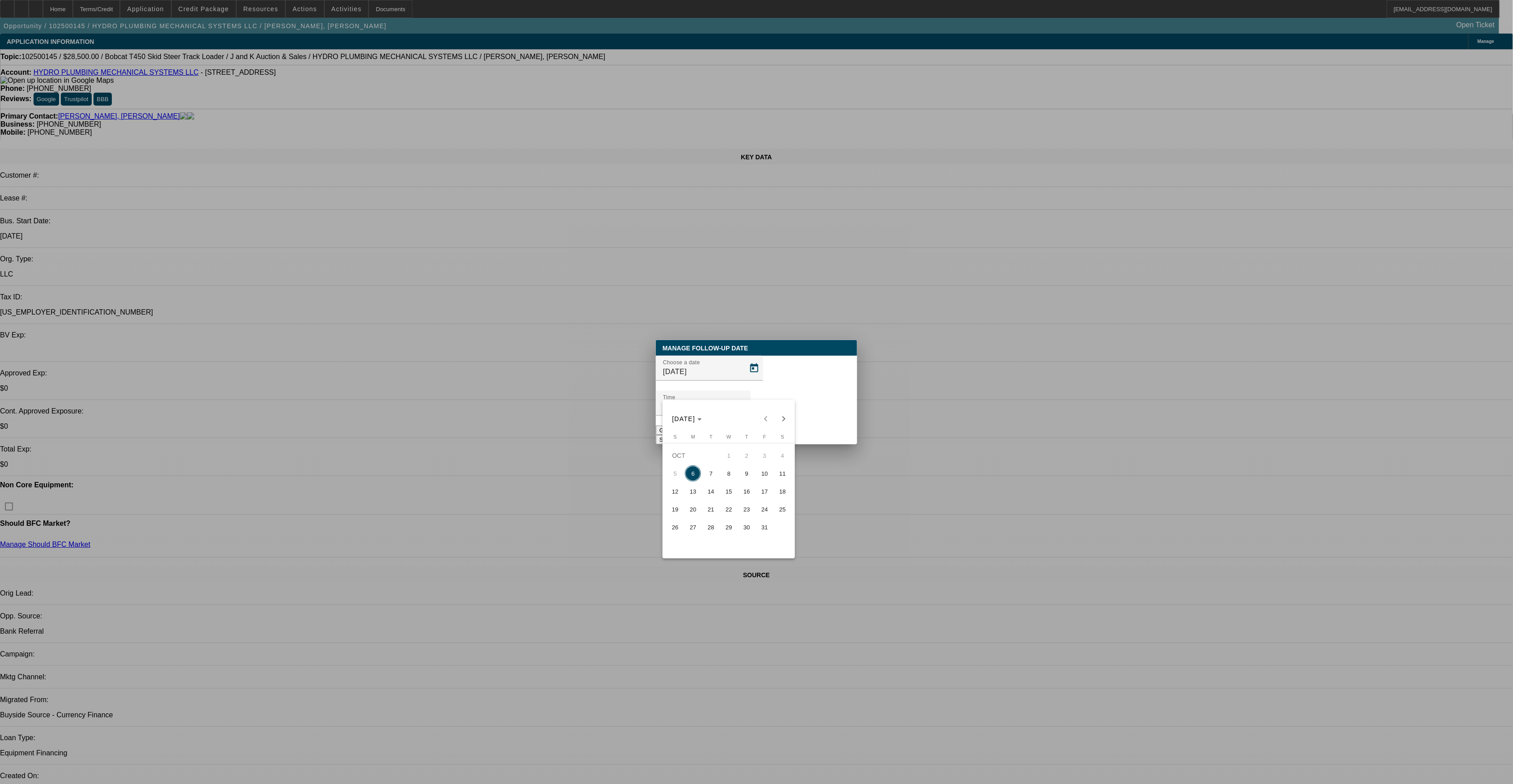
click at [711, 478] on span "7" at bounding box center [711, 473] width 16 height 16
type input "10/7/2025"
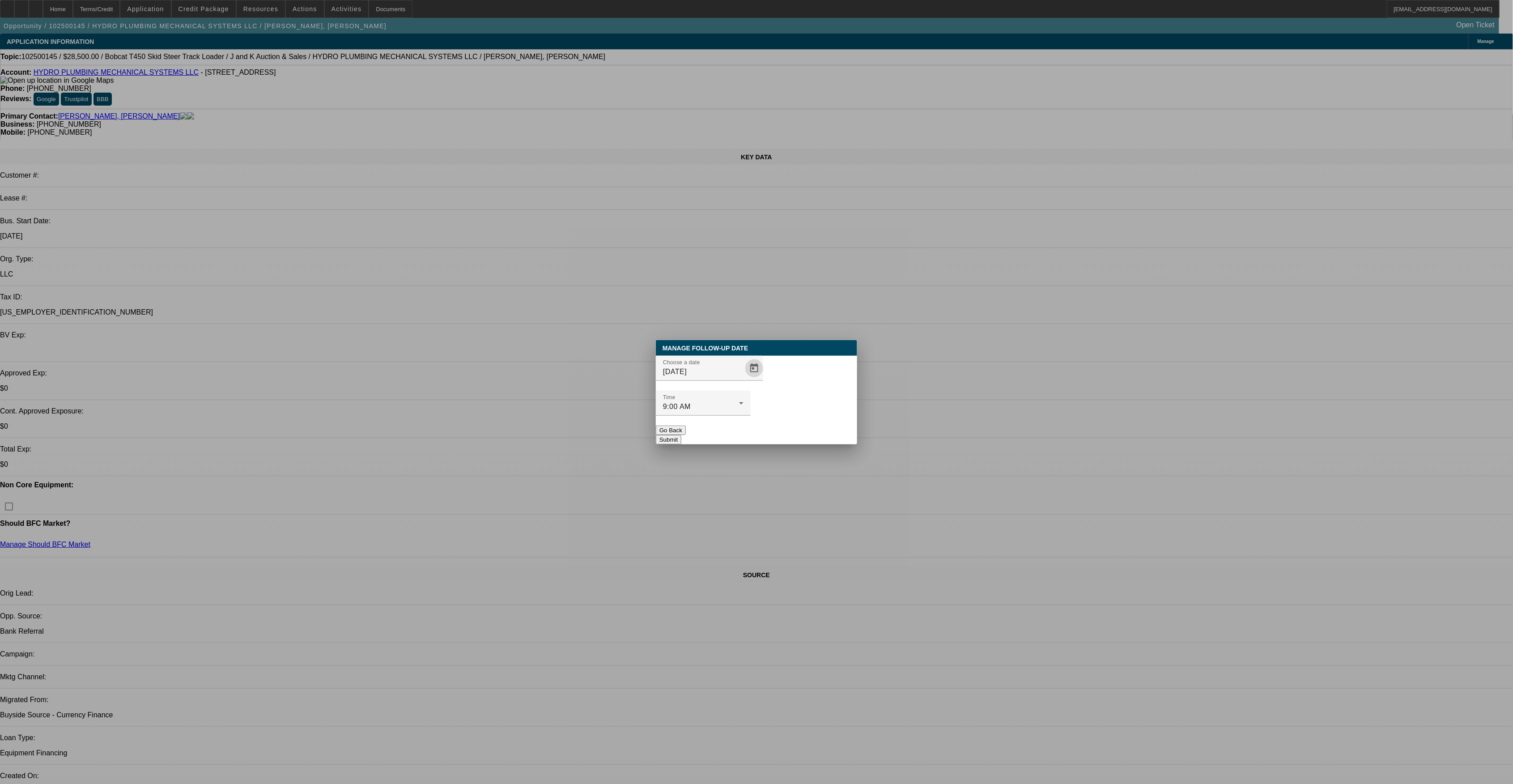
click at [682, 435] on button "Submit" at bounding box center [669, 439] width 26 height 9
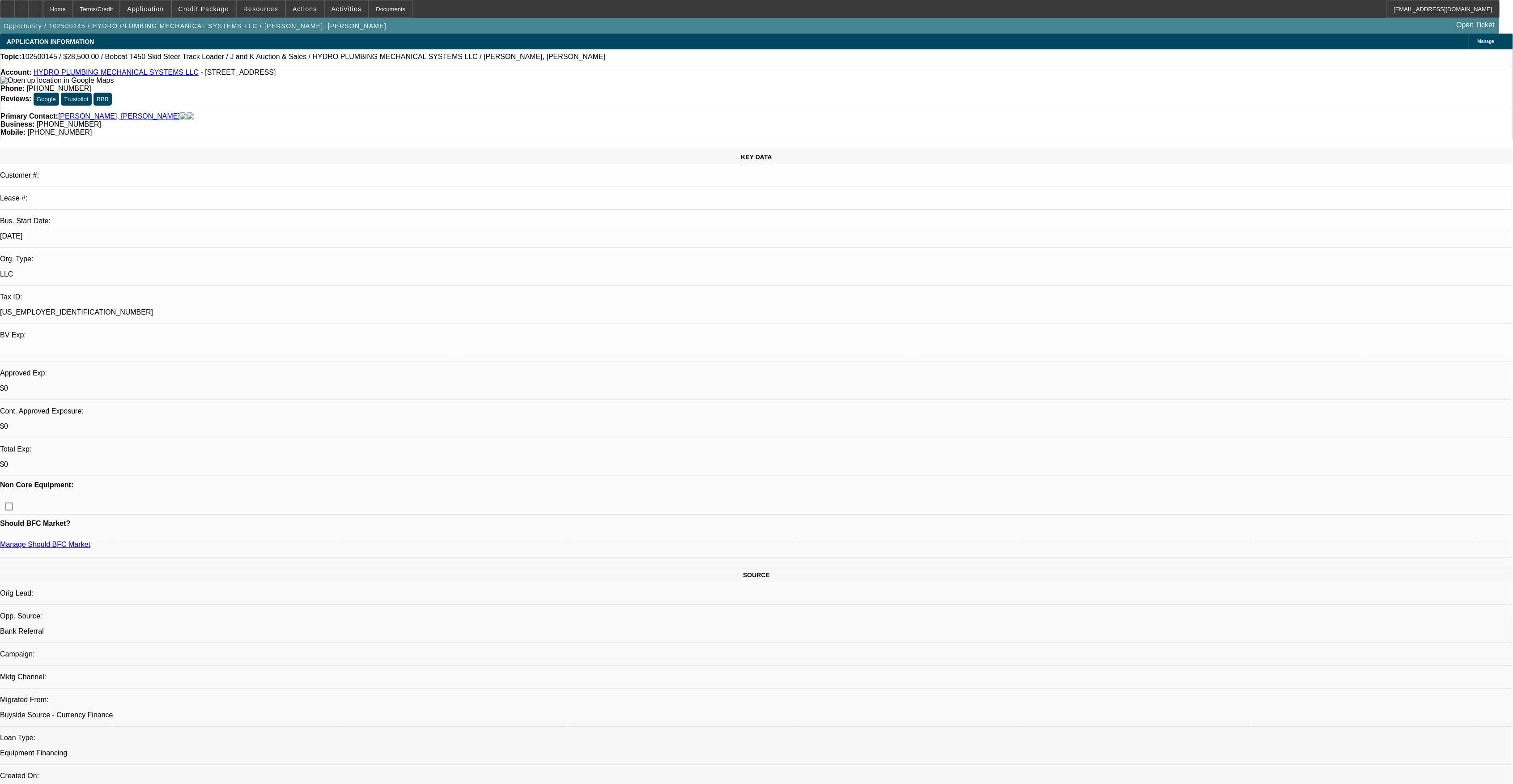
drag, startPoint x: 1195, startPoint y: 150, endPoint x: 1200, endPoint y: 158, distance: 9.4
radio input "true"
drag, startPoint x: 1198, startPoint y: 182, endPoint x: 1194, endPoint y: 175, distance: 8.1
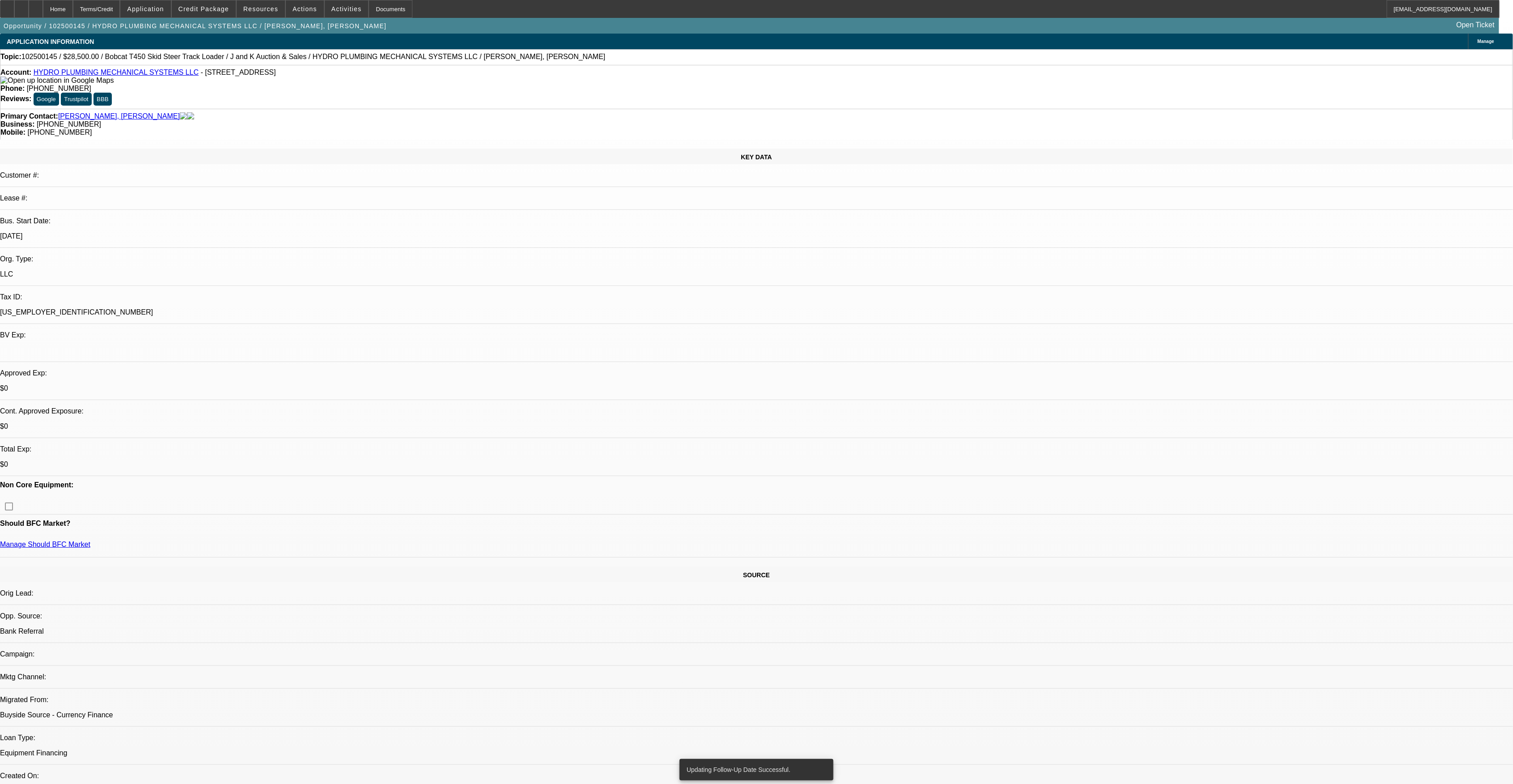
type textarea "/"
type textarea "Emailed Currency rep requesting remaining 25% ownership"
radio input "true"
